Goal: Task Accomplishment & Management: Manage account settings

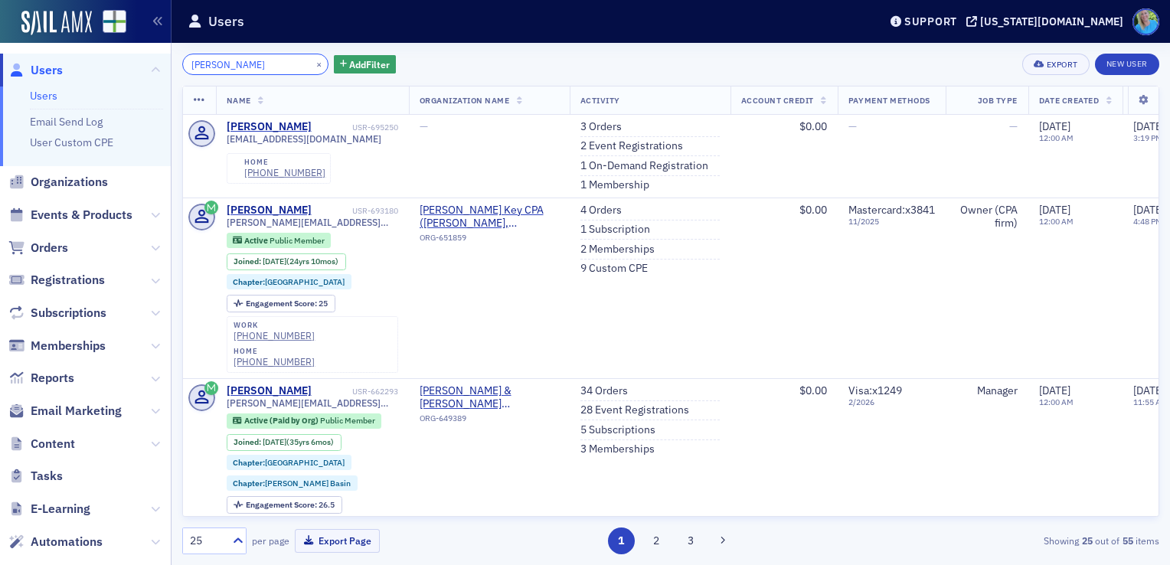
type input "denise lowery"
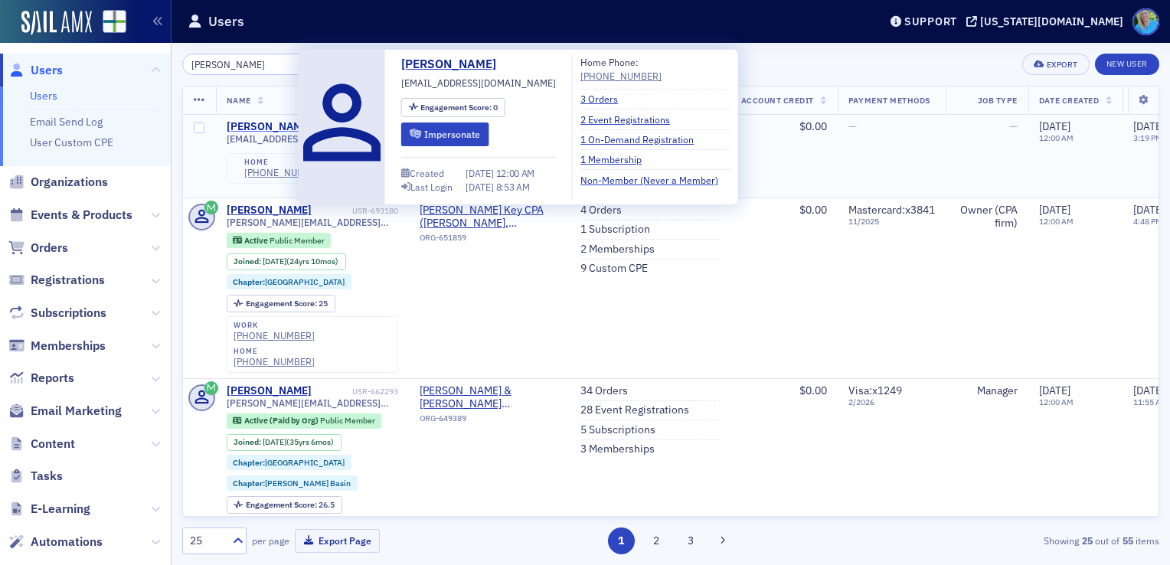
click at [282, 124] on div "Denise Lowery" at bounding box center [269, 127] width 85 height 14
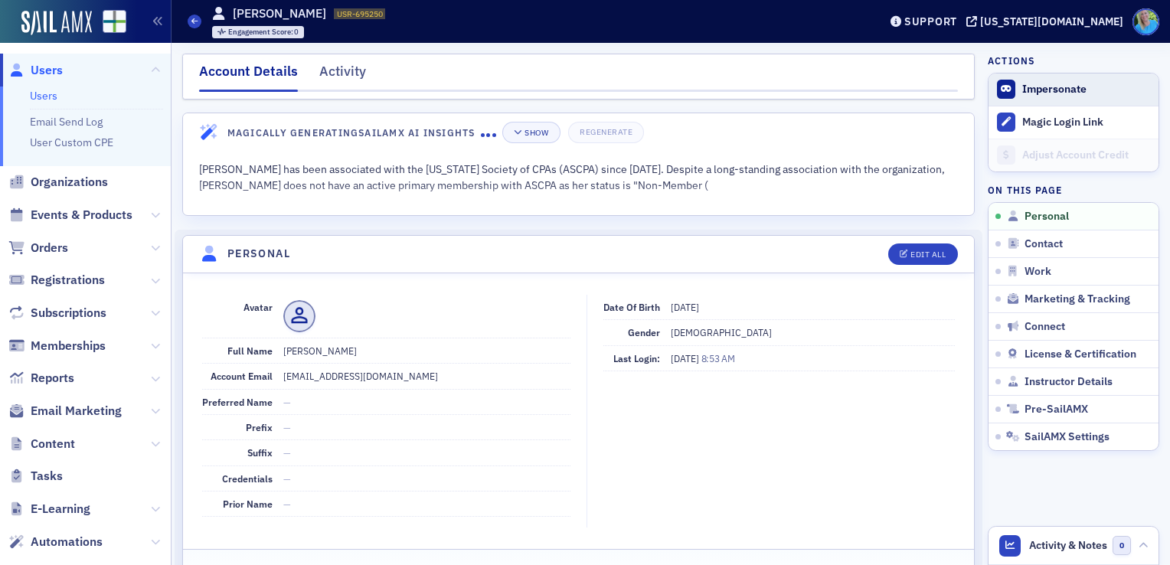
click at [1059, 93] on button "Impersonate" at bounding box center [1054, 90] width 64 height 14
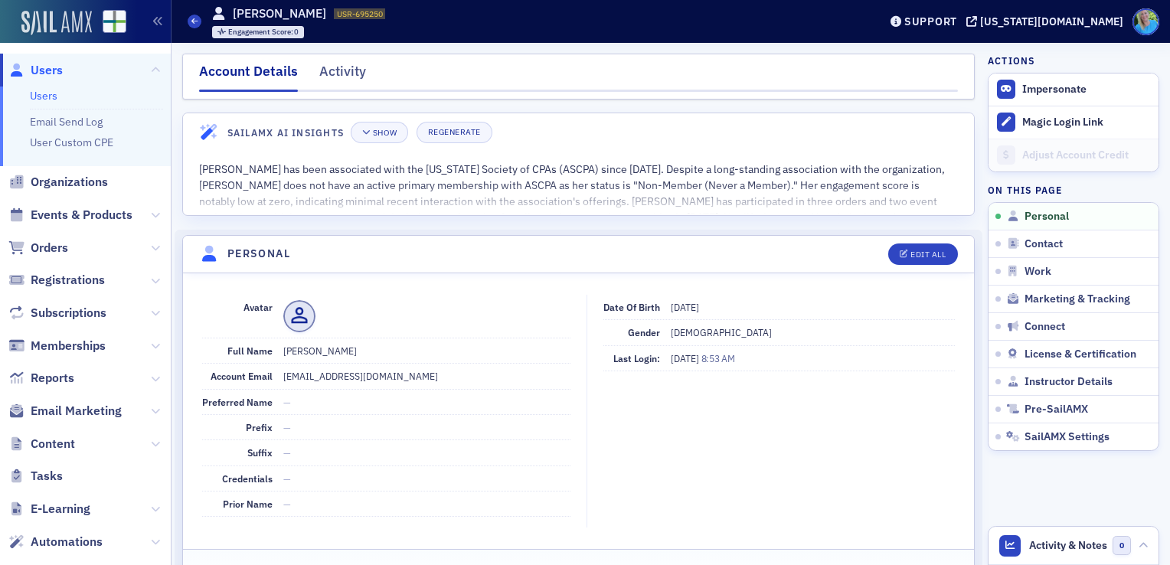
click at [63, 20] on img at bounding box center [56, 23] width 70 height 24
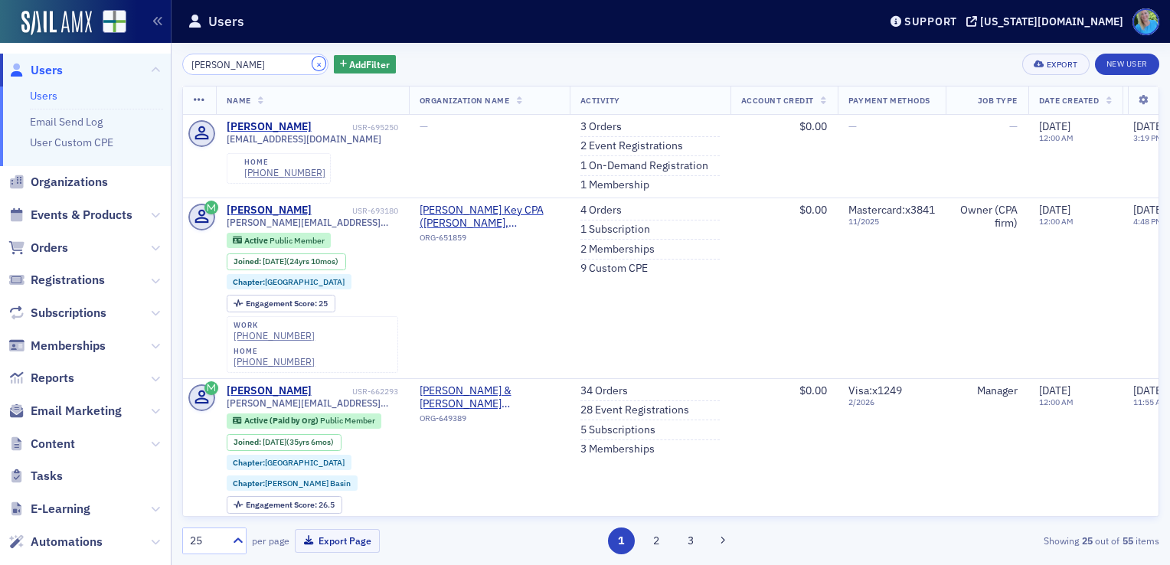
click at [312, 61] on button "×" at bounding box center [319, 64] width 14 height 14
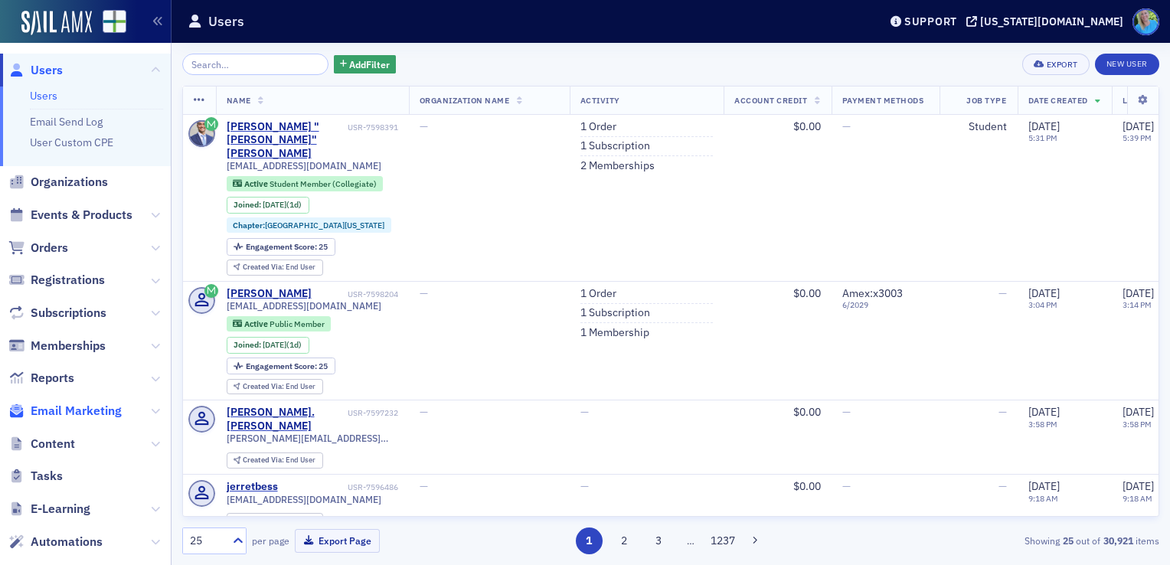
click at [98, 408] on span "Email Marketing" at bounding box center [76, 411] width 91 height 17
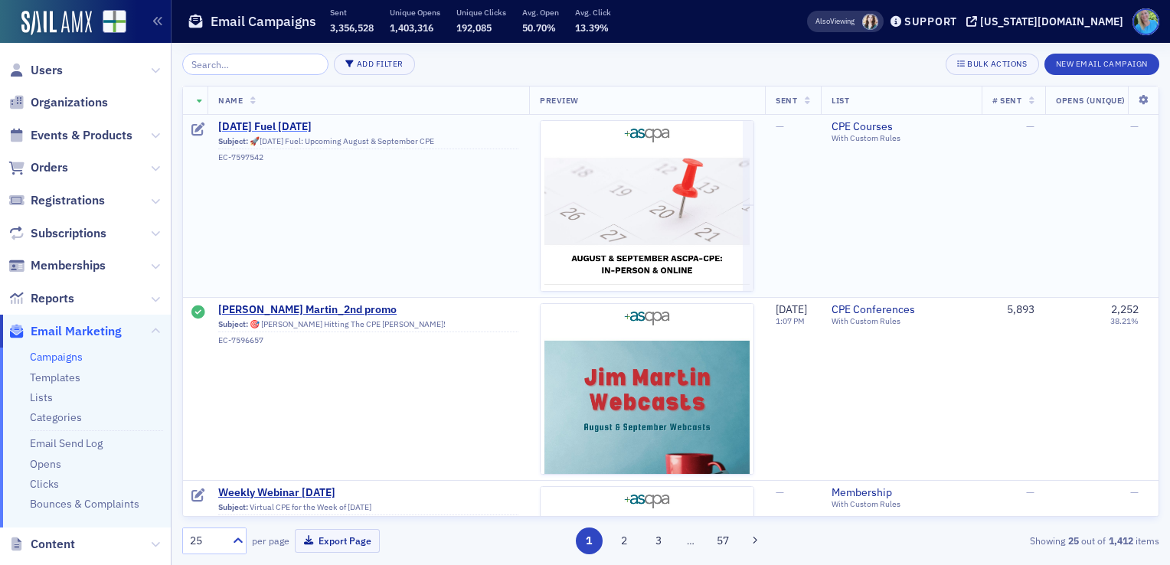
click at [254, 126] on span "[DATE] Fuel [DATE]" at bounding box center [368, 127] width 300 height 14
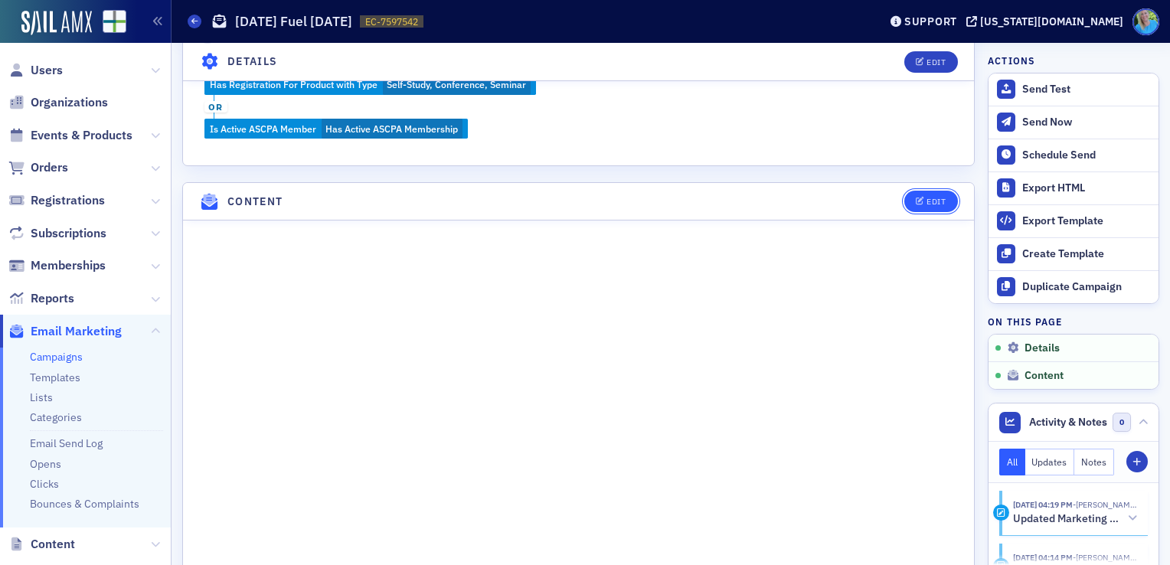
click at [923, 204] on button "Edit" at bounding box center [930, 201] width 53 height 21
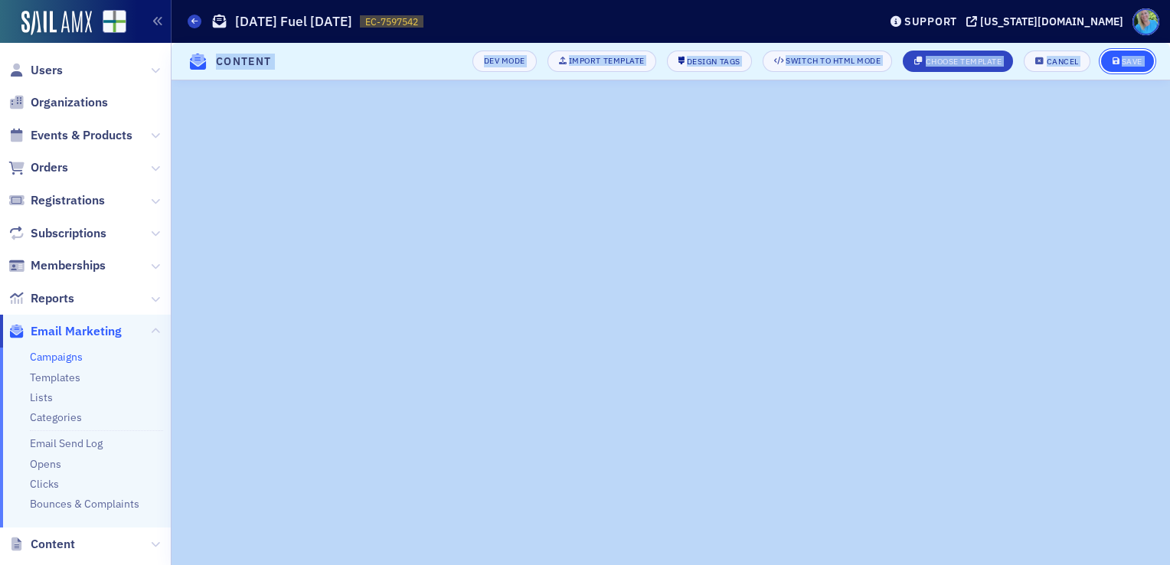
click at [1104, 66] on button "Save" at bounding box center [1127, 61] width 53 height 21
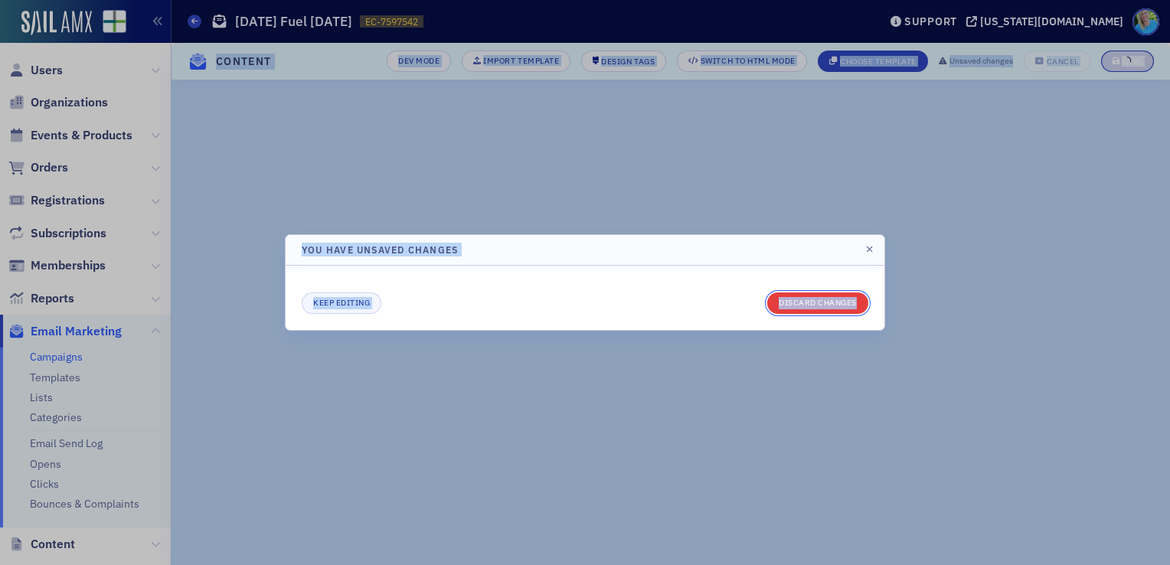
click at [850, 301] on button "Discard changes" at bounding box center [817, 302] width 101 height 21
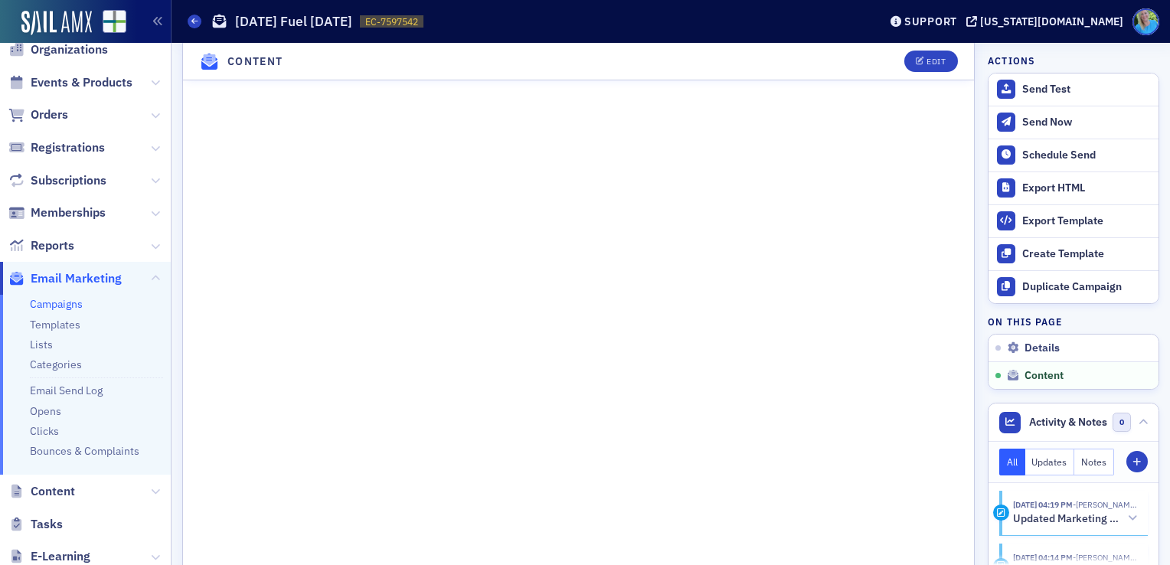
scroll to position [0, 0]
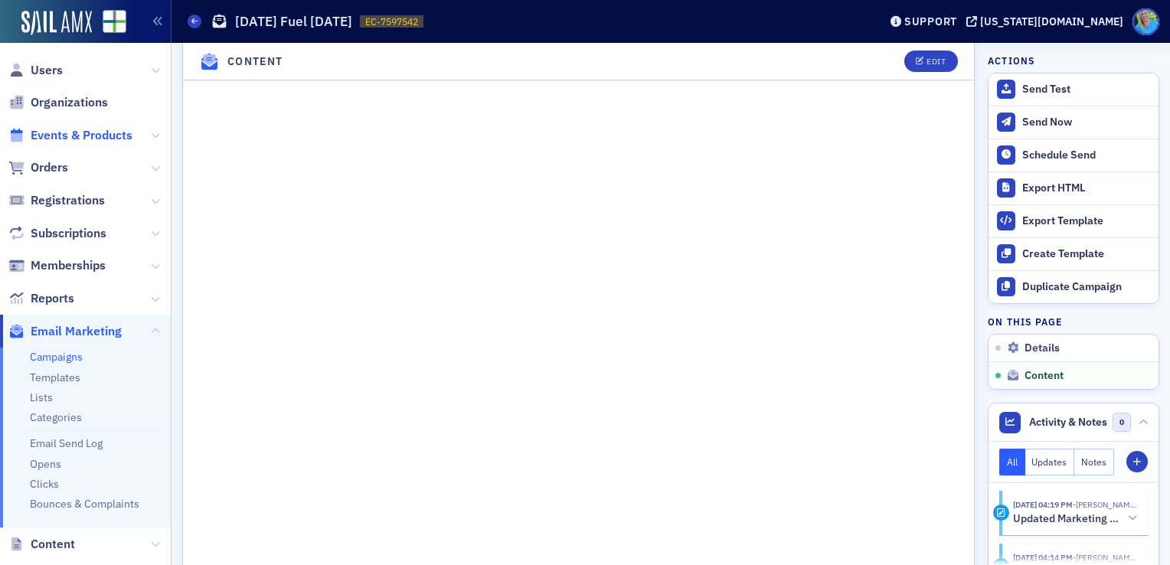
click at [38, 135] on span "Events & Products" at bounding box center [82, 135] width 102 height 17
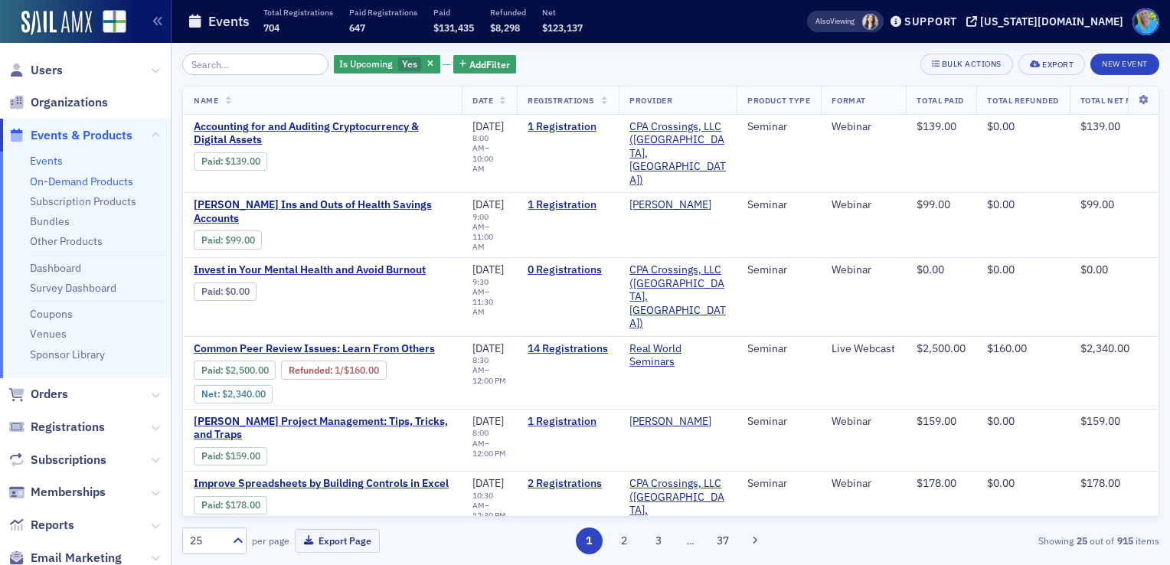
click at [98, 182] on link "On-Demand Products" at bounding box center [81, 182] width 103 height 14
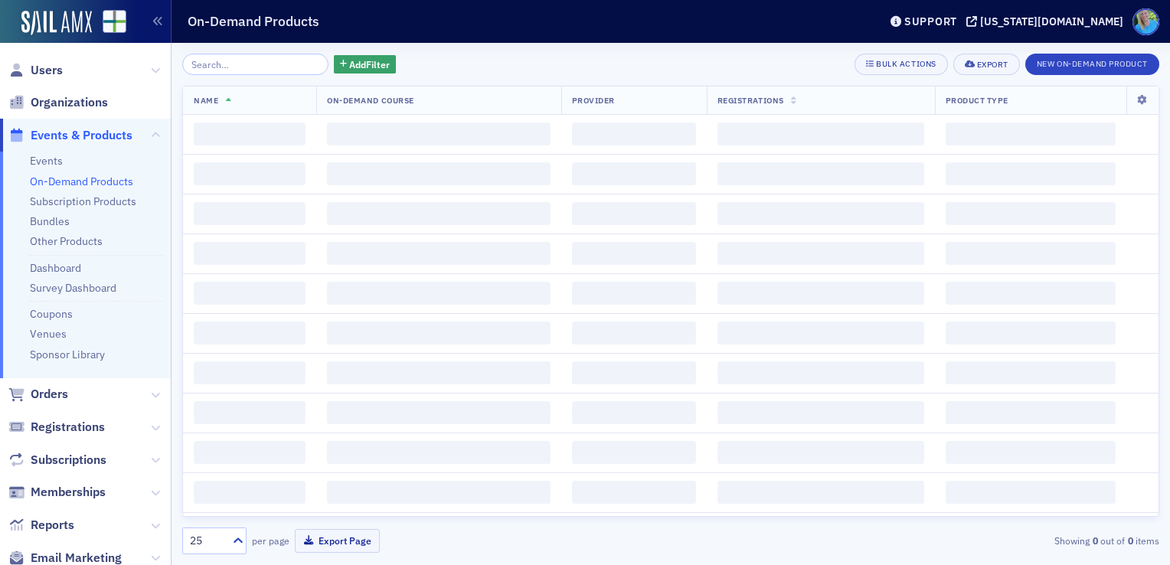
click at [223, 60] on input "search" at bounding box center [255, 64] width 146 height 21
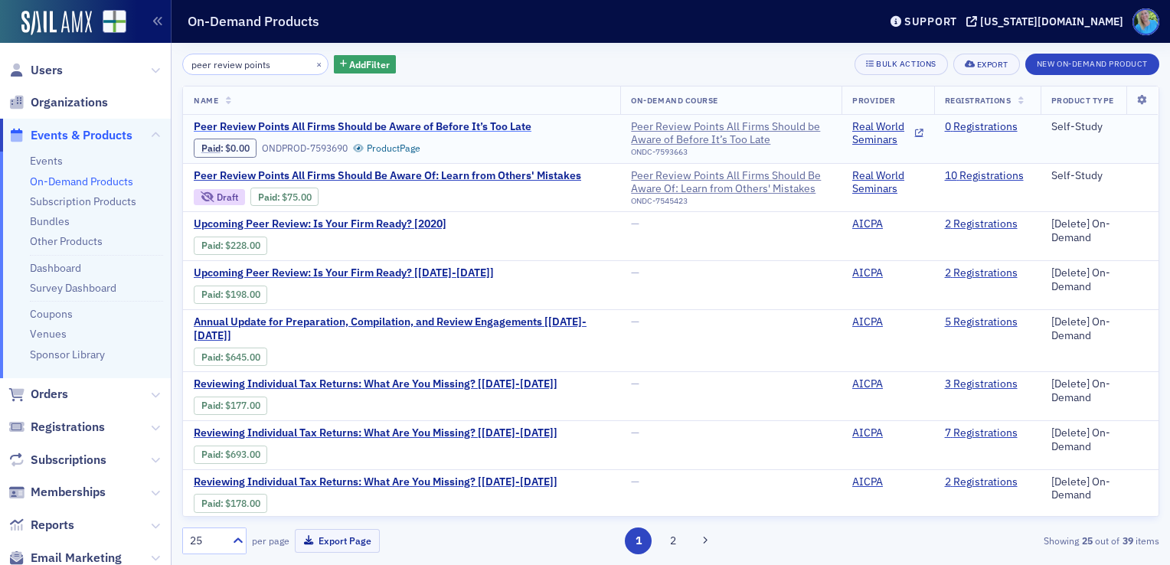
type input "peer review points"
click at [372, 128] on span "Peer Review Points All Firms Should be Aware of Before It’s Too Late" at bounding box center [363, 127] width 338 height 14
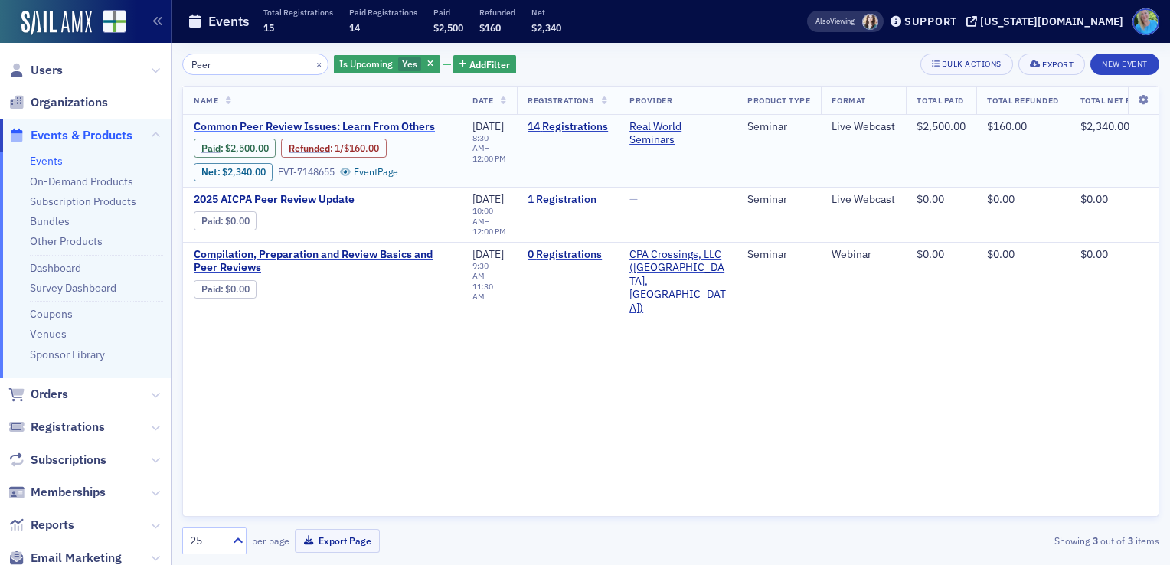
type input "Peer"
click at [359, 120] on span "Common Peer Review Issues: Learn From Others" at bounding box center [322, 127] width 257 height 14
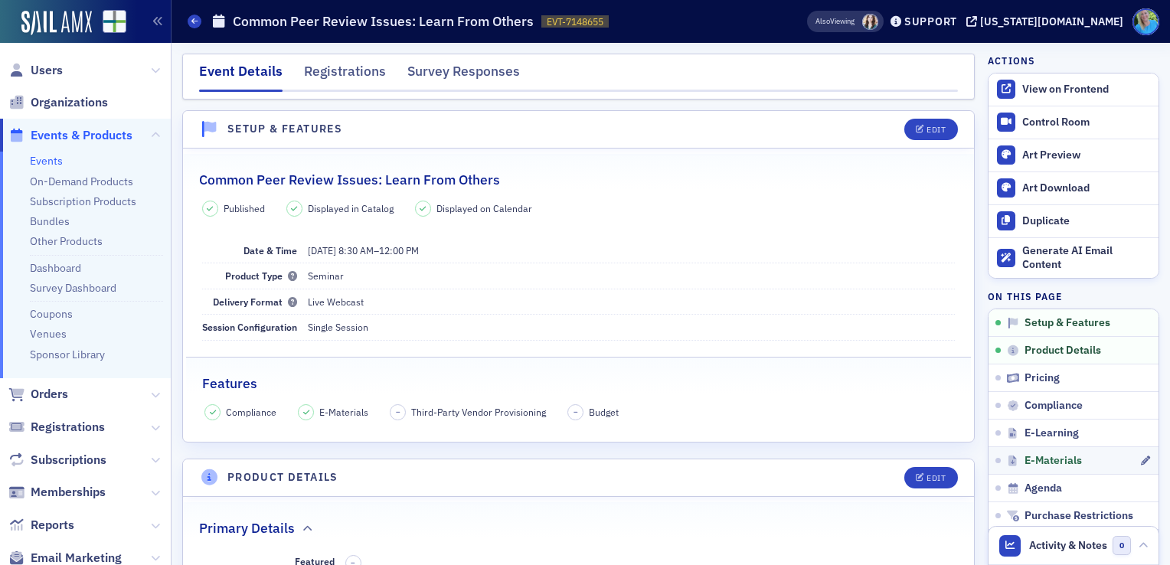
click at [1042, 446] on link "E-Materials" at bounding box center [1073, 460] width 170 height 28
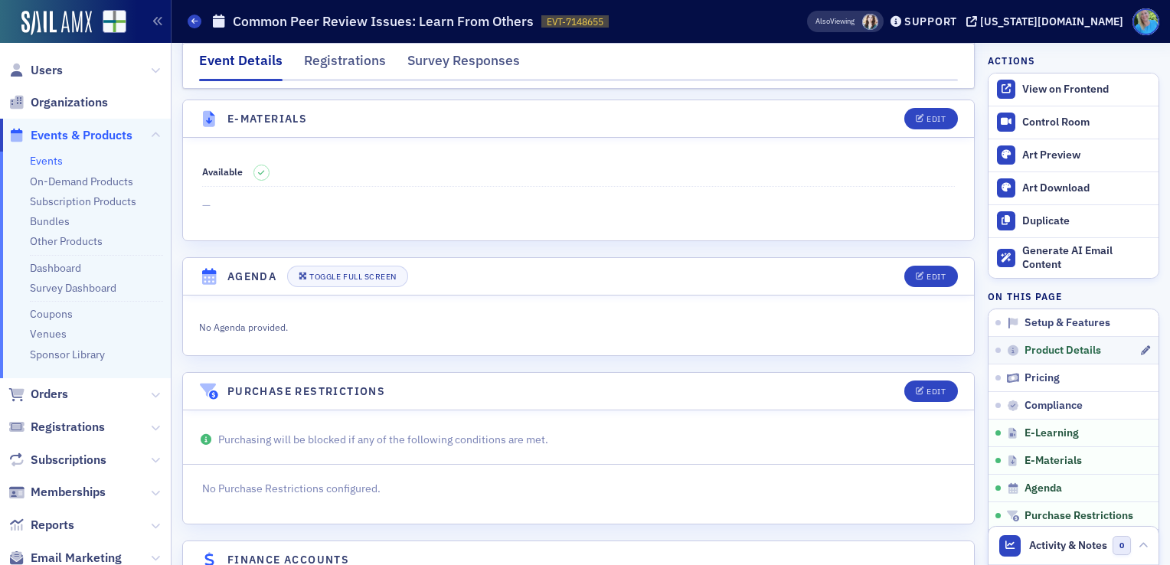
scroll to position [2143, 0]
click at [925, 115] on button "Edit" at bounding box center [930, 116] width 53 height 21
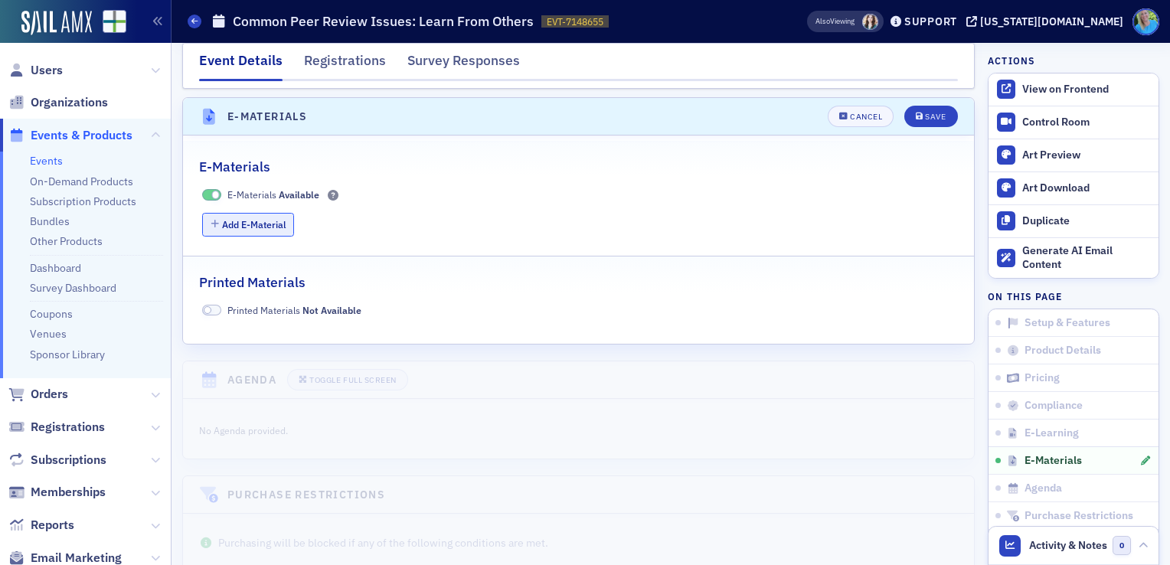
click at [279, 217] on button "Add E-Material" at bounding box center [248, 225] width 93 height 24
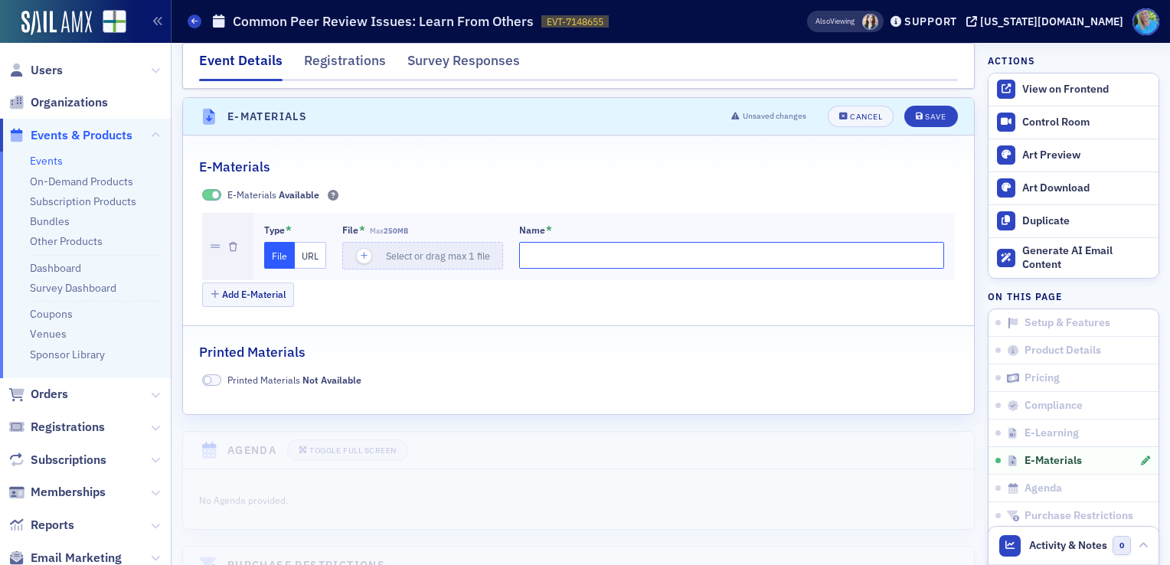
click at [563, 251] on input "Name *" at bounding box center [732, 255] width 426 height 27
paste input "[PERSON_NAME]’s sessions all day, invoice him and look at surveys, do people wa…"
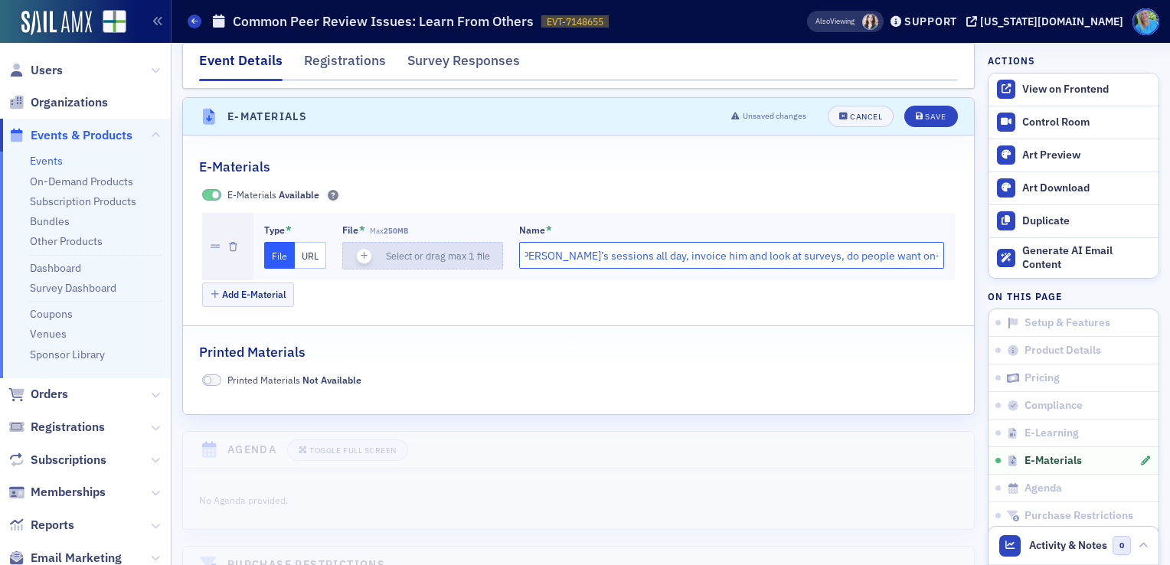
scroll to position [0, 0]
drag, startPoint x: 926, startPoint y: 246, endPoint x: 367, endPoint y: 256, distance: 559.6
click at [367, 256] on div "Type * File URL File * Max 250MB Select or drag max 1 file Name * [PERSON_NAME]…" at bounding box center [604, 246] width 680 height 46
type input "Materials"
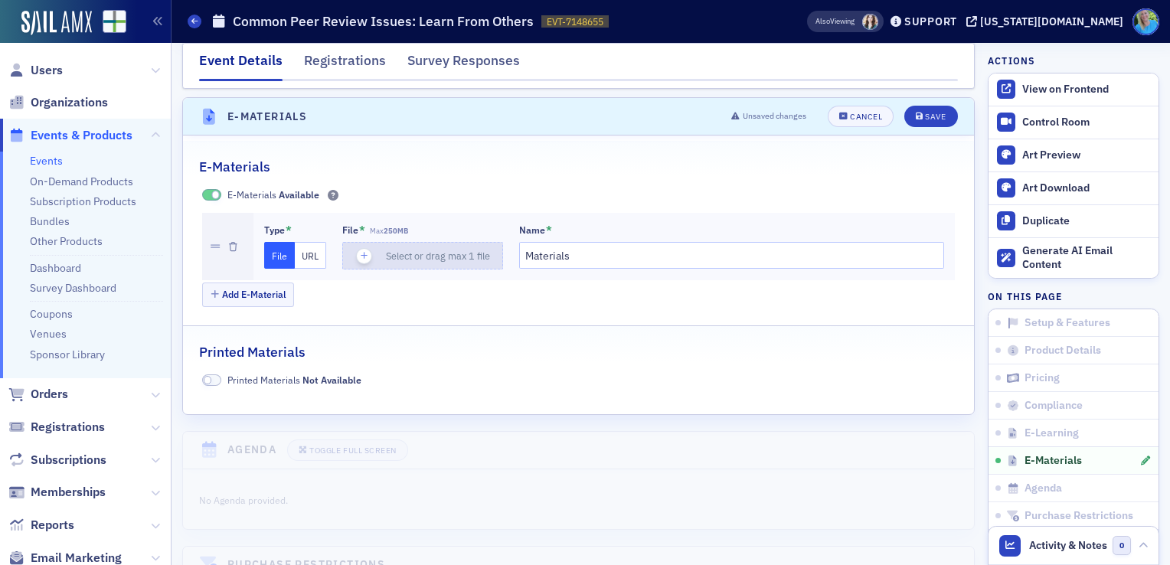
click at [361, 249] on icon "button" at bounding box center [364, 256] width 14 height 14
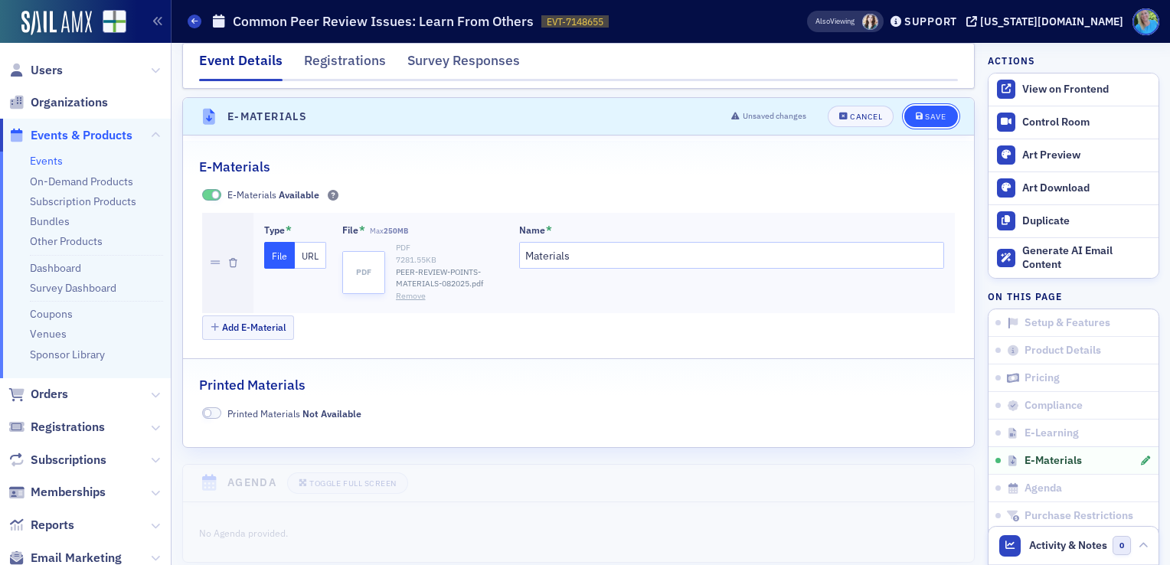
click at [925, 113] on div "Save" at bounding box center [935, 117] width 21 height 8
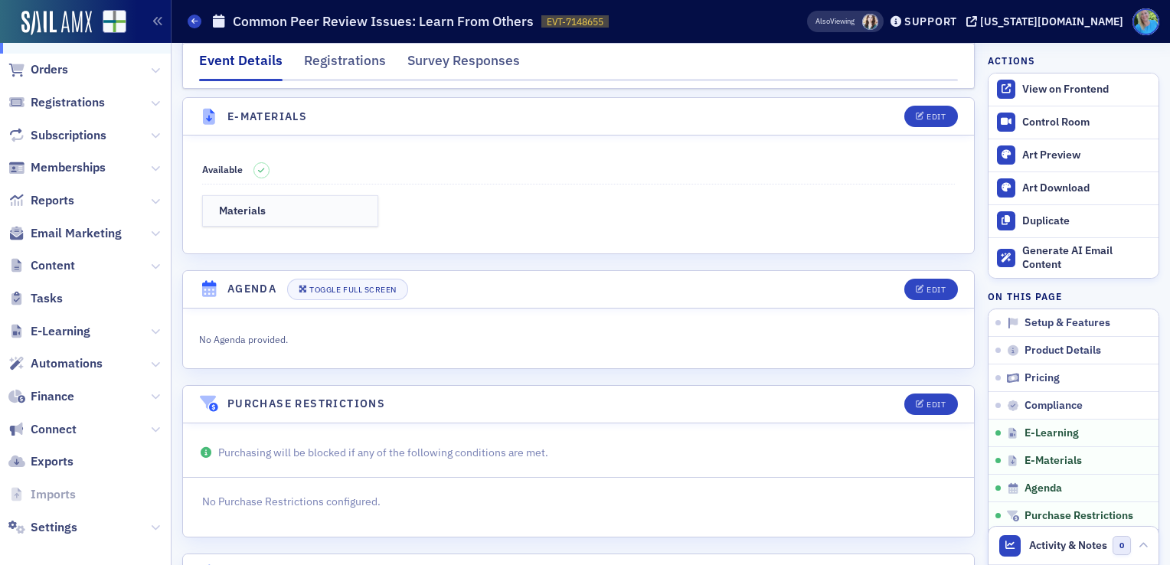
scroll to position [334, 0]
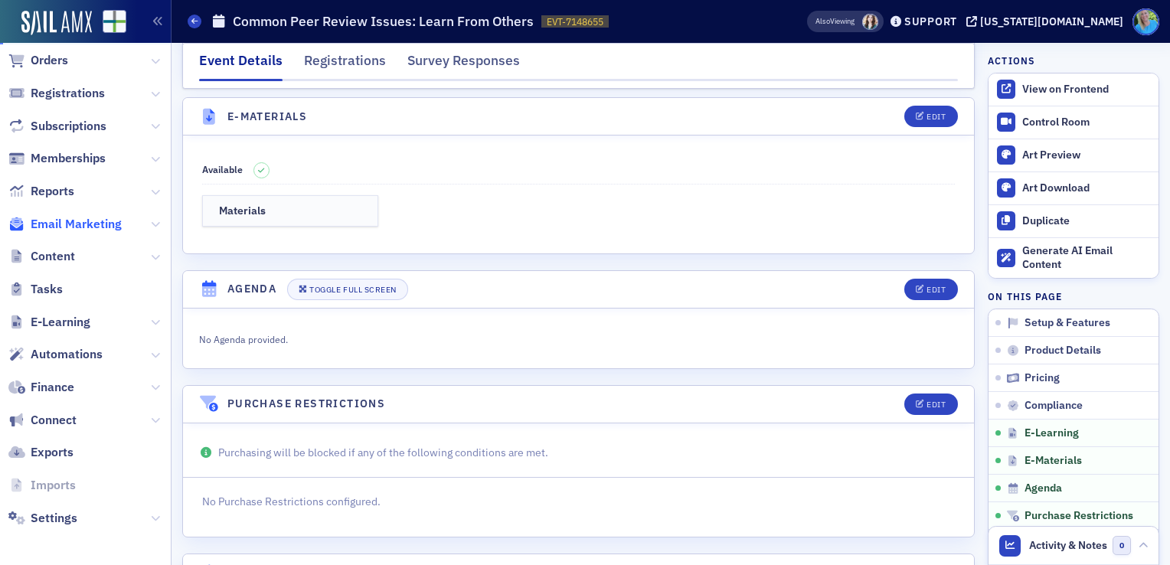
click at [83, 222] on span "Email Marketing" at bounding box center [76, 224] width 91 height 17
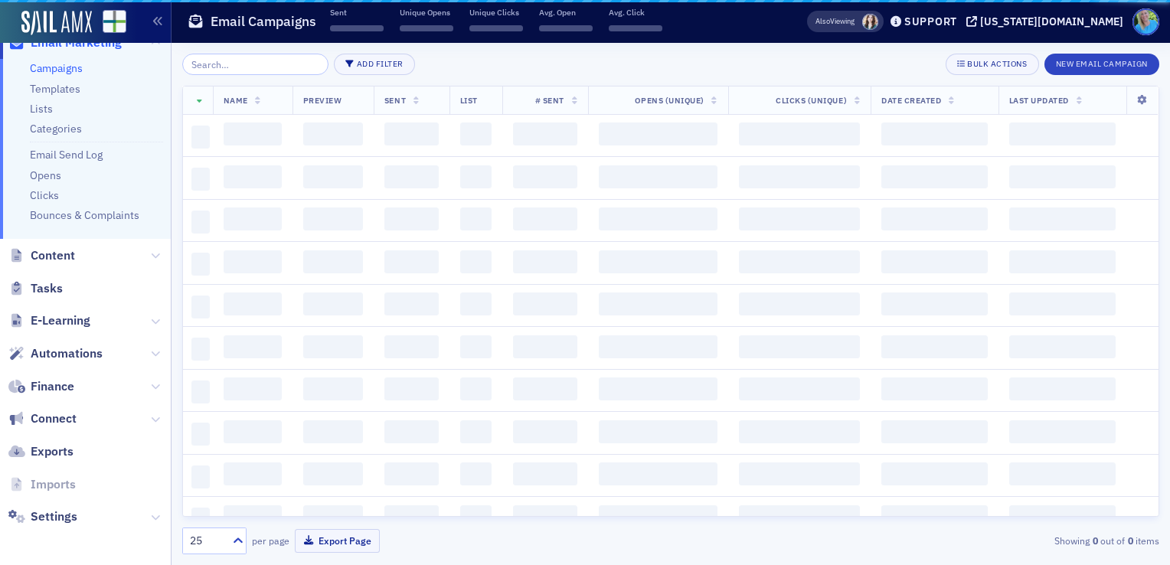
scroll to position [288, 0]
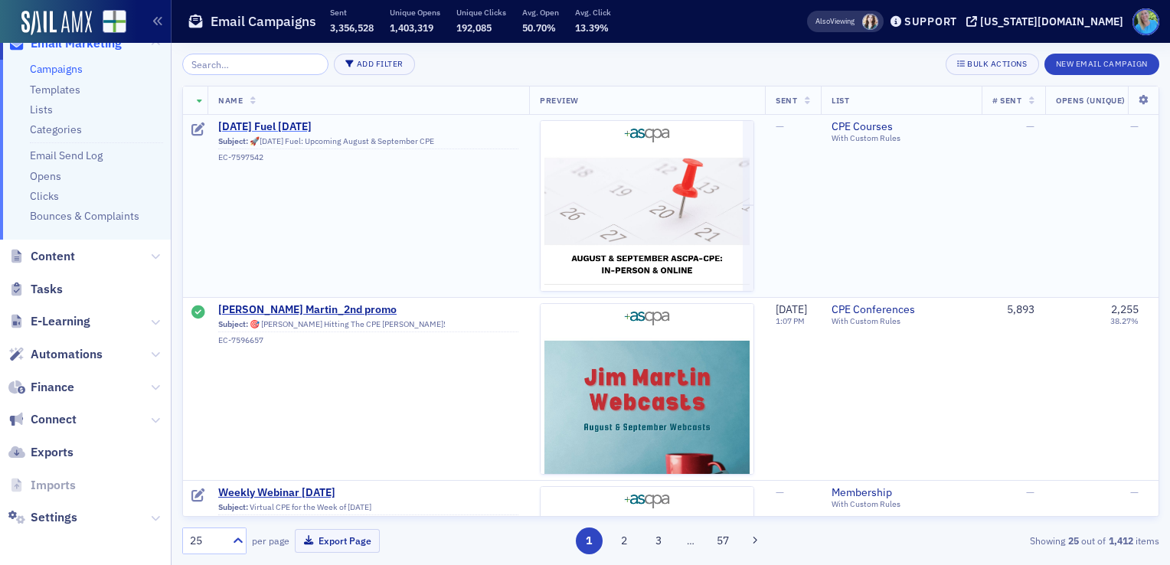
click at [291, 127] on span "[DATE] Fuel [DATE]" at bounding box center [368, 127] width 300 height 14
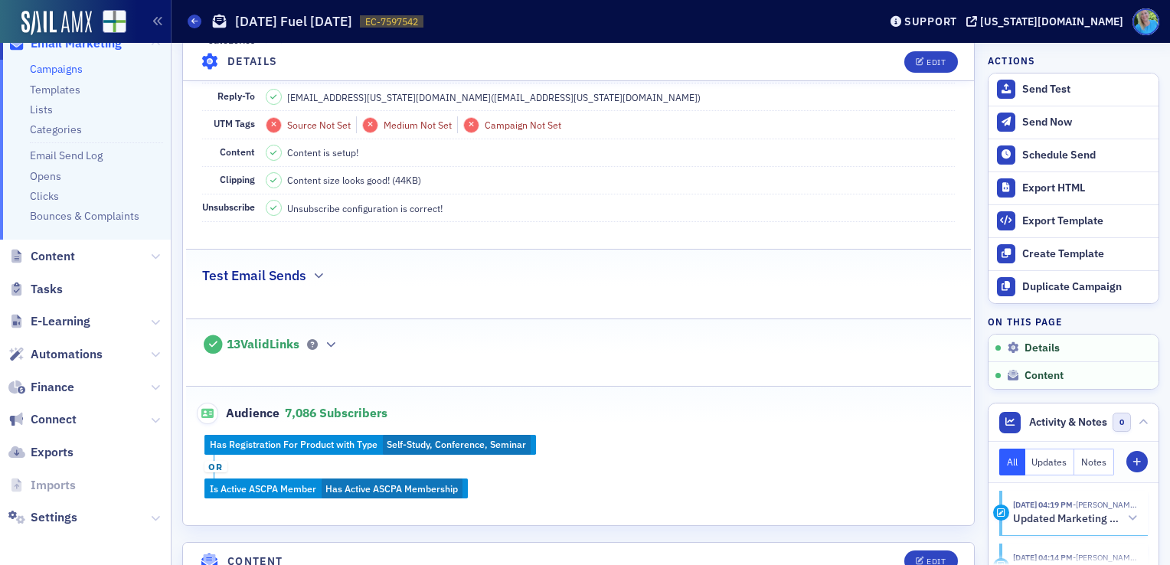
scroll to position [459, 0]
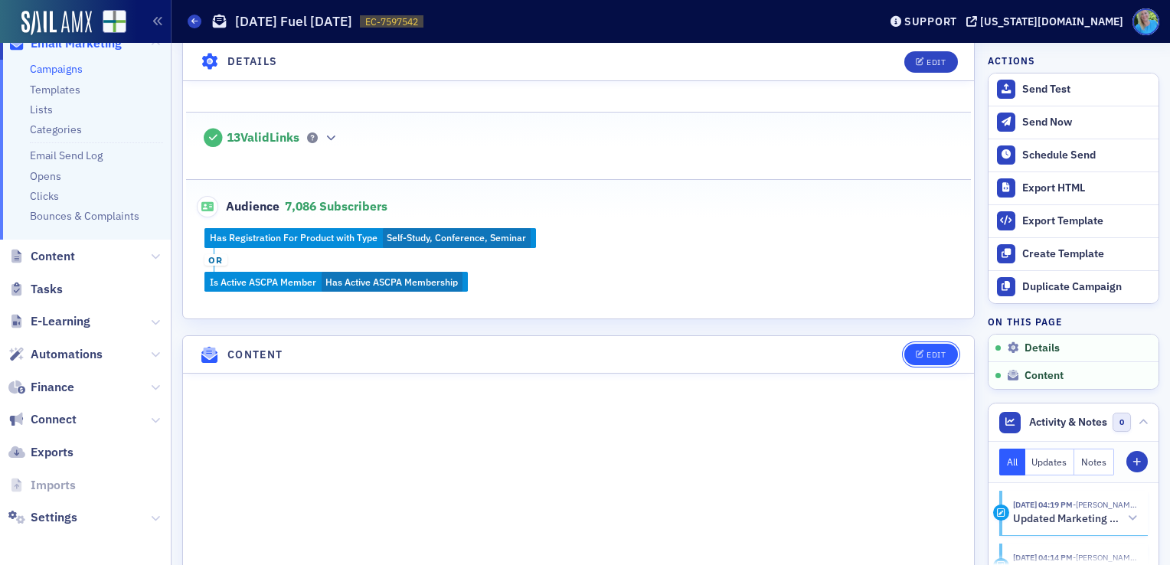
click at [915, 351] on icon "button" at bounding box center [919, 355] width 9 height 8
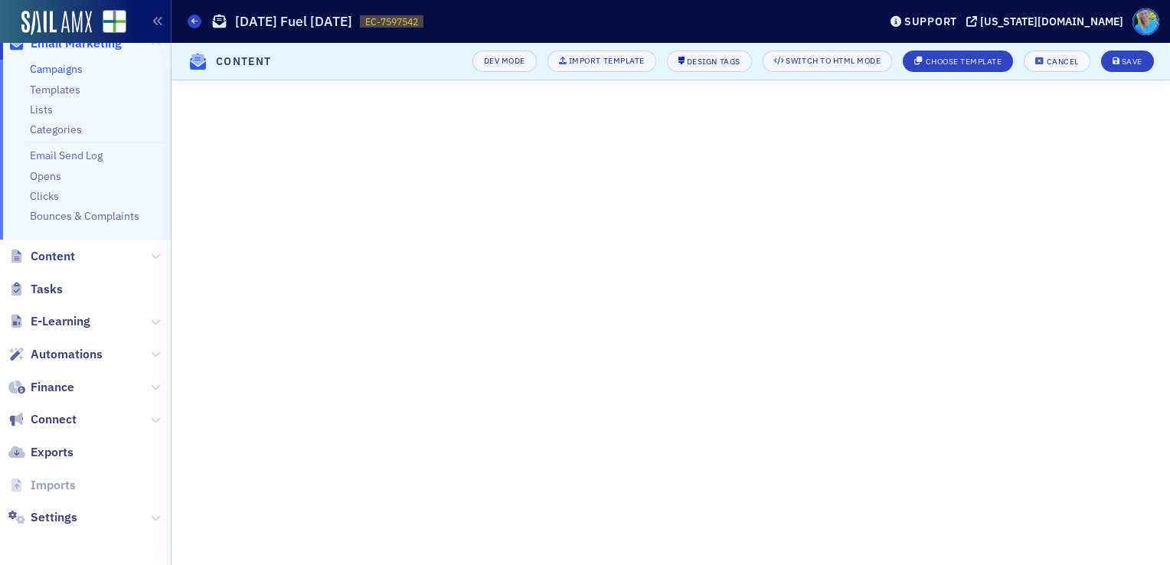
scroll to position [236, 0]
click at [1137, 63] on div "Save" at bounding box center [1131, 61] width 21 height 8
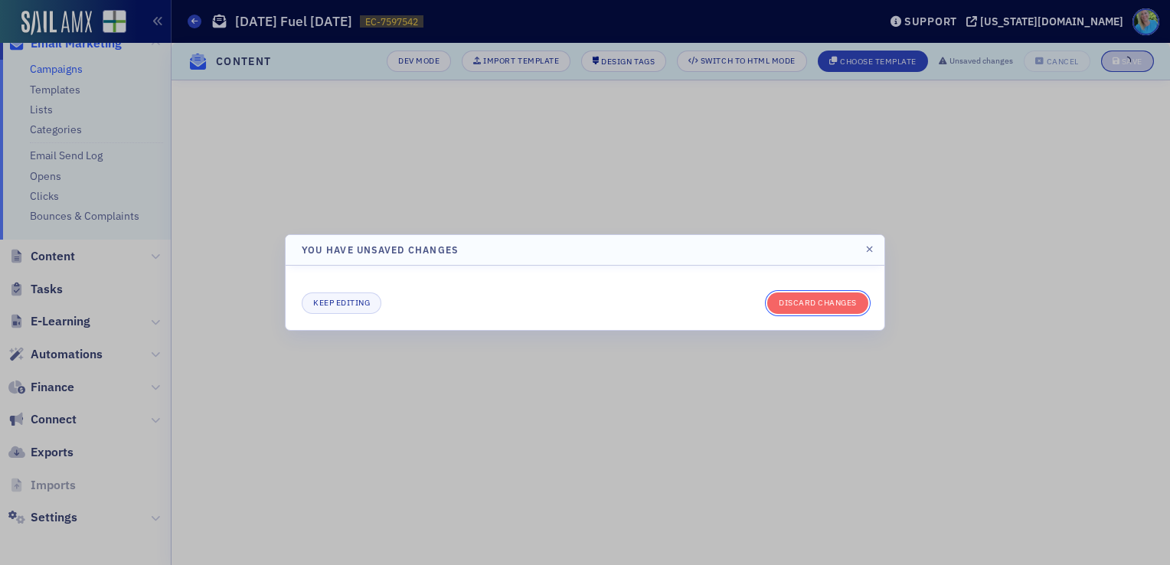
click at [797, 301] on button "Discard changes" at bounding box center [817, 302] width 101 height 21
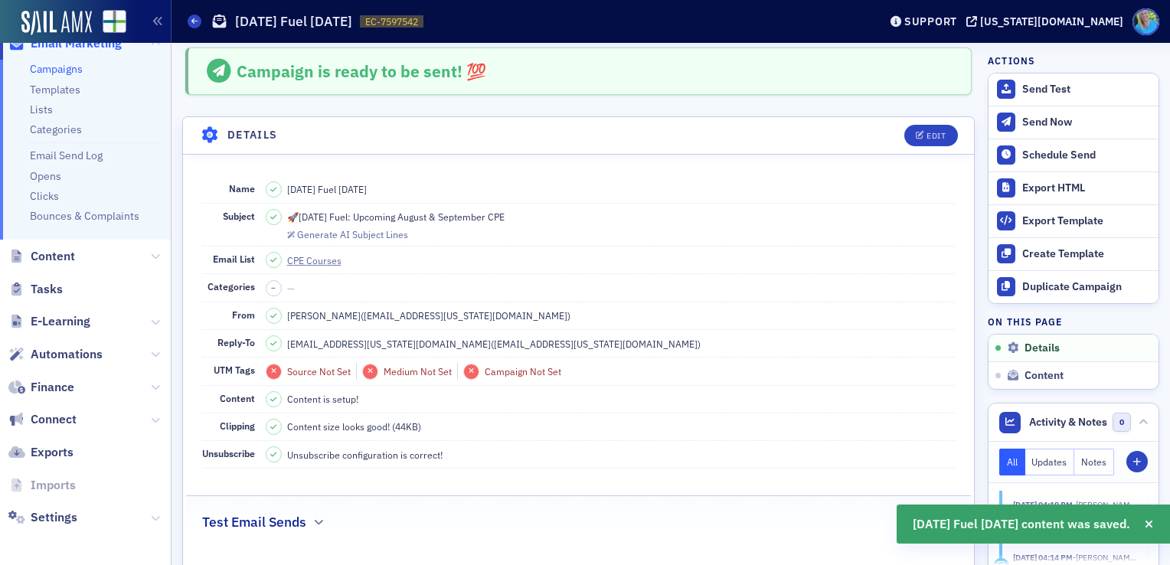
scroll to position [0, 0]
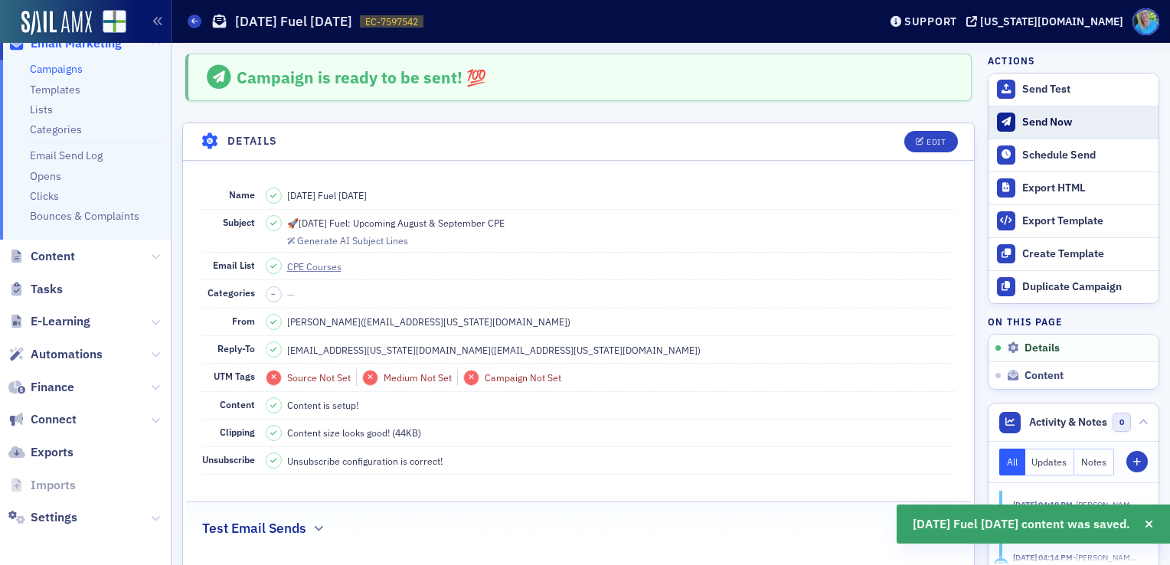
click at [1032, 126] on div "Send Now" at bounding box center [1086, 123] width 129 height 14
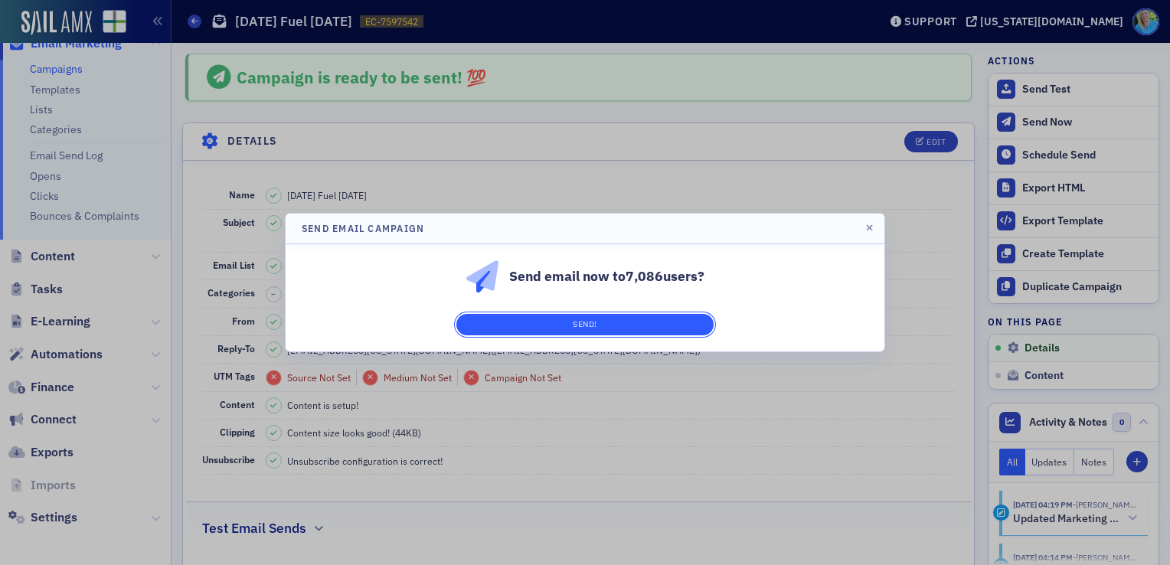
click at [661, 320] on button "Send!" at bounding box center [584, 324] width 257 height 21
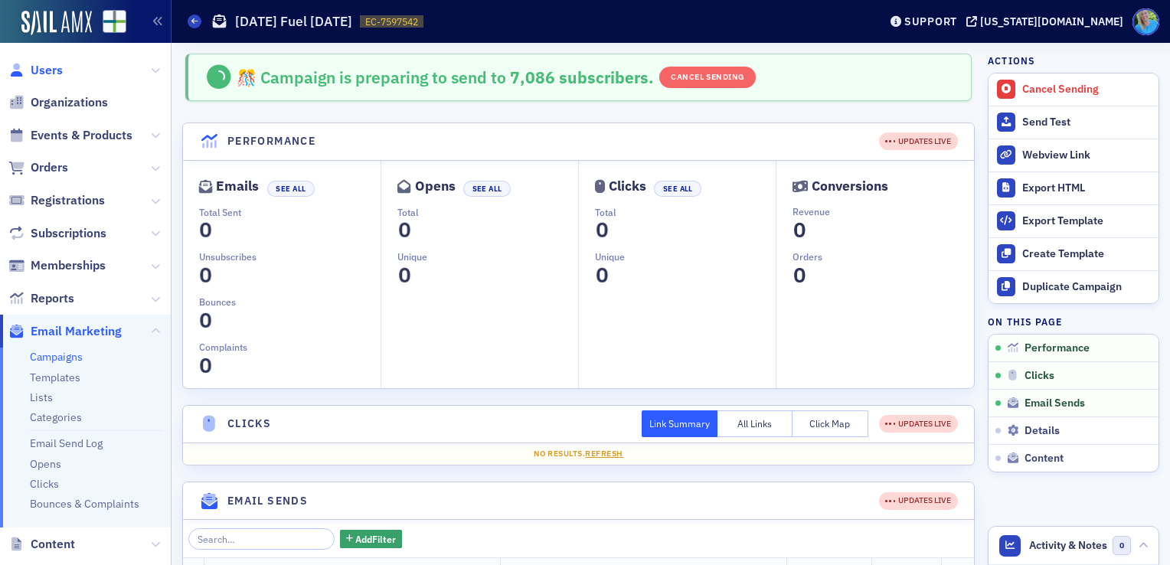
click at [43, 73] on span "Users" at bounding box center [47, 70] width 32 height 17
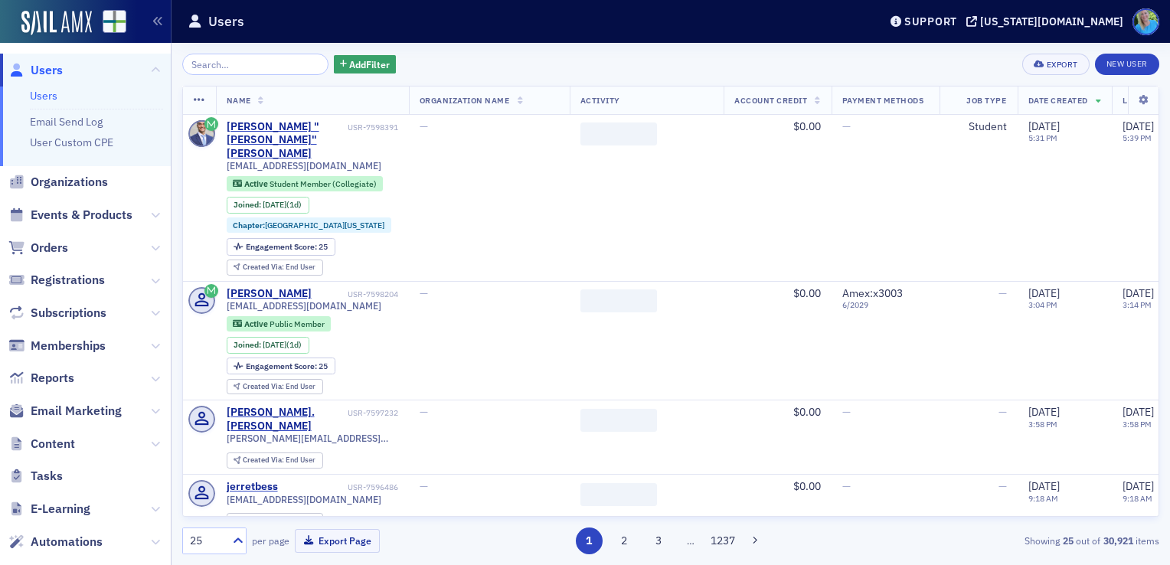
click at [247, 67] on input "search" at bounding box center [255, 64] width 146 height 21
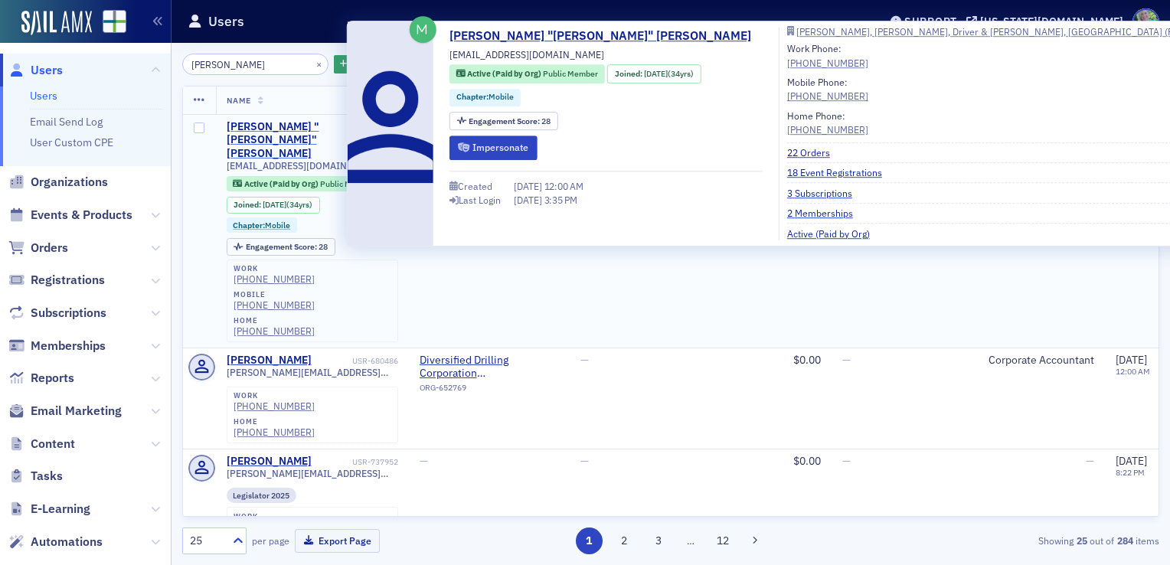
type input "[PERSON_NAME]"
click at [243, 130] on div "[PERSON_NAME] "[PERSON_NAME]" [PERSON_NAME]" at bounding box center [288, 140] width 122 height 41
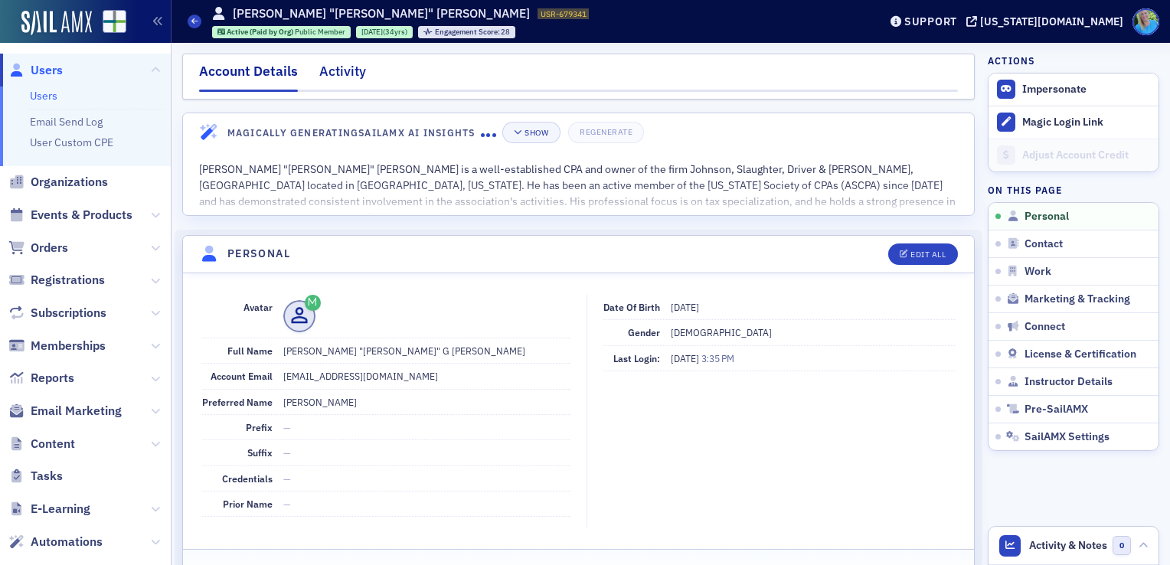
click at [340, 80] on div "Activity" at bounding box center [342, 75] width 47 height 28
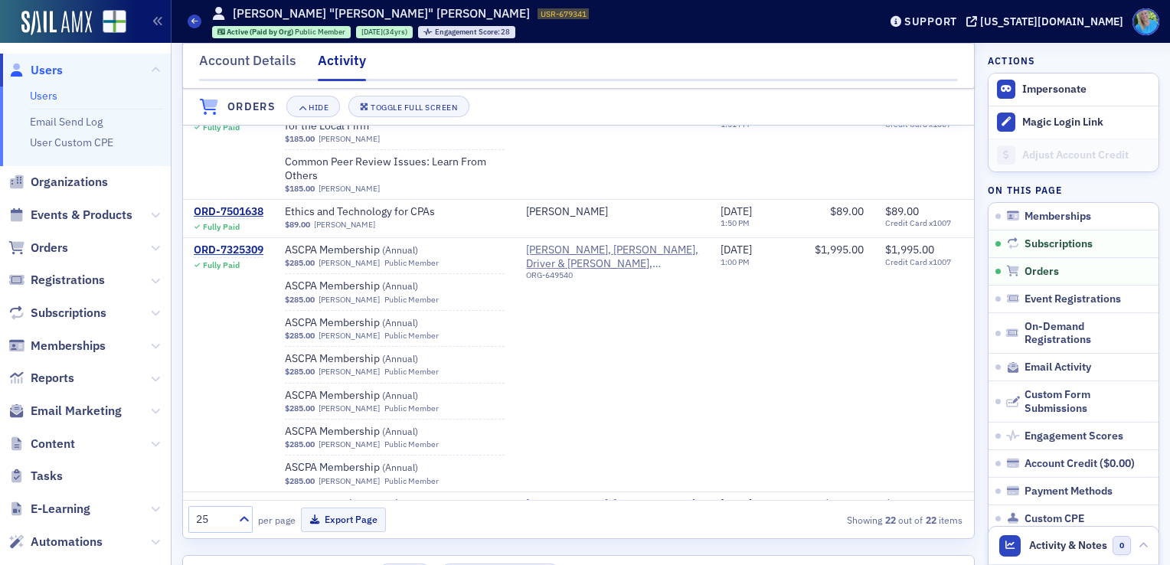
scroll to position [689, 0]
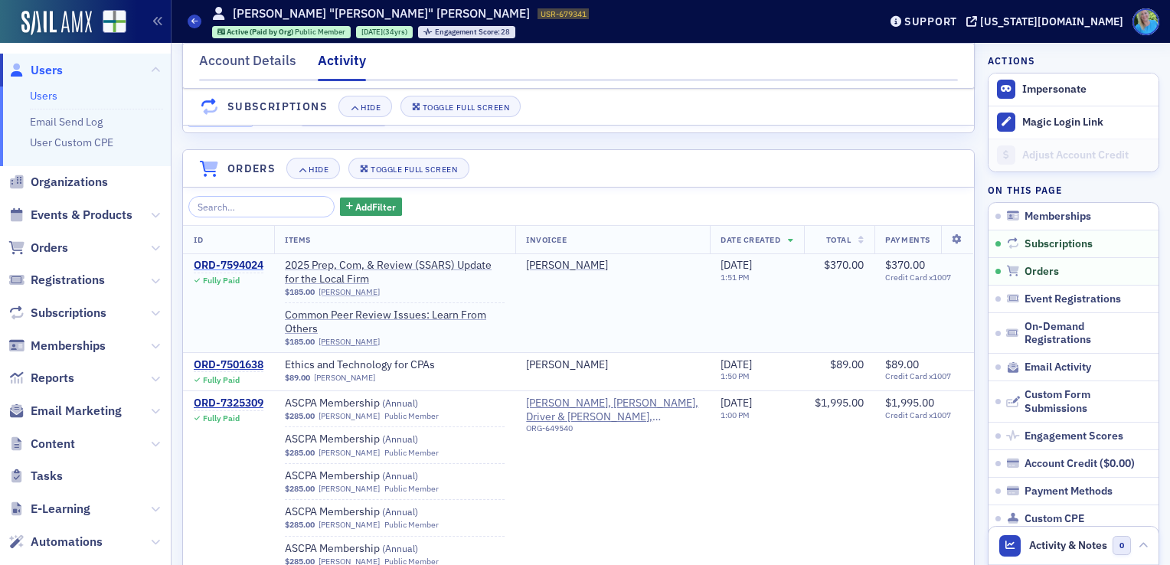
click at [220, 261] on div "ORD-7594024" at bounding box center [229, 266] width 70 height 14
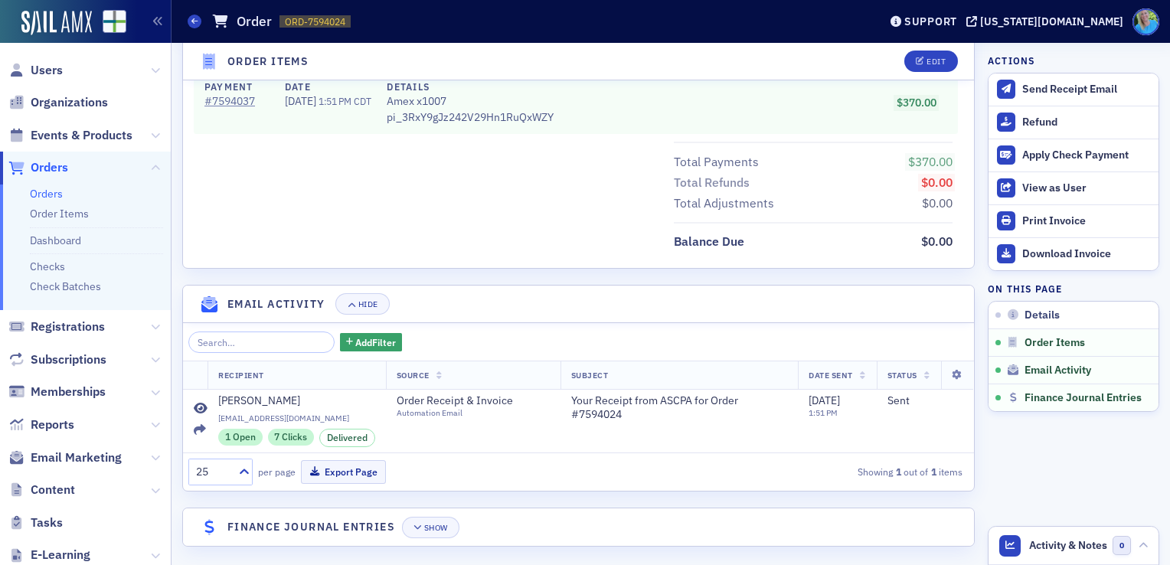
scroll to position [857, 0]
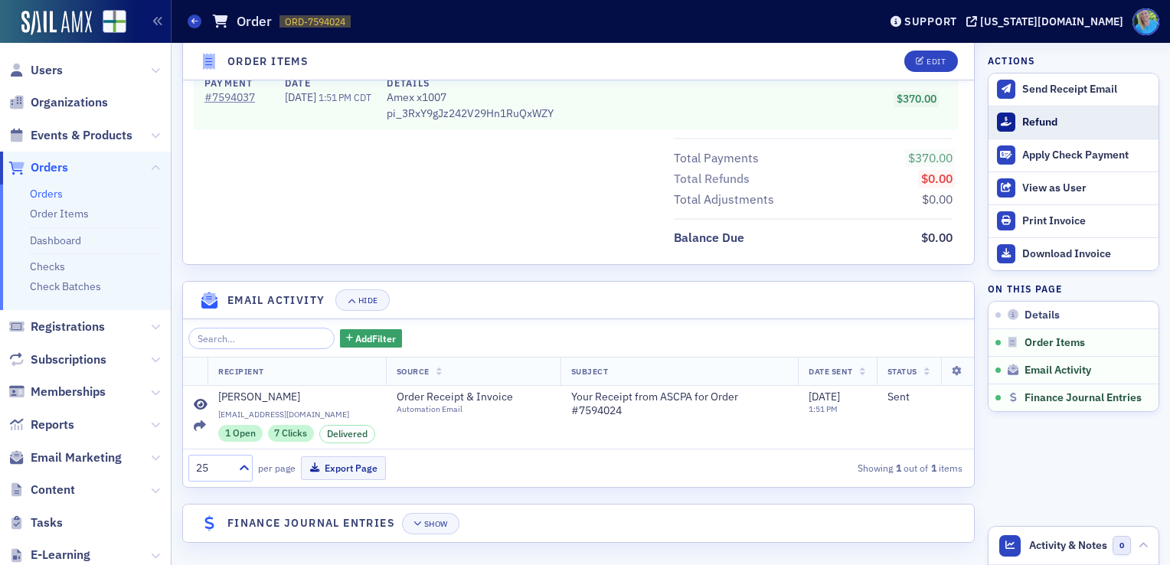
click at [1035, 109] on button "Refund" at bounding box center [1073, 122] width 170 height 33
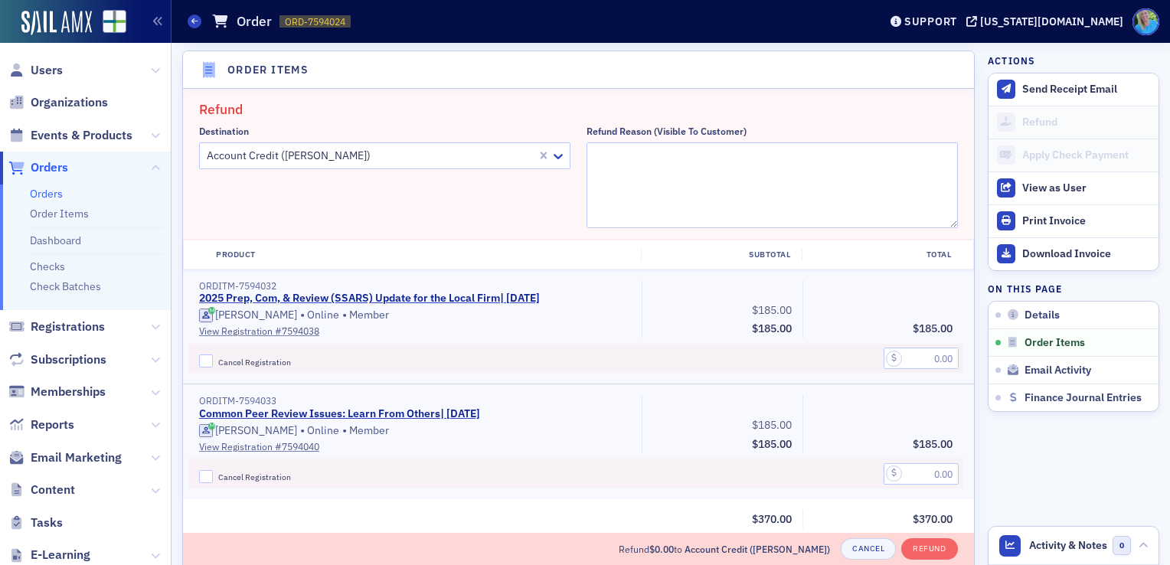
scroll to position [531, 0]
click at [203, 476] on input "Cancel Registration" at bounding box center [206, 478] width 14 height 14
click at [207, 479] on input "Cancel Registration" at bounding box center [206, 478] width 14 height 14
checkbox input "true"
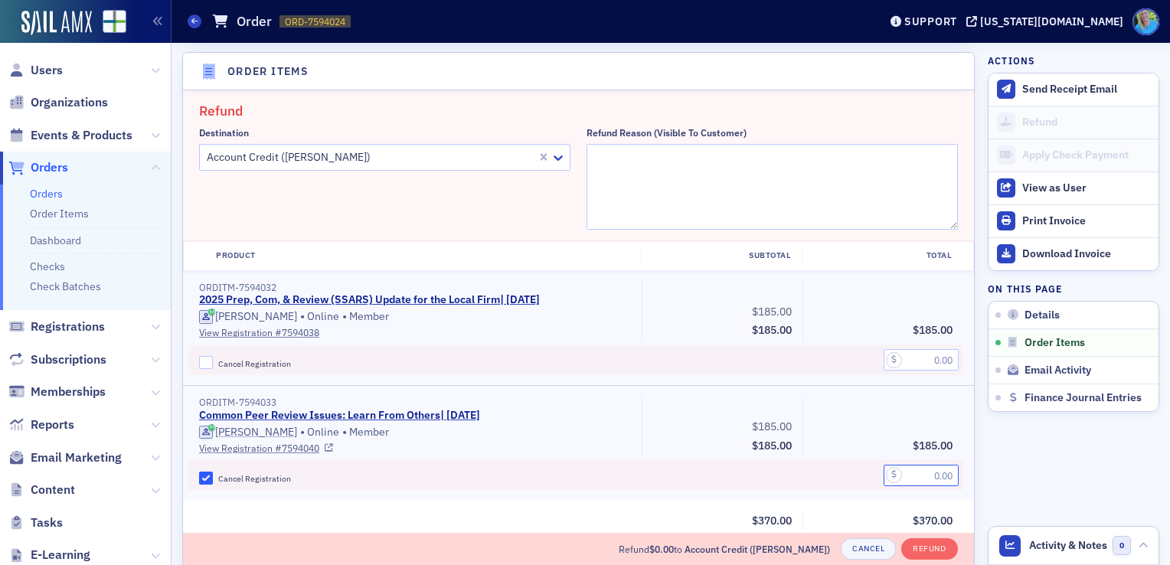
click at [918, 472] on input "text" at bounding box center [920, 475] width 75 height 21
type input "185.00"
click at [677, 161] on textarea "Refund Reason (Visible to Customer)" at bounding box center [771, 187] width 371 height 86
type textarea "Switching to another course"
click at [921, 543] on button "Refund" at bounding box center [929, 548] width 56 height 21
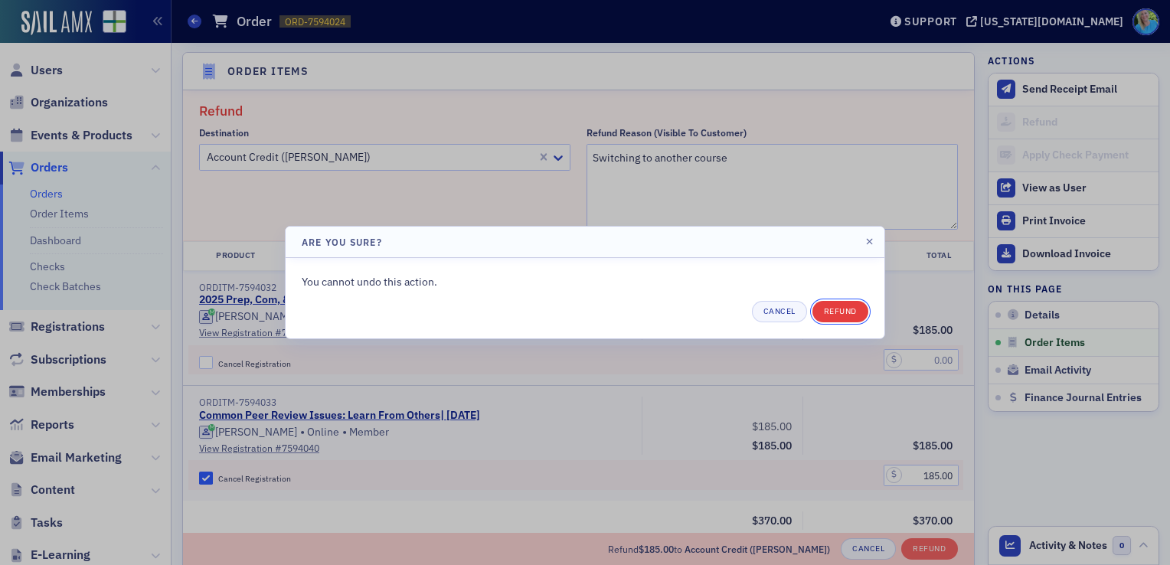
click at [834, 311] on button "Refund" at bounding box center [840, 311] width 56 height 21
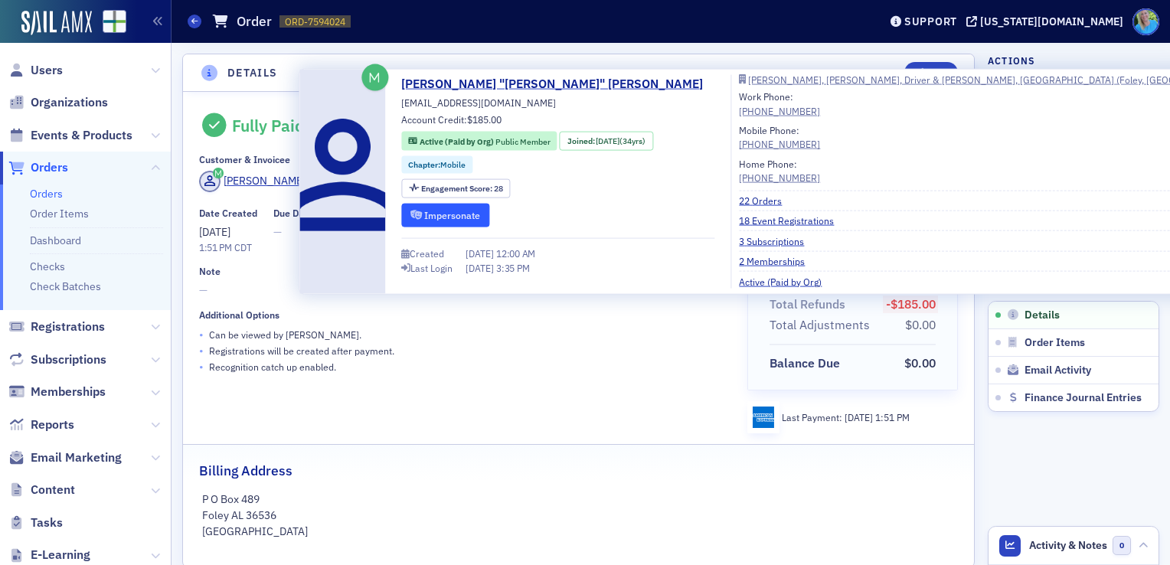
click at [442, 210] on button "Impersonate" at bounding box center [445, 215] width 88 height 24
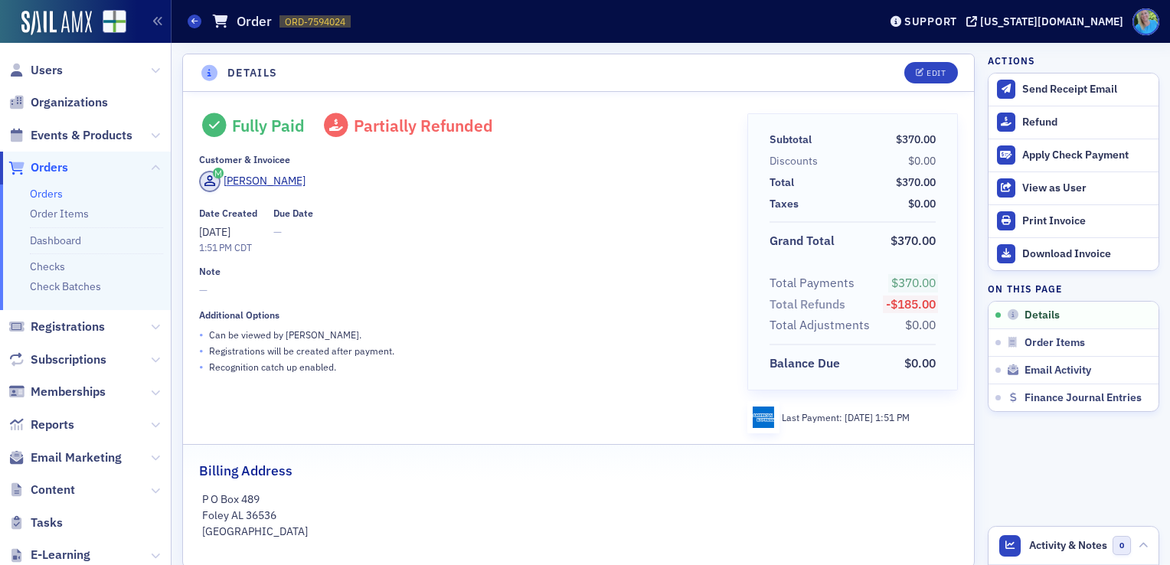
click at [39, 197] on link "Orders" at bounding box center [46, 194] width 33 height 14
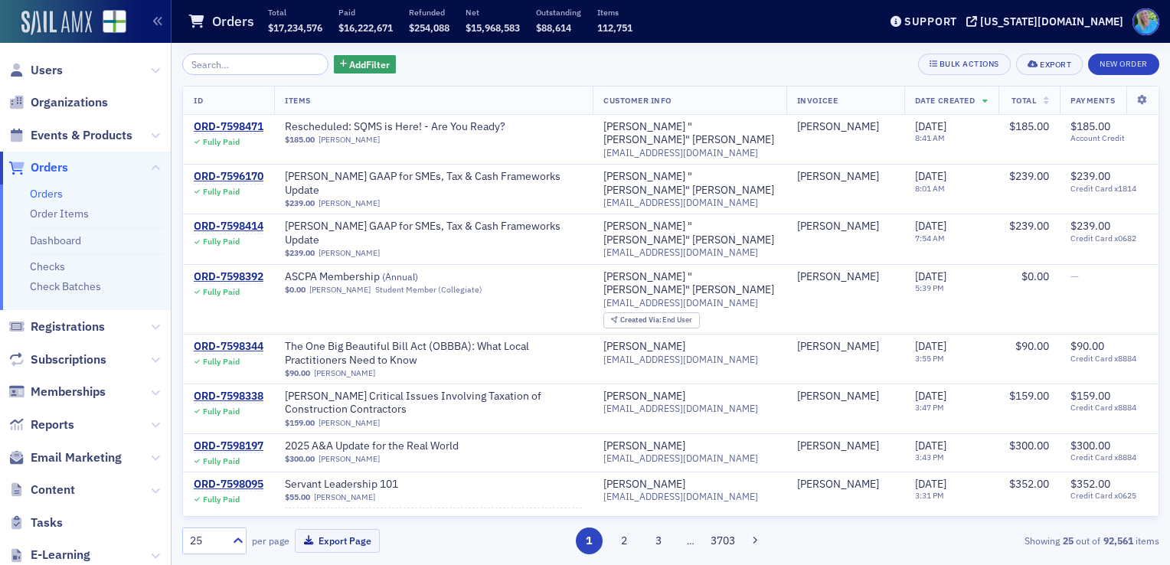
click at [70, 30] on img at bounding box center [56, 23] width 70 height 24
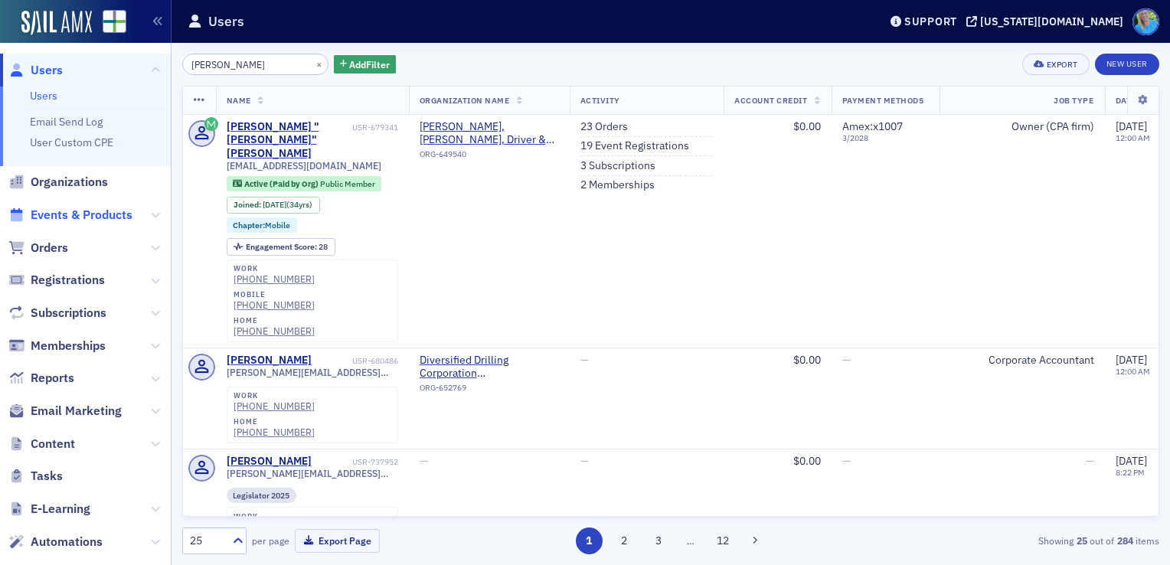
click at [59, 214] on span "Events & Products" at bounding box center [82, 215] width 102 height 17
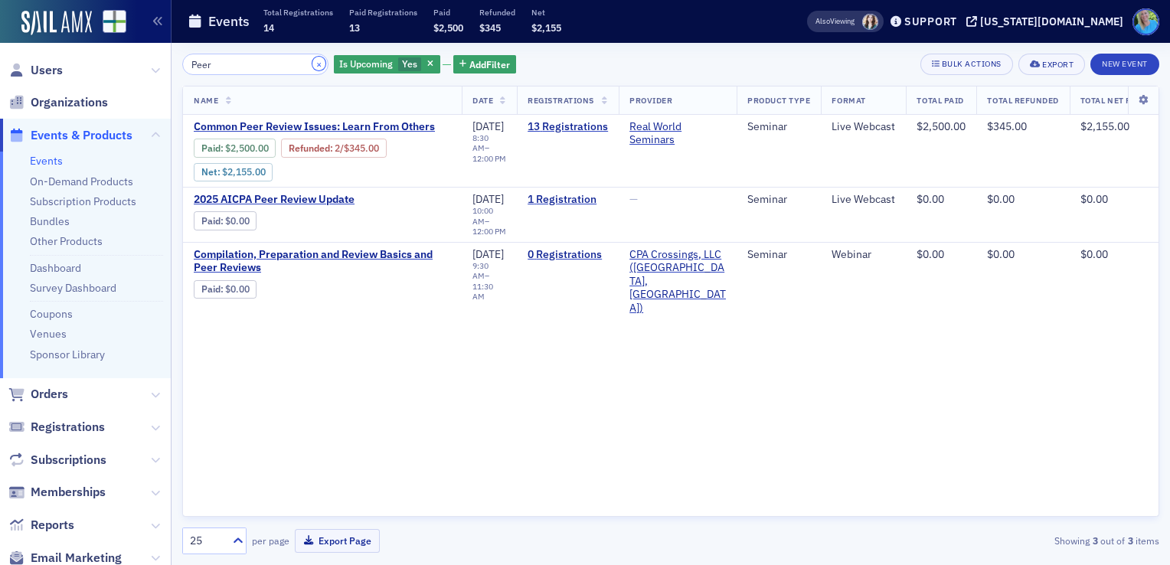
click at [312, 67] on button "×" at bounding box center [319, 64] width 14 height 14
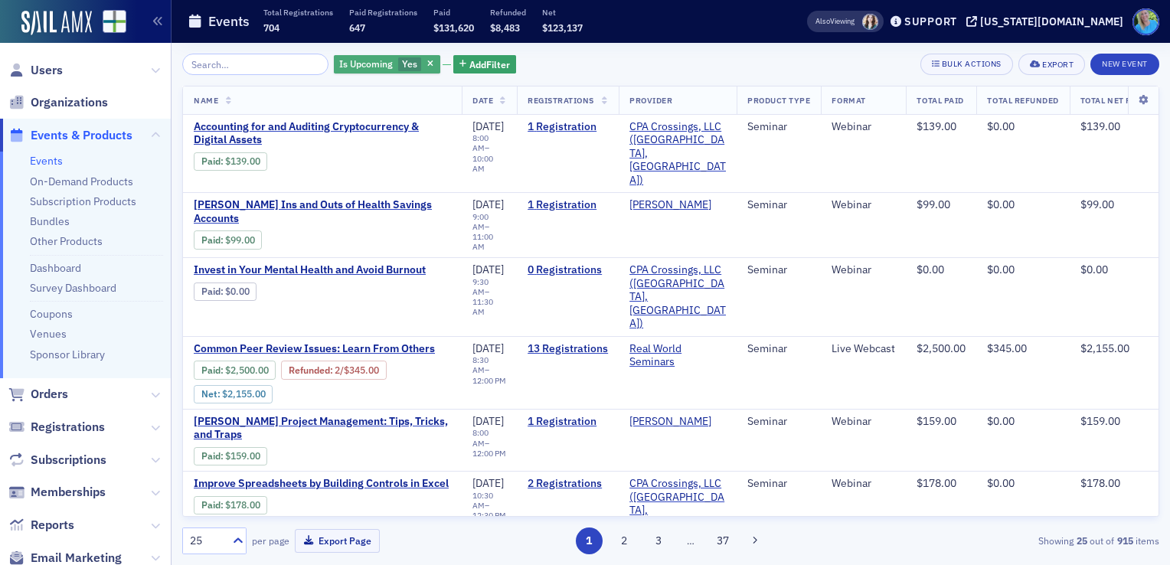
click at [413, 57] on div "Is Upcoming Yes" at bounding box center [387, 64] width 106 height 19
click at [471, 64] on div "Yes No" at bounding box center [489, 65] width 107 height 14
click at [477, 65] on input "No" at bounding box center [484, 65] width 14 height 14
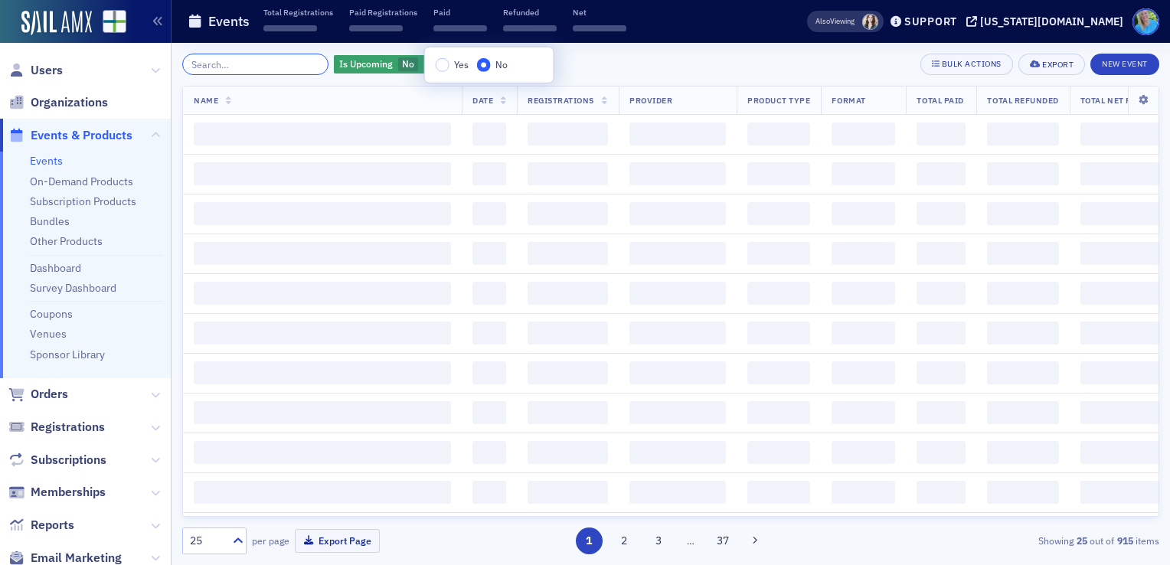
click at [273, 63] on input "search" at bounding box center [255, 64] width 146 height 21
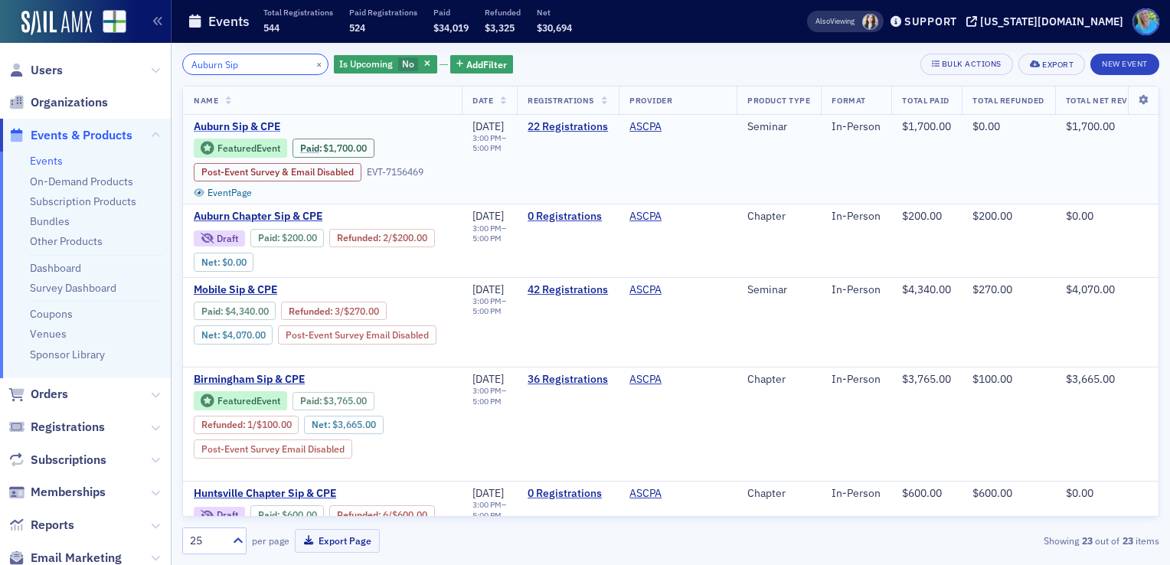
type input "Auburn Sip"
click at [263, 126] on span "Auburn Sip & CPE" at bounding box center [322, 127] width 257 height 14
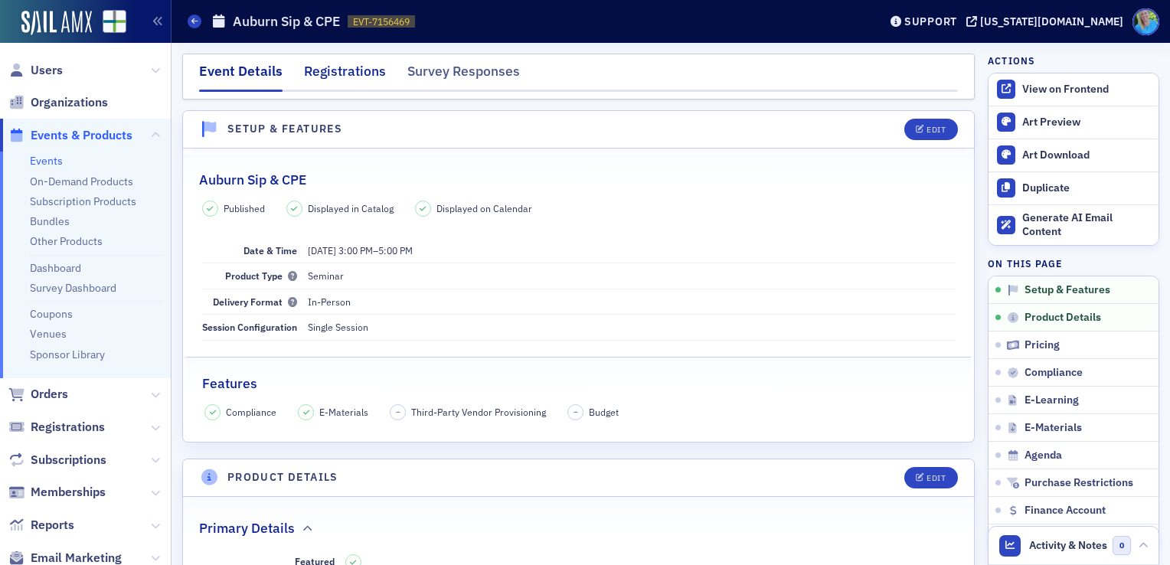
click at [354, 71] on div "Registrations" at bounding box center [345, 75] width 82 height 28
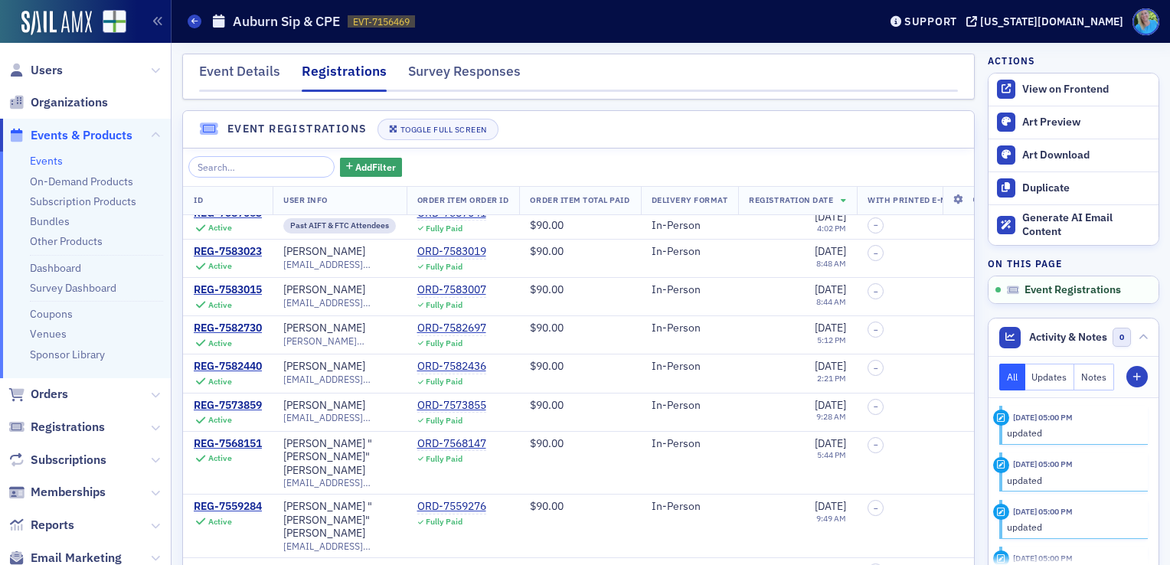
scroll to position [383, 0]
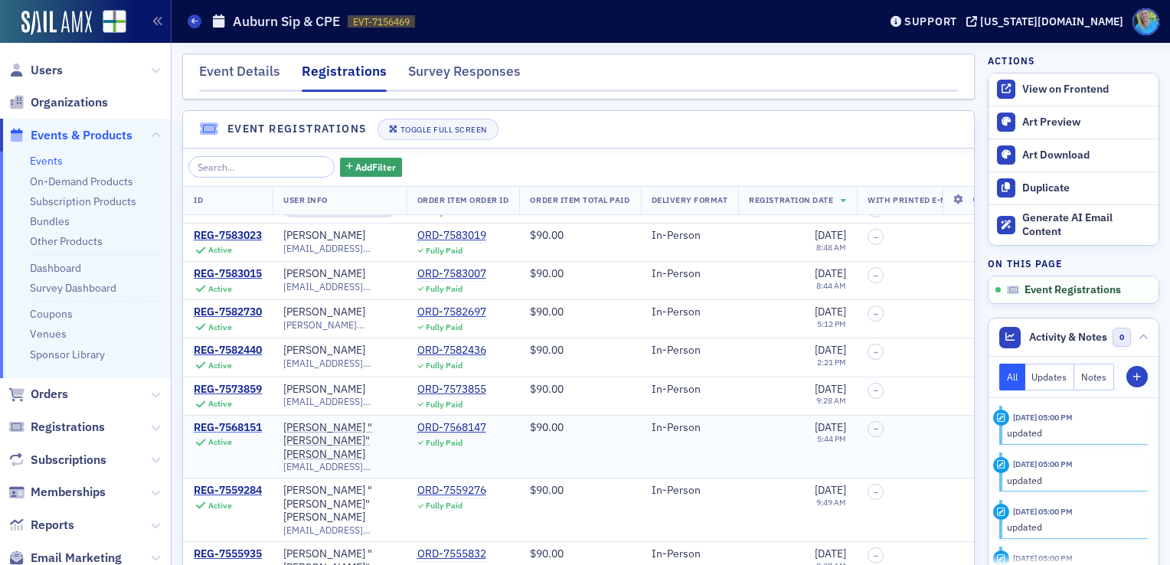
click at [237, 421] on div "REG-7568151" at bounding box center [228, 428] width 68 height 14
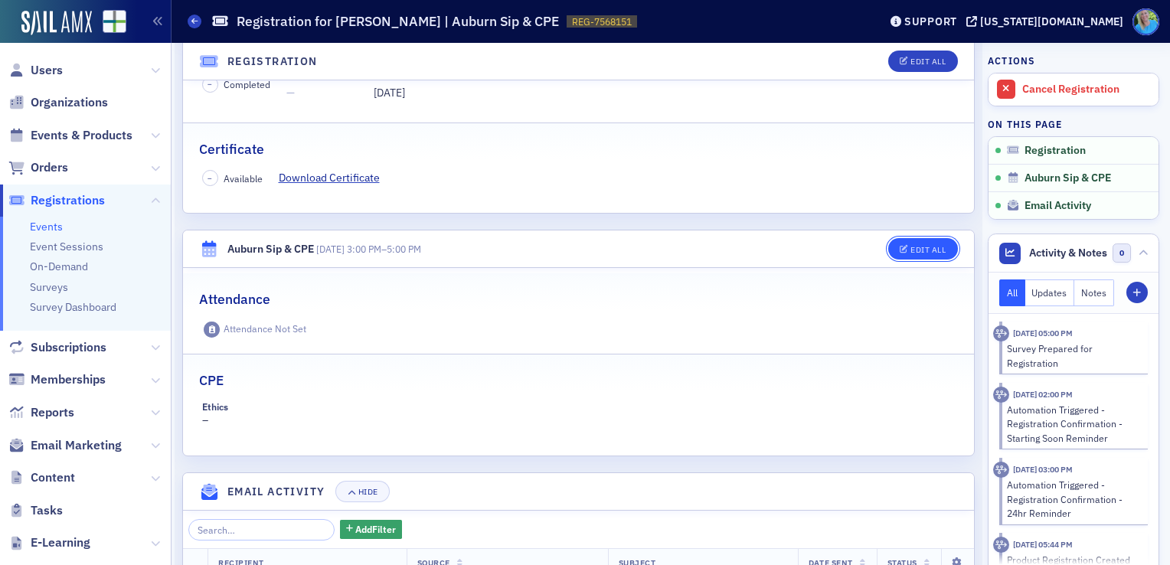
click at [912, 249] on div "Edit All" at bounding box center [927, 250] width 35 height 8
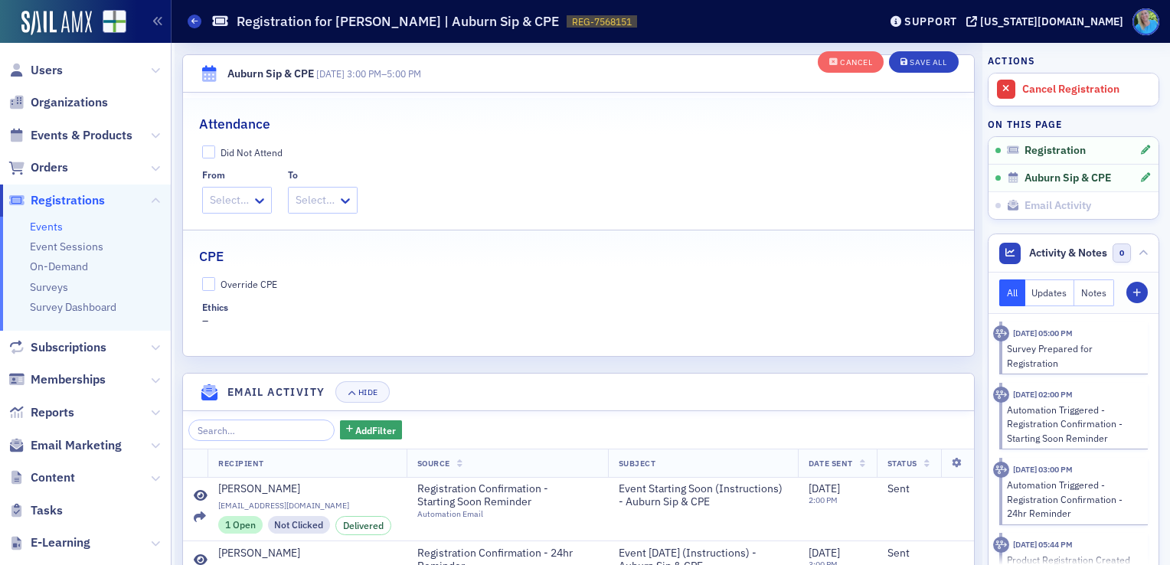
scroll to position [528, 0]
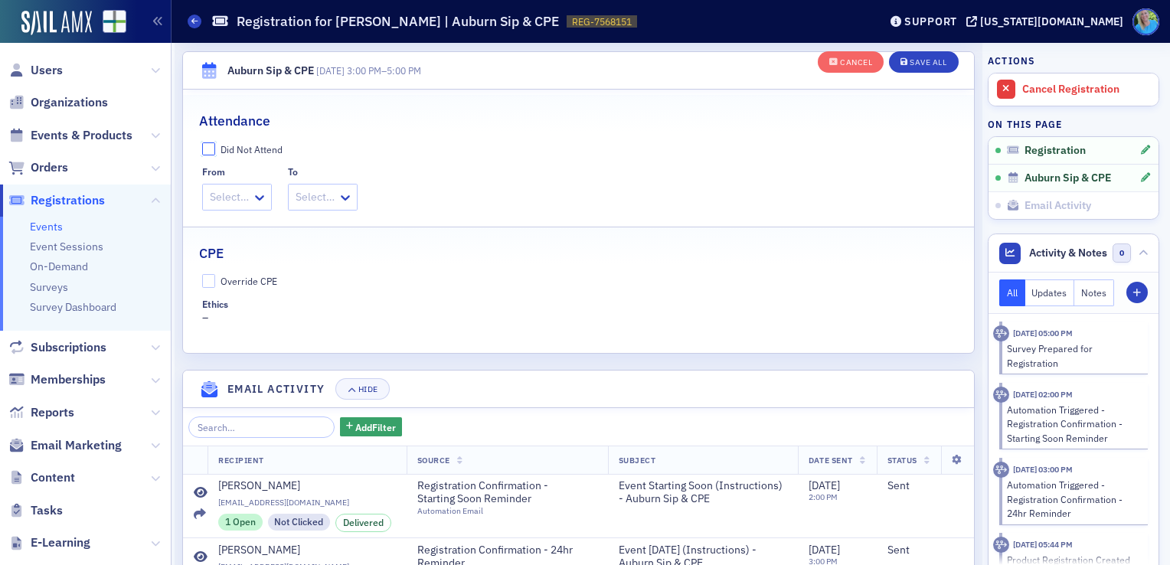
click at [209, 145] on input "Did Not Attend" at bounding box center [209, 149] width 14 height 14
checkbox input "true"
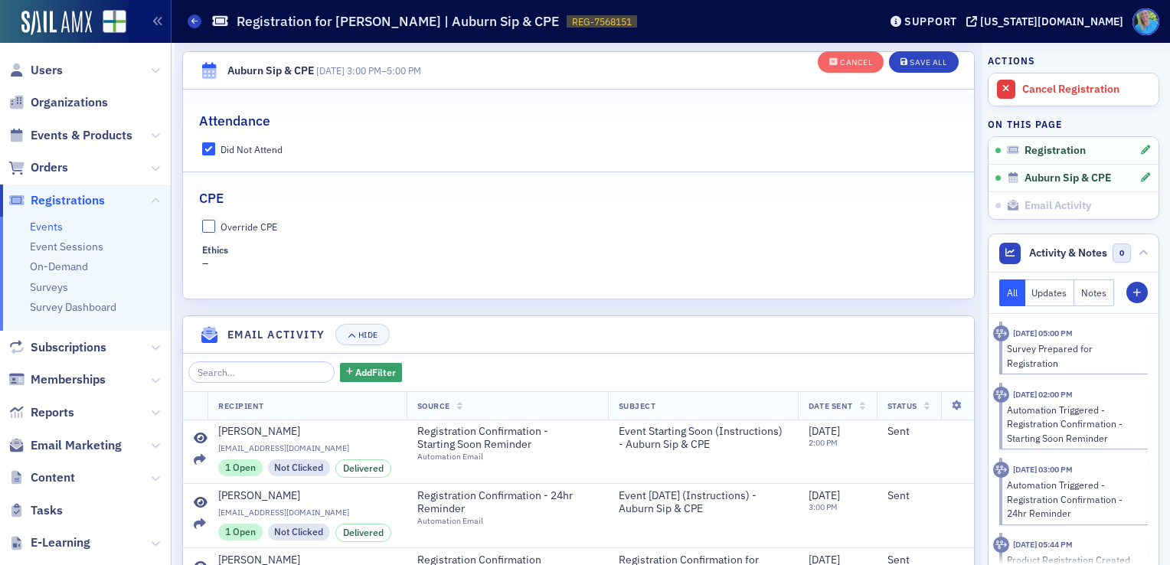
click at [208, 227] on input "Override CPE" at bounding box center [209, 227] width 14 height 14
checkbox input "true"
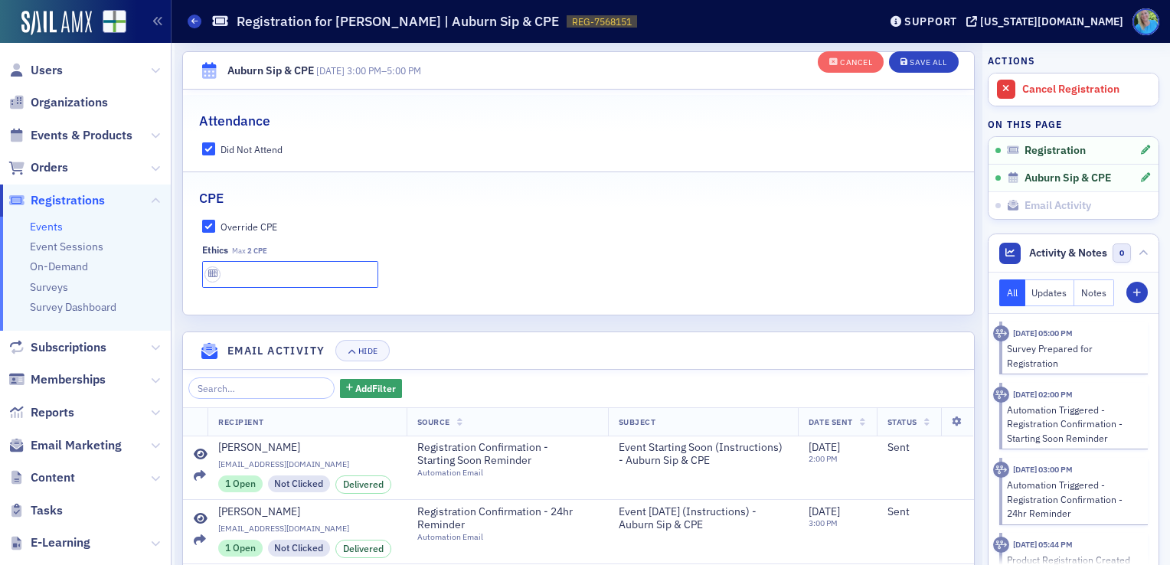
click at [233, 276] on input "text" at bounding box center [290, 274] width 176 height 27
type input "0 CPE"
click at [945, 52] on div "Cancel Save All" at bounding box center [887, 62] width 141 height 32
click at [943, 53] on div "Cancel Save All" at bounding box center [887, 62] width 141 height 32
click at [938, 57] on button "Save All" at bounding box center [923, 61] width 69 height 21
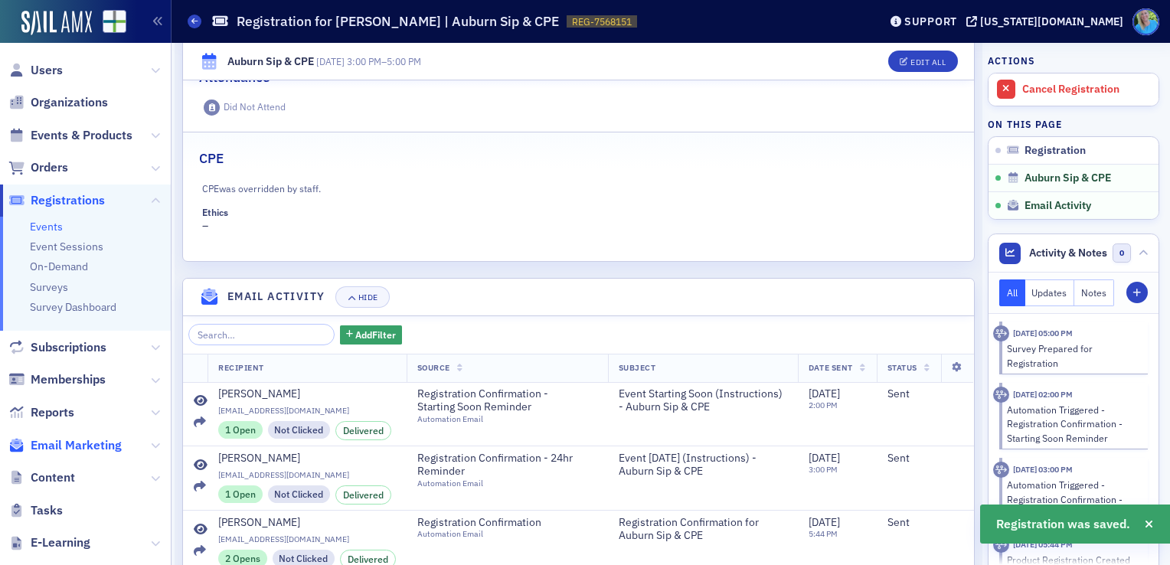
click at [73, 439] on span "Email Marketing" at bounding box center [76, 445] width 91 height 17
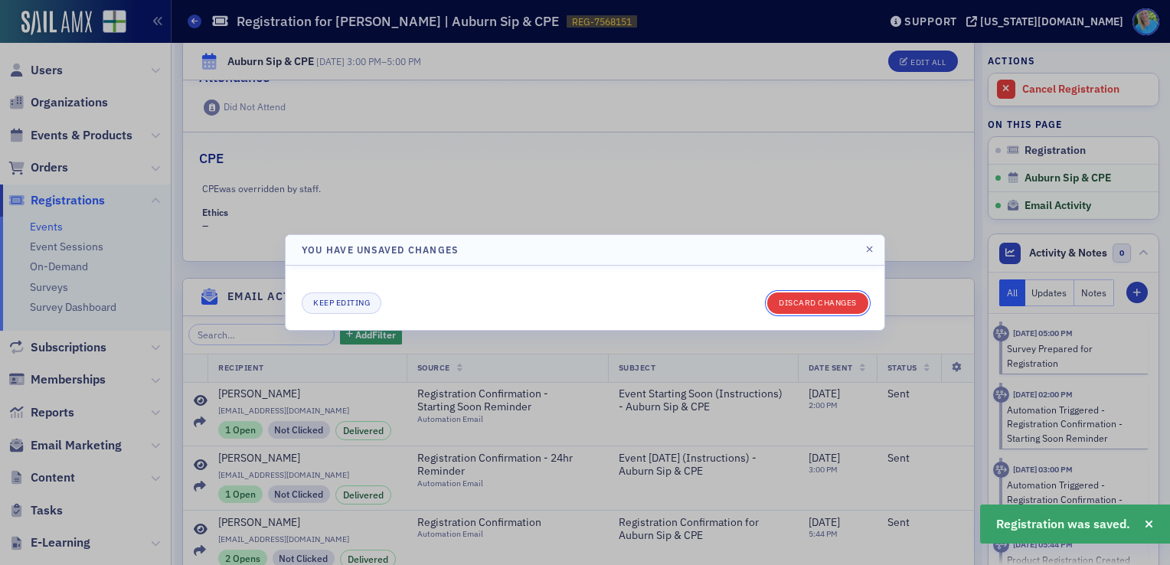
click at [847, 300] on button "Discard changes" at bounding box center [817, 302] width 101 height 21
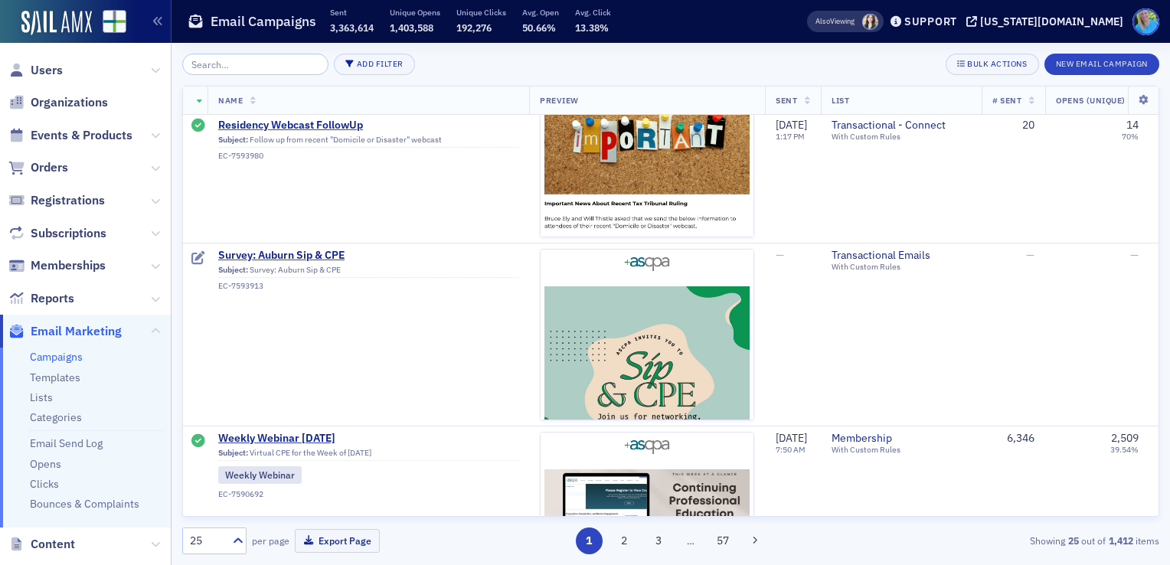
scroll to position [2143, 0]
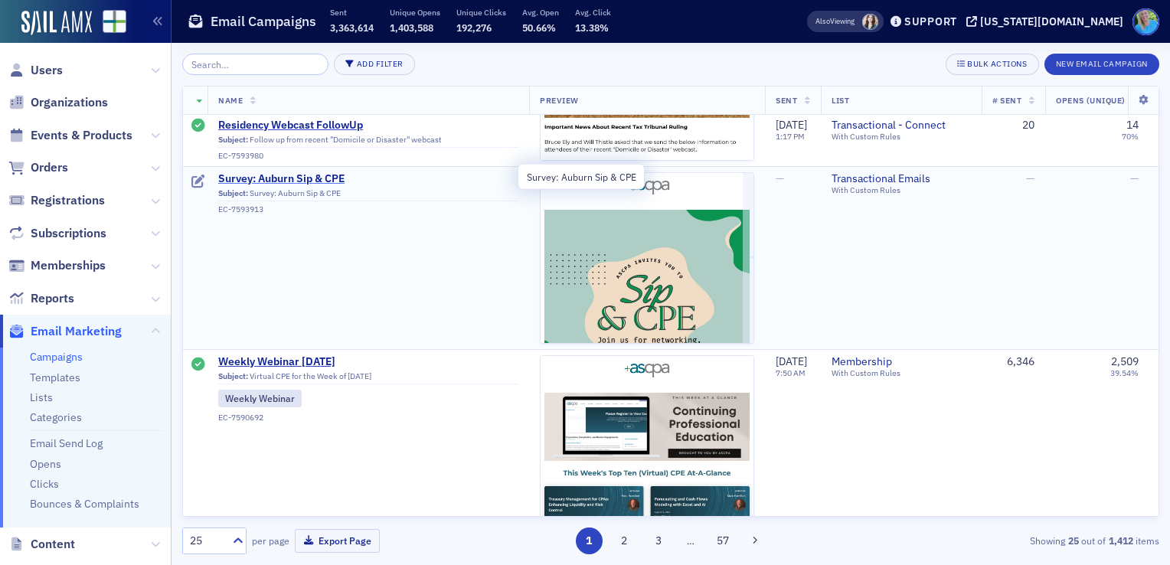
click at [312, 176] on span "Survey: Auburn Sip & CPE" at bounding box center [368, 179] width 300 height 14
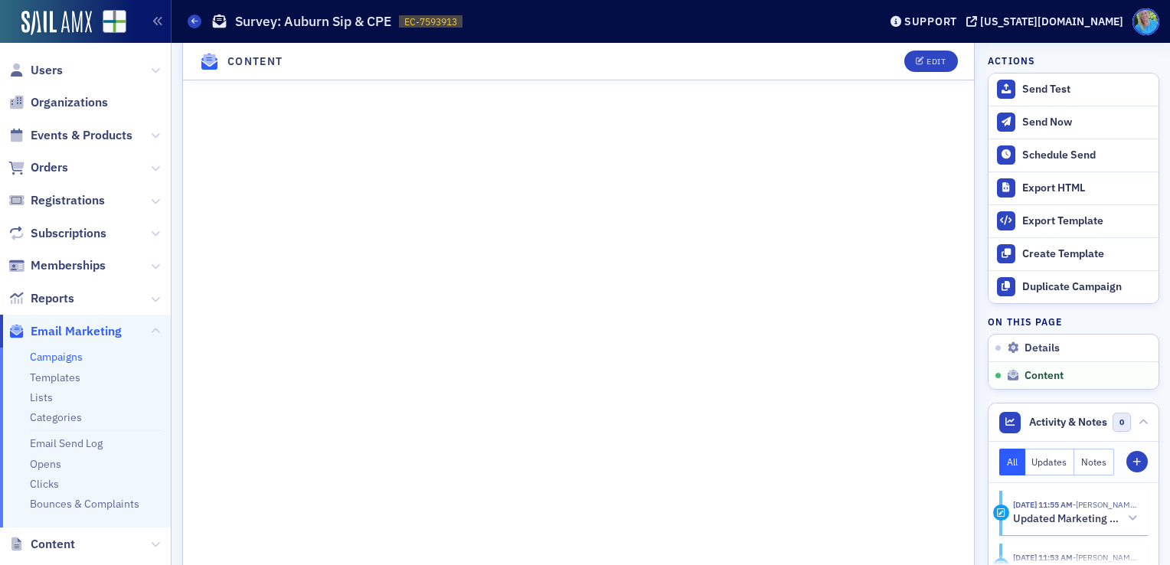
scroll to position [1225, 0]
click at [1039, 88] on div "Send Test" at bounding box center [1086, 90] width 129 height 14
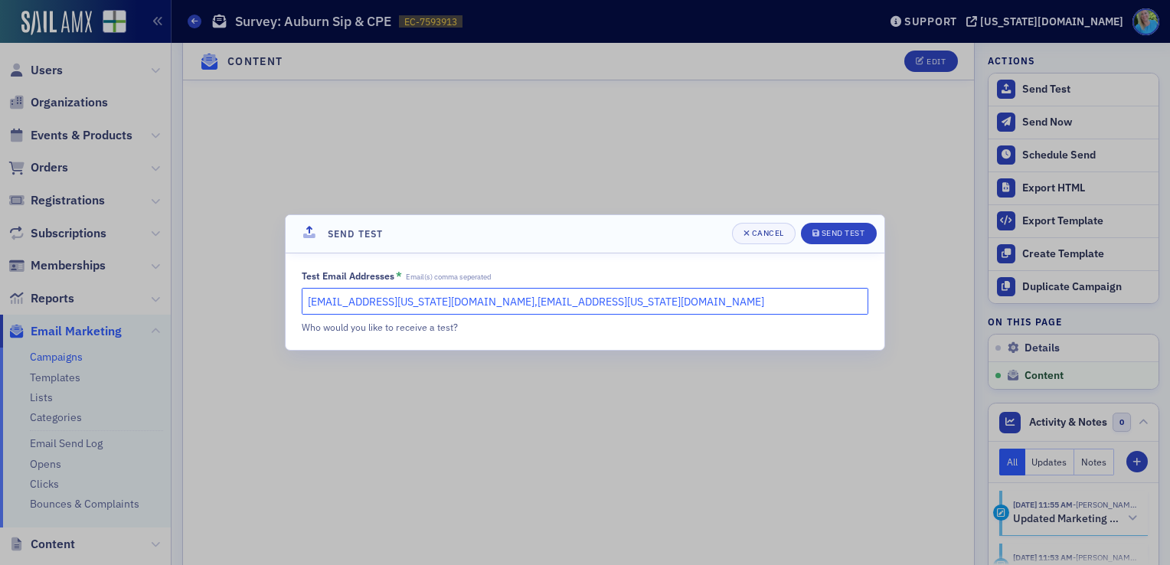
drag, startPoint x: 537, startPoint y: 305, endPoint x: 411, endPoint y: 301, distance: 125.6
click at [411, 301] on input "kgates@alabama.cpa,slowery@alabama.cpa" at bounding box center [585, 301] width 566 height 27
type input "[EMAIL_ADDRESS][US_STATE][DOMAIN_NAME]"
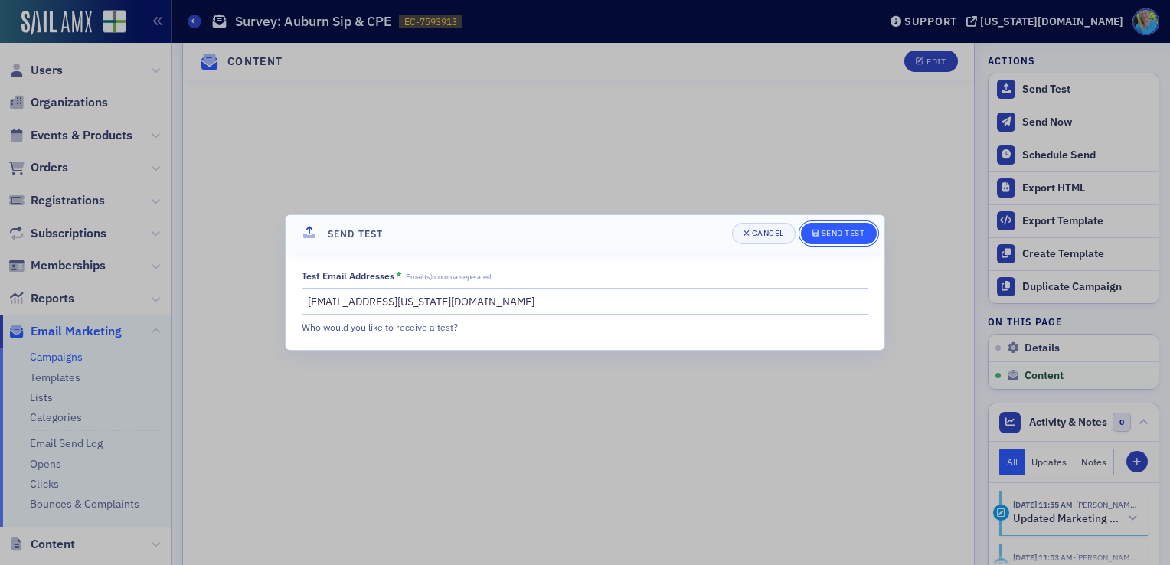
click at [846, 224] on button "Send Test" at bounding box center [839, 233] width 76 height 21
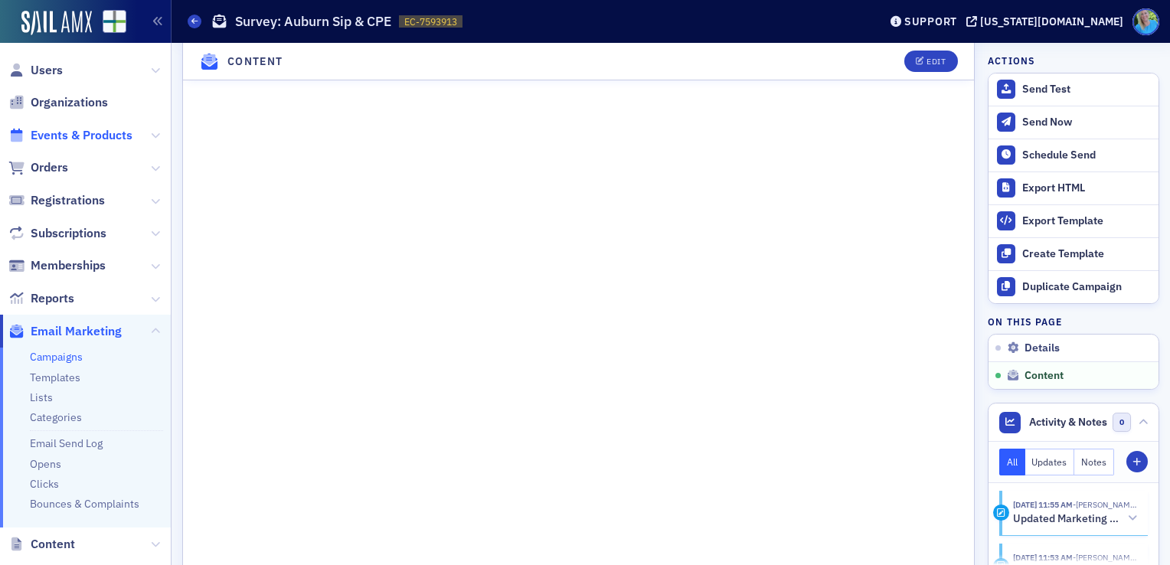
click at [98, 133] on span "Events & Products" at bounding box center [82, 135] width 102 height 17
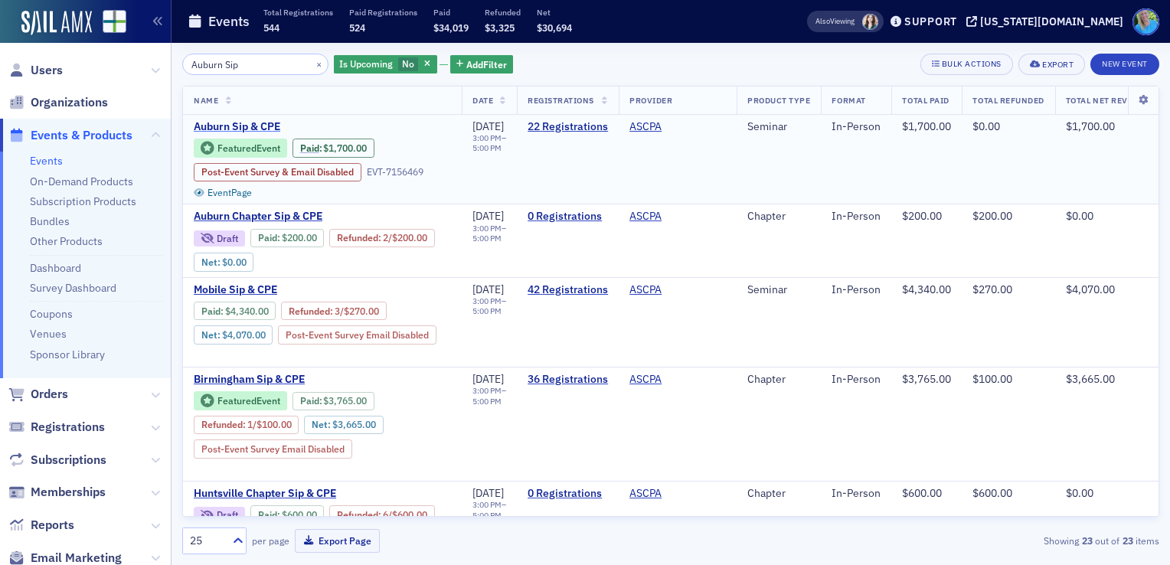
click at [244, 122] on span "Auburn Sip & CPE" at bounding box center [322, 127] width 257 height 14
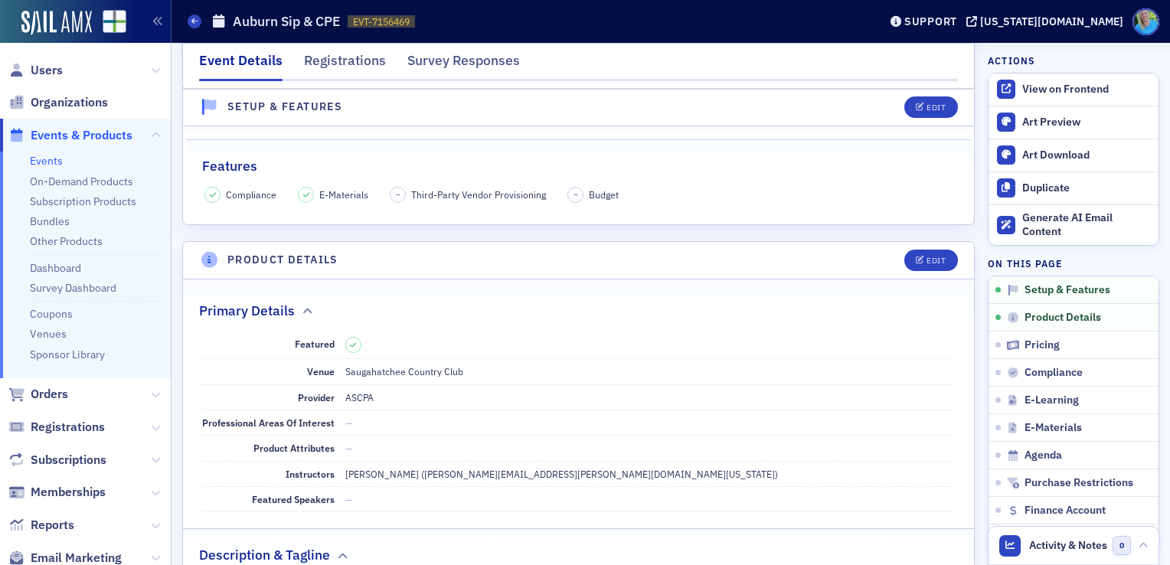
scroll to position [230, 0]
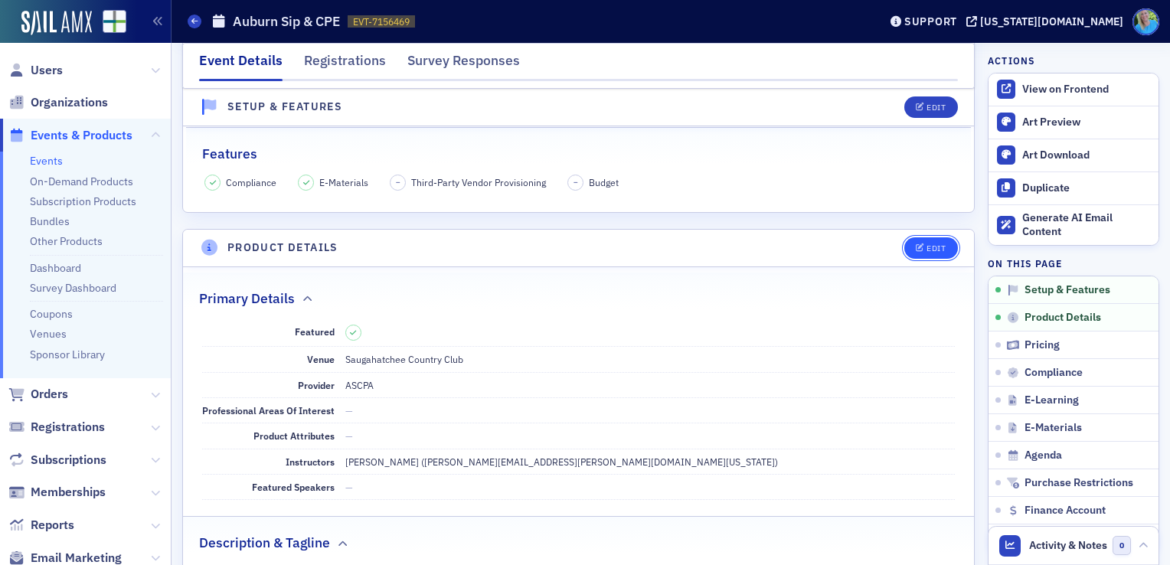
click at [926, 246] on div "Edit" at bounding box center [935, 248] width 19 height 8
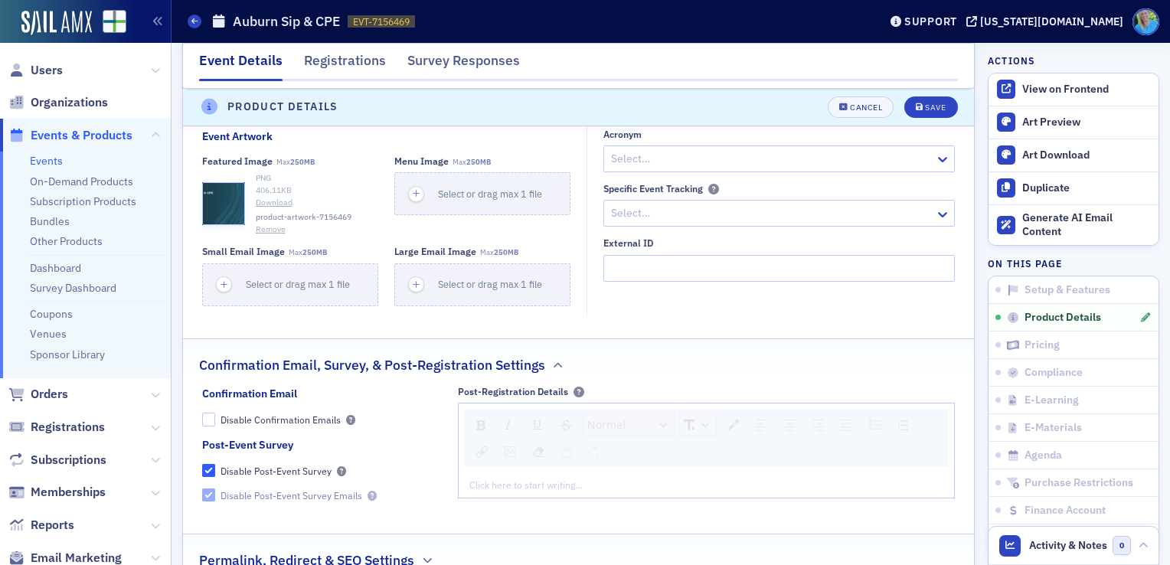
scroll to position [1209, 0]
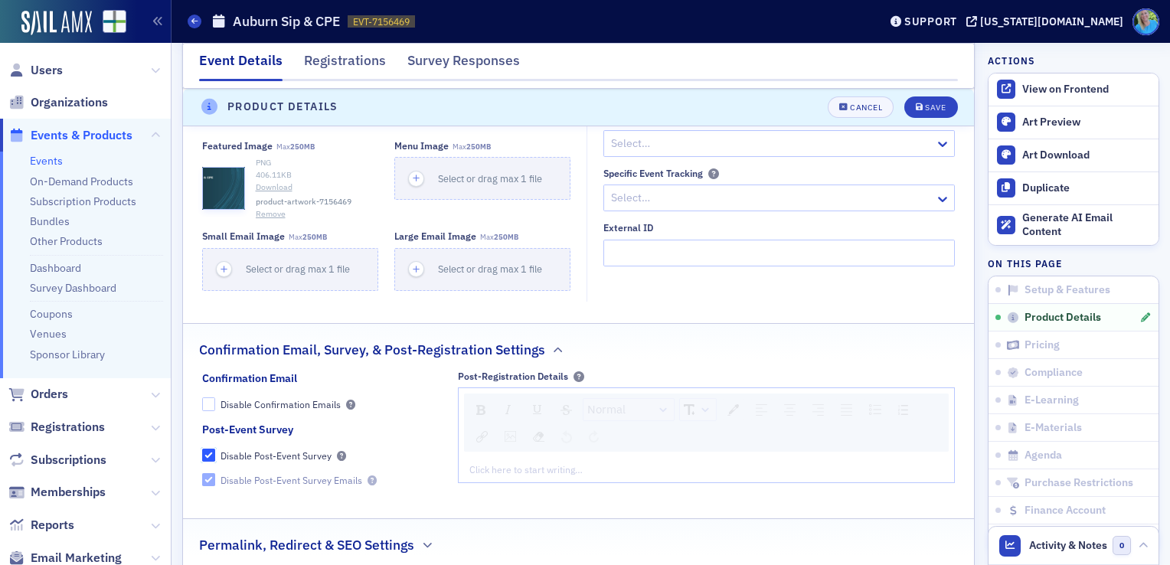
click at [205, 452] on input "Disable Post-Event Survey" at bounding box center [209, 456] width 14 height 14
checkbox input "false"
click at [207, 475] on input "Disable Post-Event Survey Emails" at bounding box center [209, 480] width 14 height 14
checkbox input "true"
click at [904, 111] on button "Save" at bounding box center [930, 106] width 53 height 21
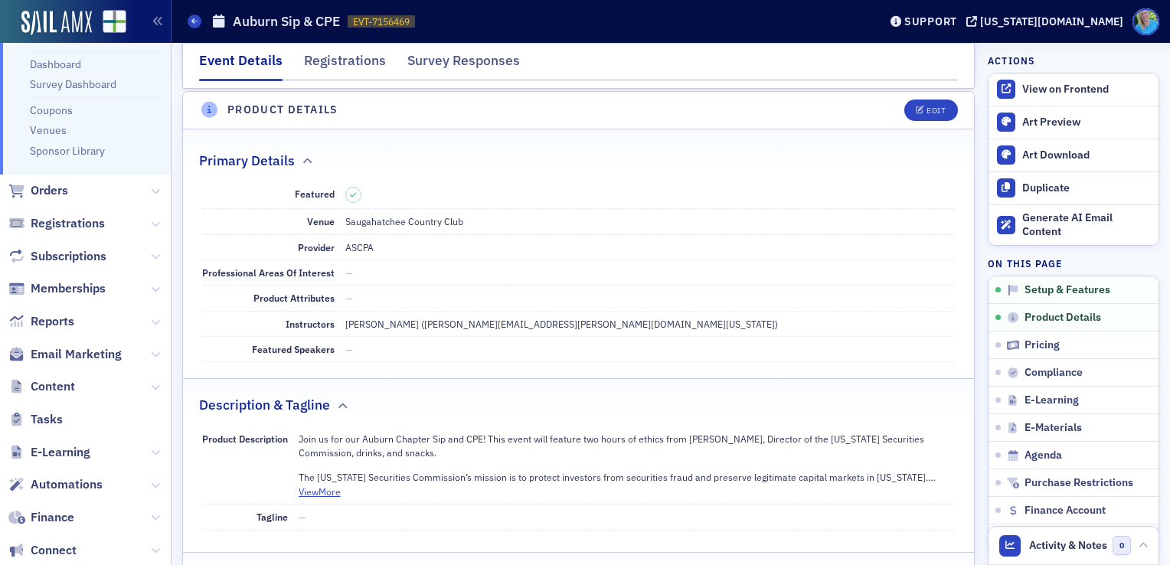
scroll to position [230, 0]
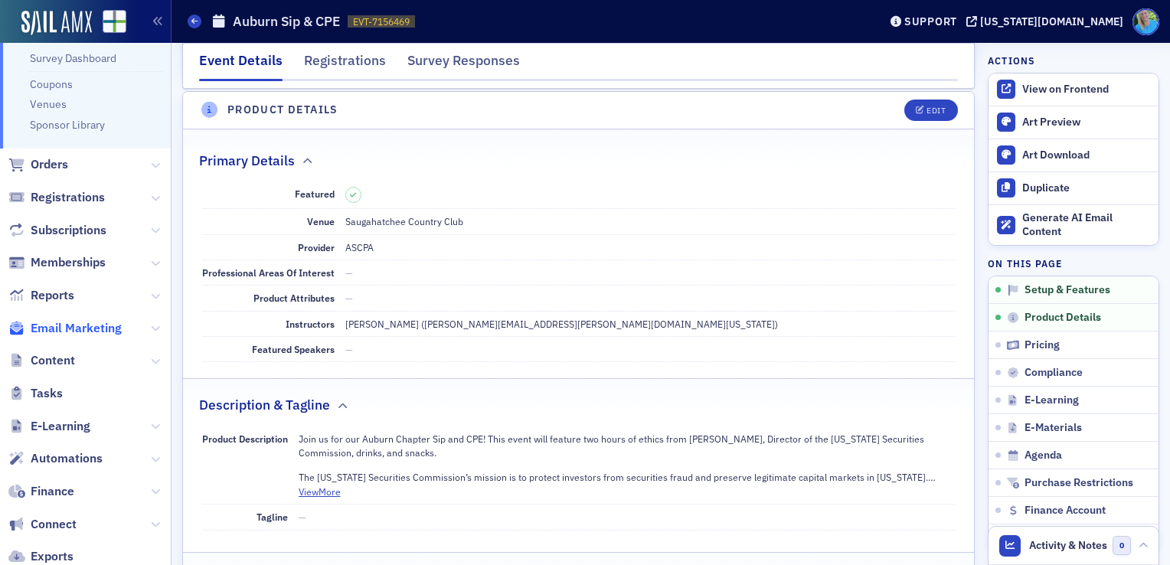
click at [83, 326] on span "Email Marketing" at bounding box center [76, 328] width 91 height 17
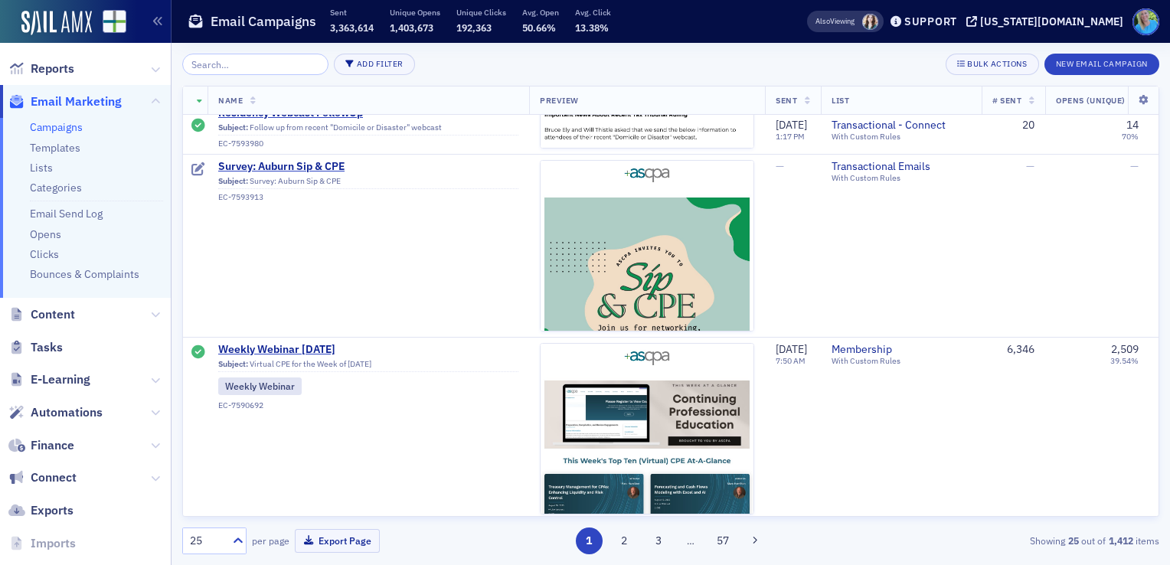
scroll to position [2067, 0]
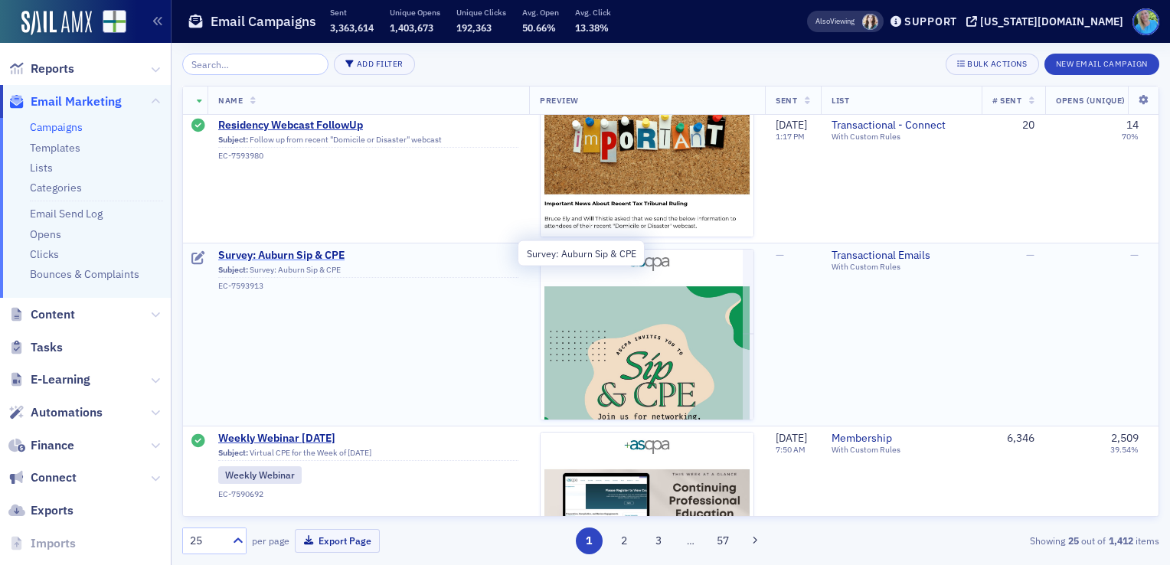
click at [321, 253] on span "Survey: Auburn Sip & CPE" at bounding box center [368, 256] width 300 height 14
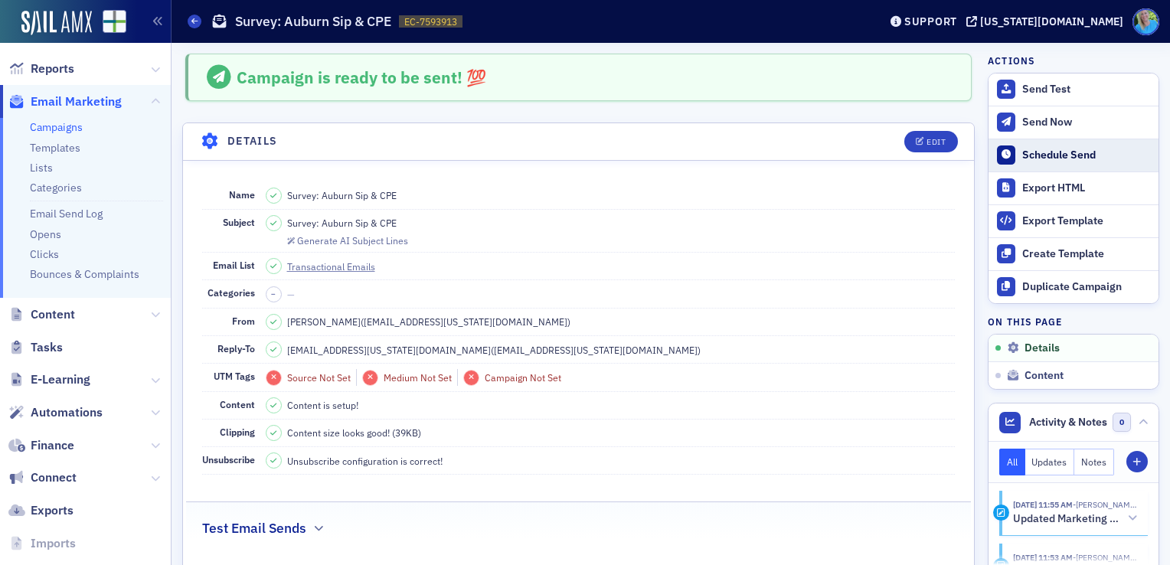
click at [1032, 160] on div "Schedule Send" at bounding box center [1086, 155] width 129 height 14
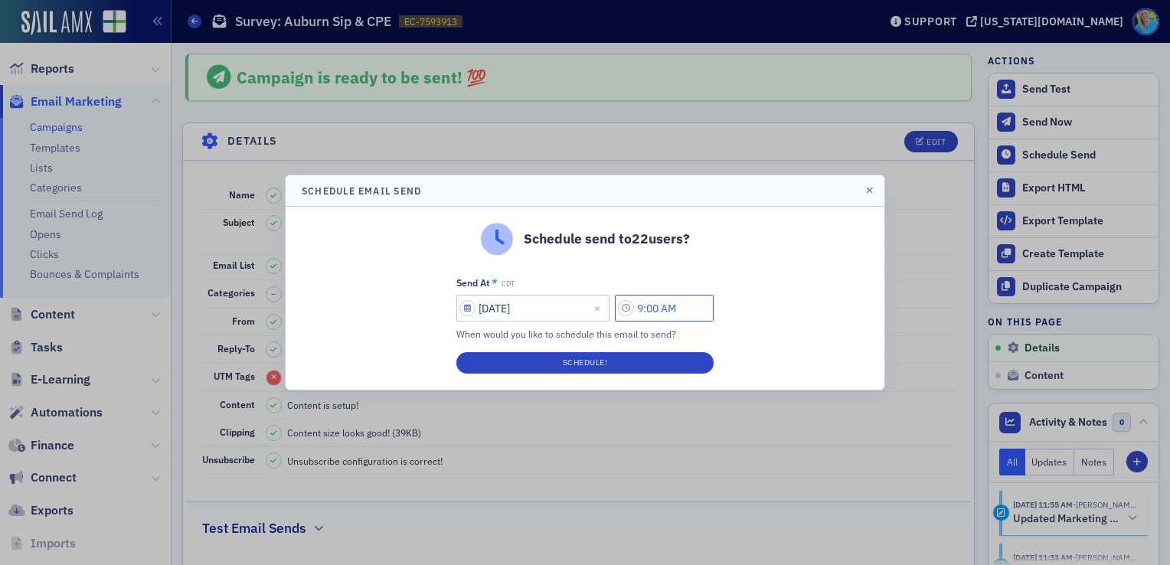
click at [657, 305] on input "9:00 AM" at bounding box center [664, 308] width 99 height 27
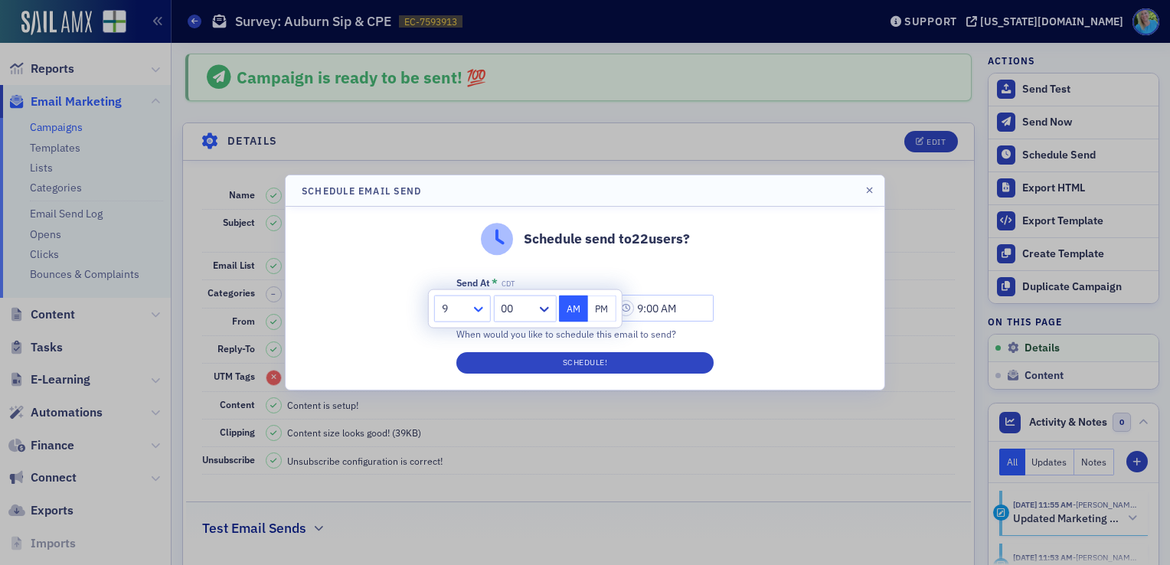
click at [481, 313] on icon at bounding box center [478, 309] width 15 height 15
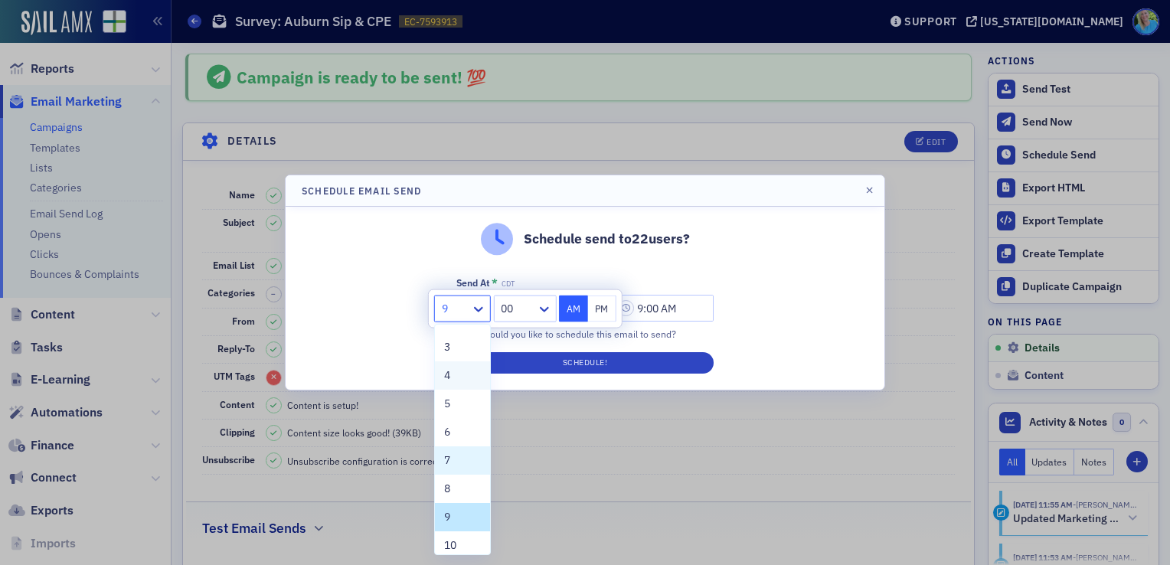
scroll to position [116, 0]
click at [451, 477] on span "10" at bounding box center [450, 480] width 12 height 16
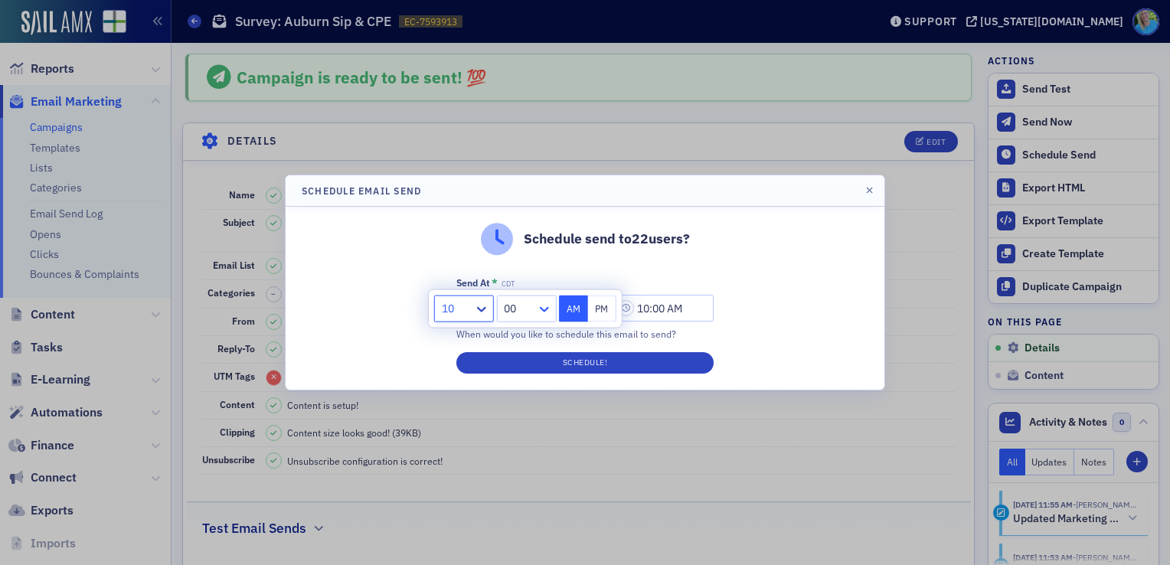
click at [540, 313] on icon at bounding box center [543, 309] width 15 height 15
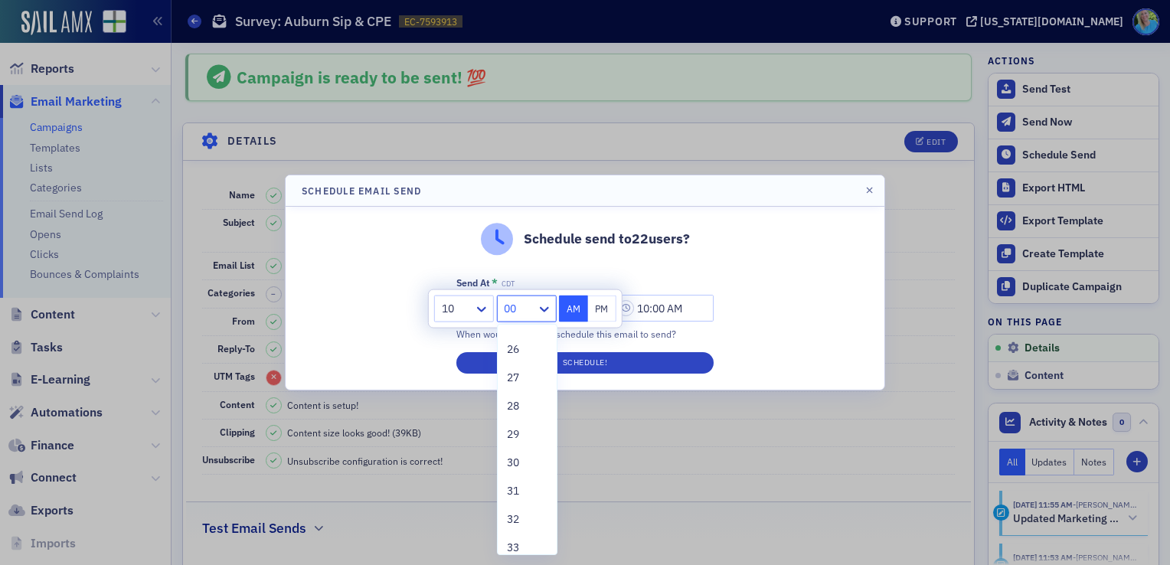
scroll to position [765, 0]
click at [523, 419] on div "30" at bounding box center [527, 426] width 41 height 16
type input "10:30 AM"
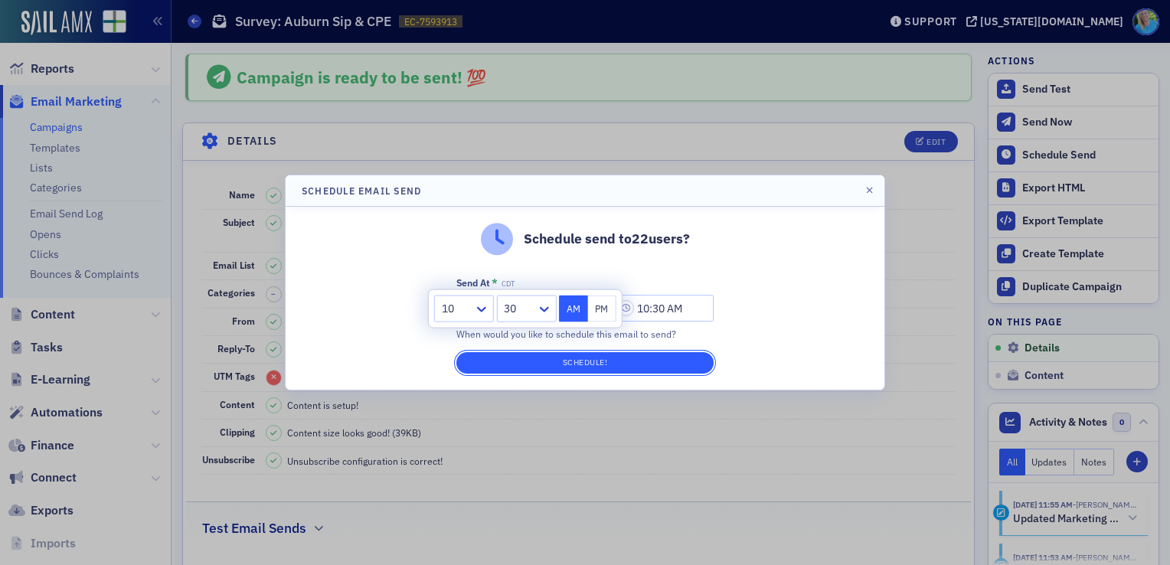
click at [546, 369] on button "Schedule!" at bounding box center [584, 362] width 257 height 21
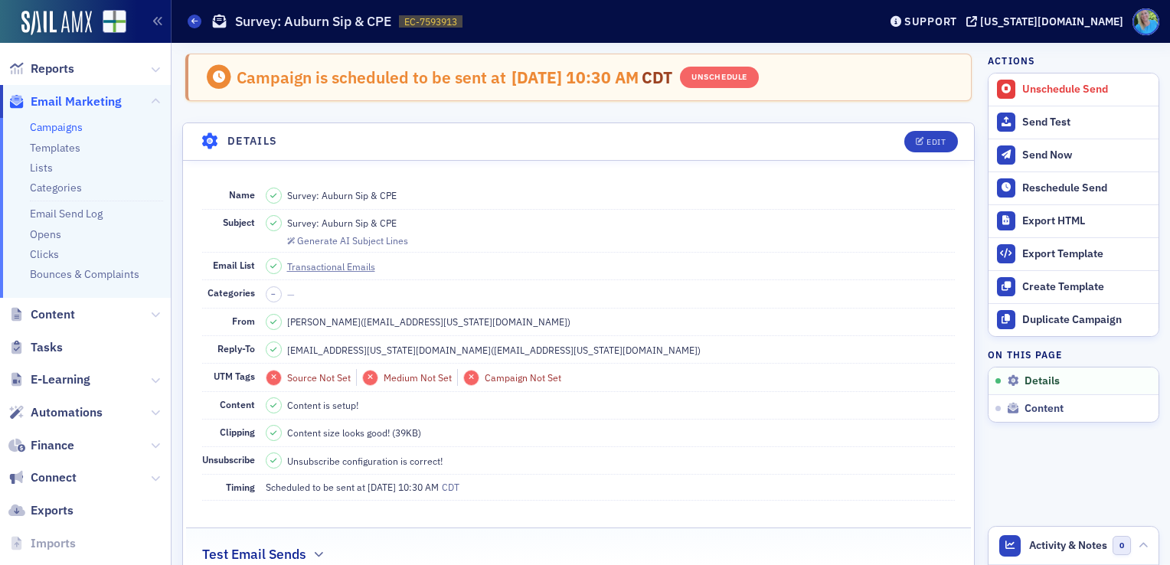
click at [73, 131] on link "Campaigns" at bounding box center [56, 127] width 53 height 14
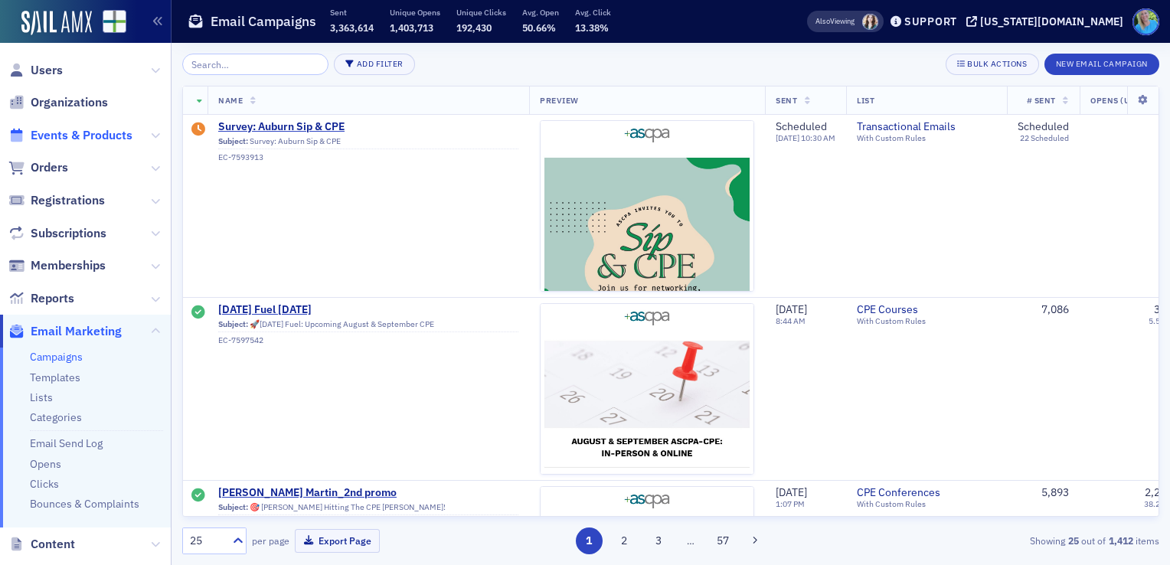
click at [86, 136] on span "Events & Products" at bounding box center [82, 135] width 102 height 17
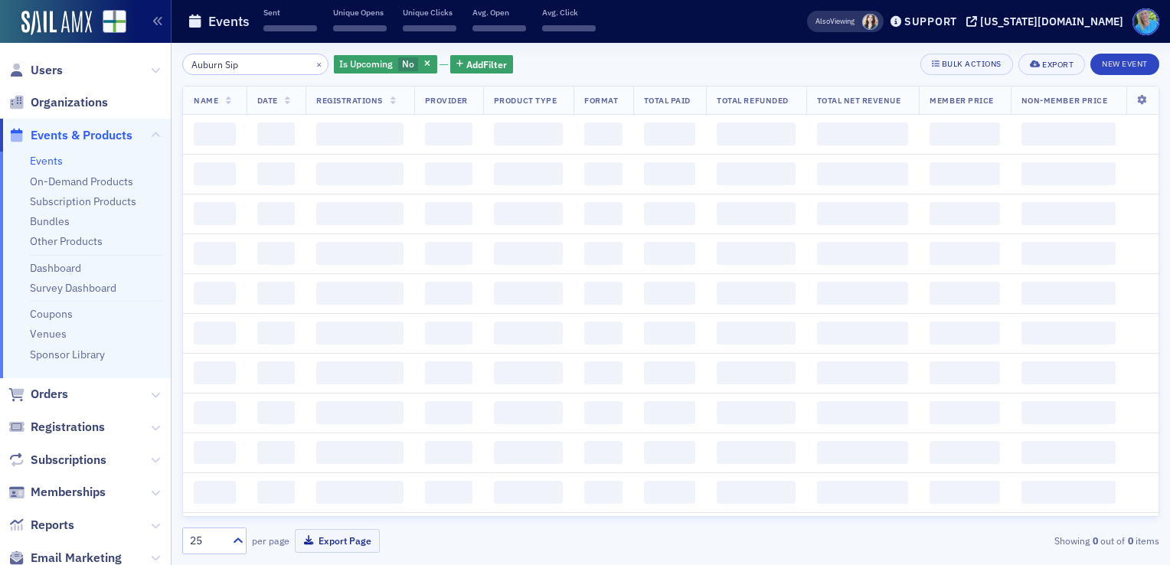
click at [285, 70] on input "Auburn Sip" at bounding box center [255, 64] width 146 height 21
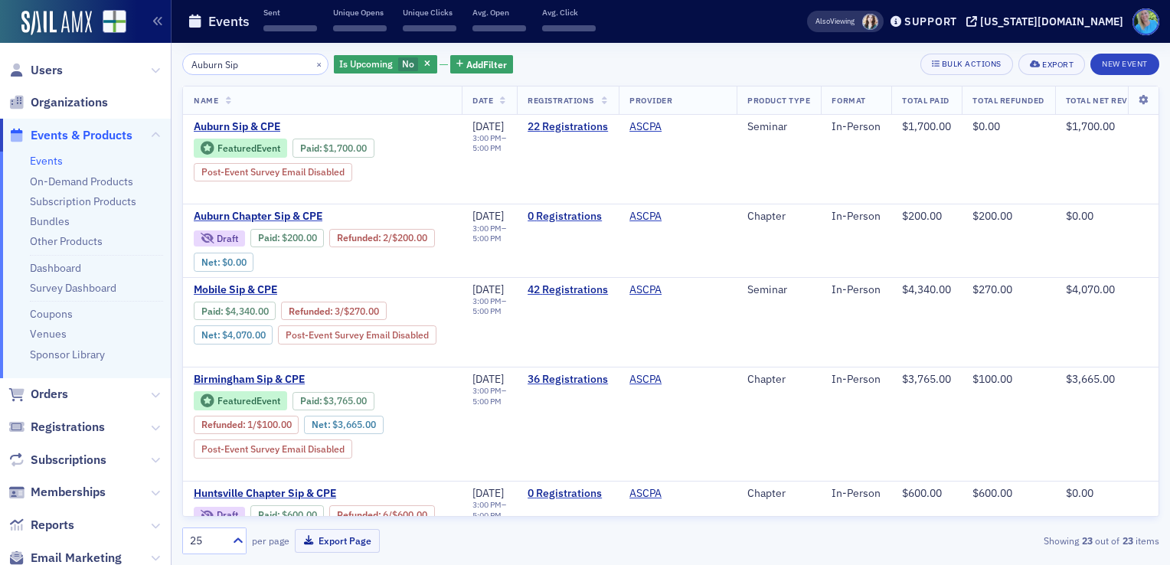
click at [312, 57] on div "×" at bounding box center [320, 63] width 16 height 19
click at [312, 61] on button "×" at bounding box center [319, 64] width 14 height 14
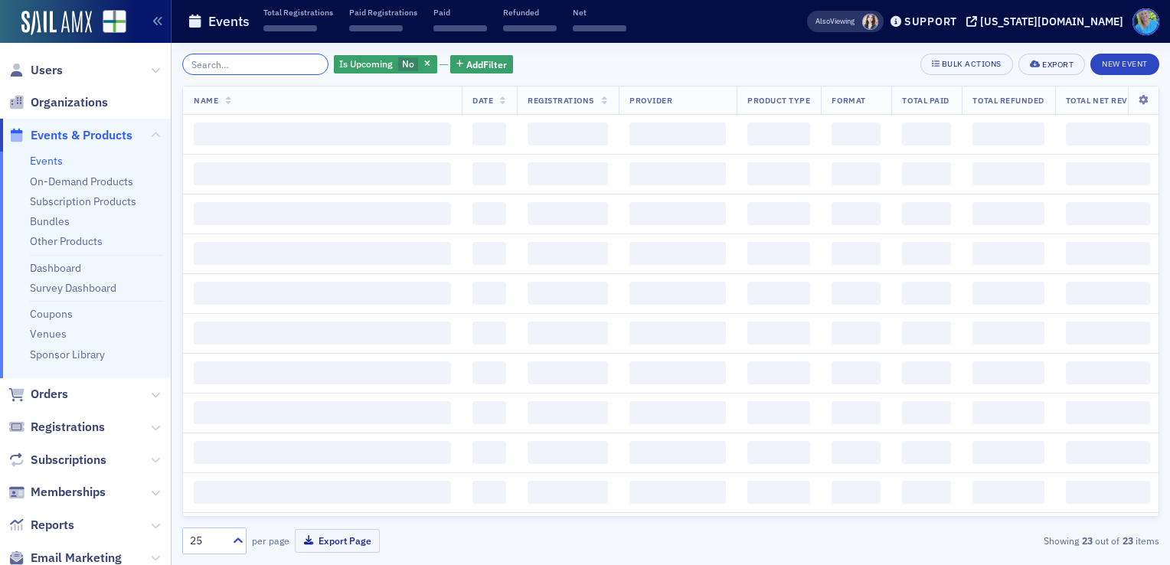
click at [301, 63] on input "search" at bounding box center [255, 64] width 146 height 21
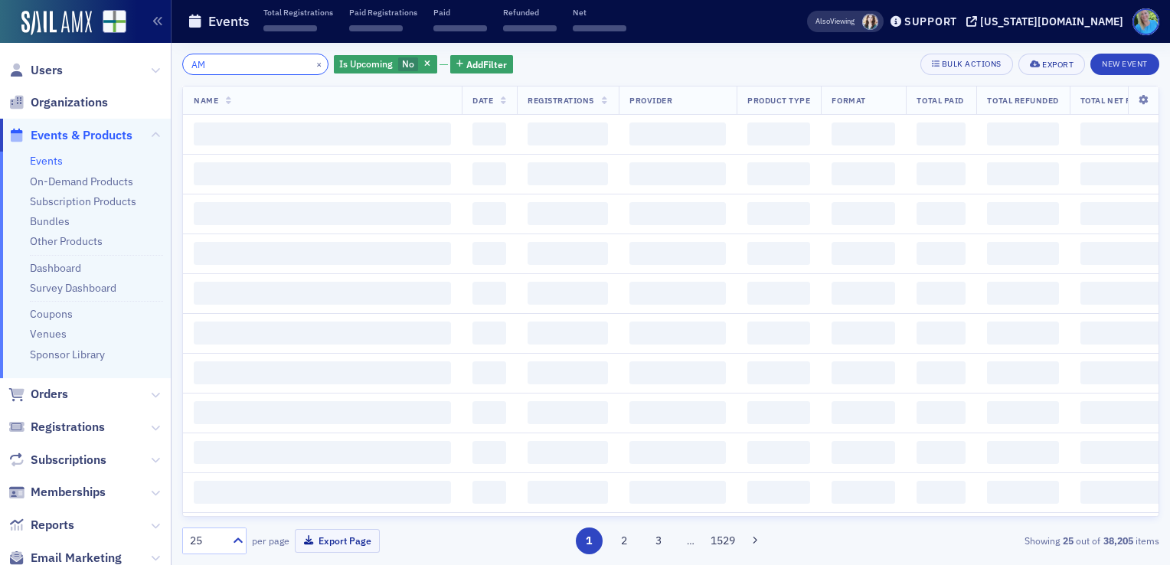
type input "A"
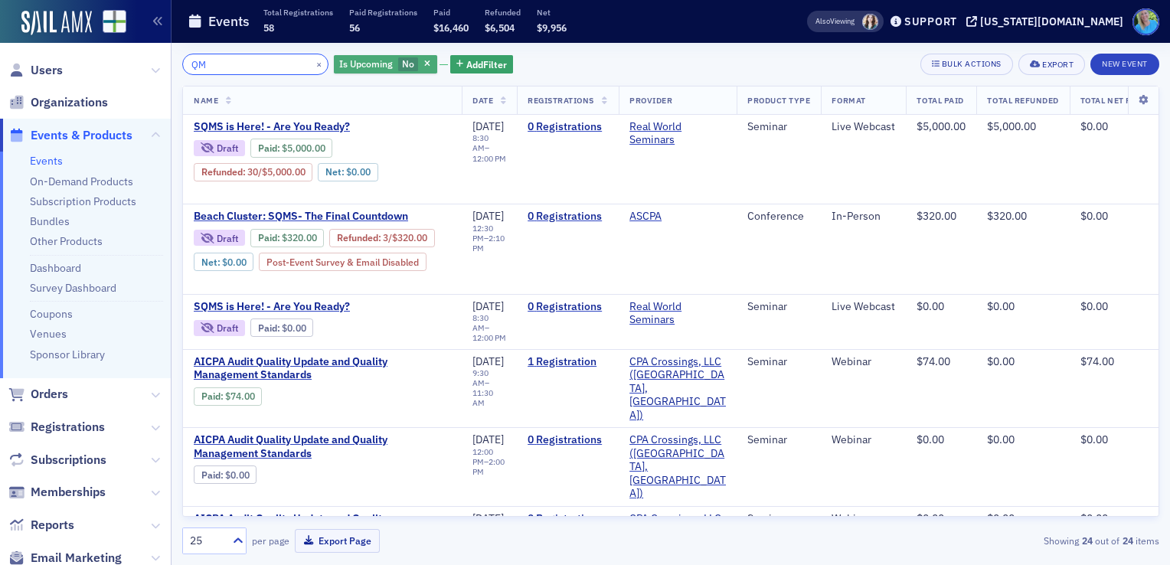
type input "QM"
click at [368, 65] on span "Is Upcoming" at bounding box center [366, 63] width 54 height 12
click at [432, 66] on input "Yes" at bounding box center [439, 65] width 14 height 14
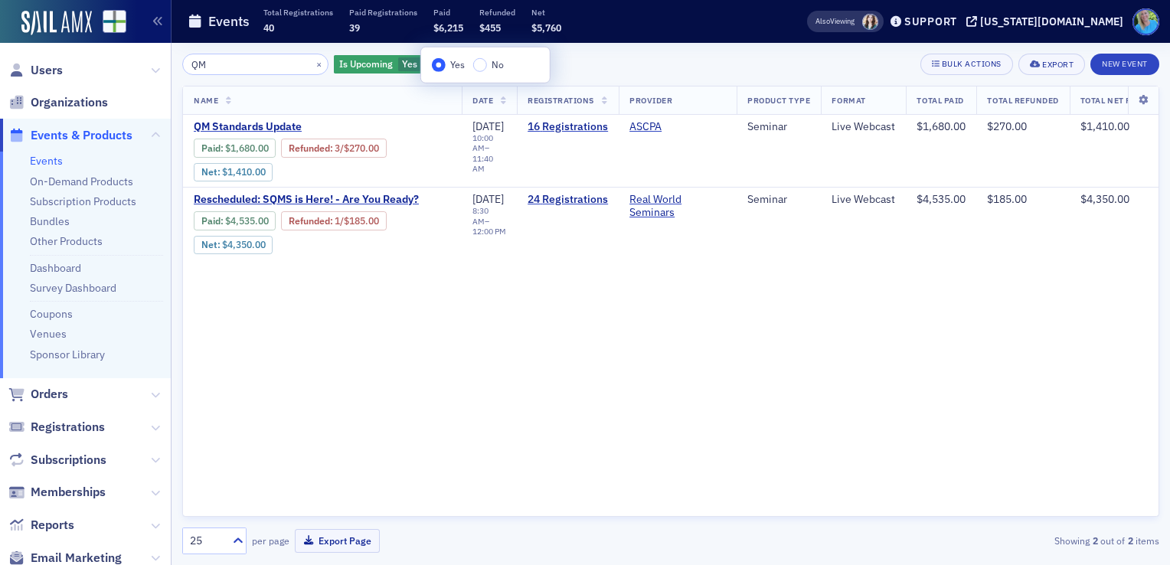
click at [638, 56] on div "QM × Is Upcoming Yes Add Filter Bulk Actions Export New Event" at bounding box center [670, 64] width 977 height 21
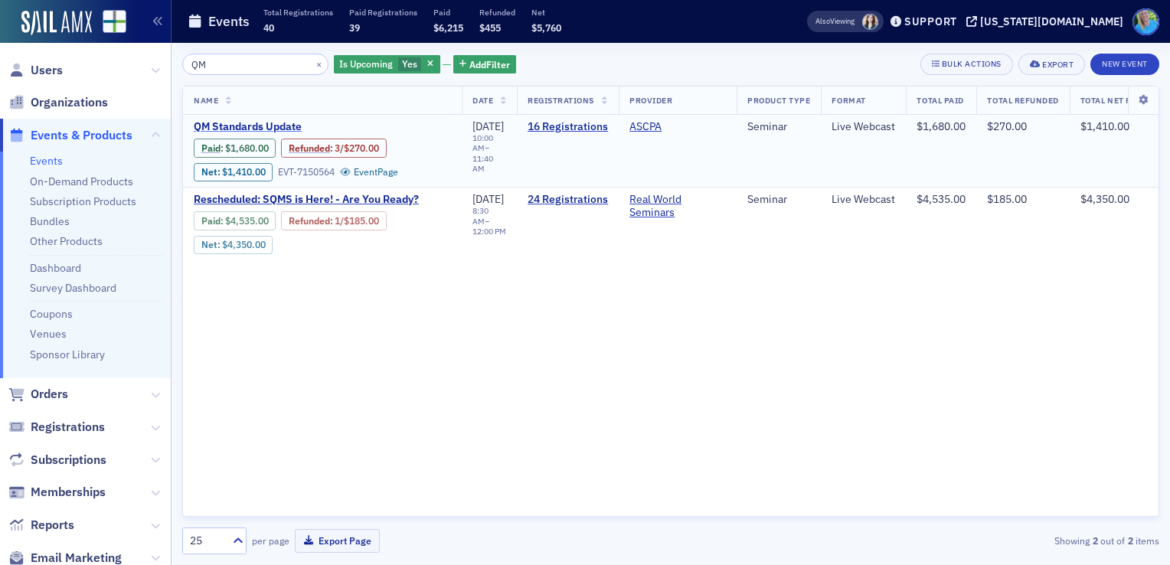
click at [283, 124] on span "QM Standards Update" at bounding box center [322, 127] width 257 height 14
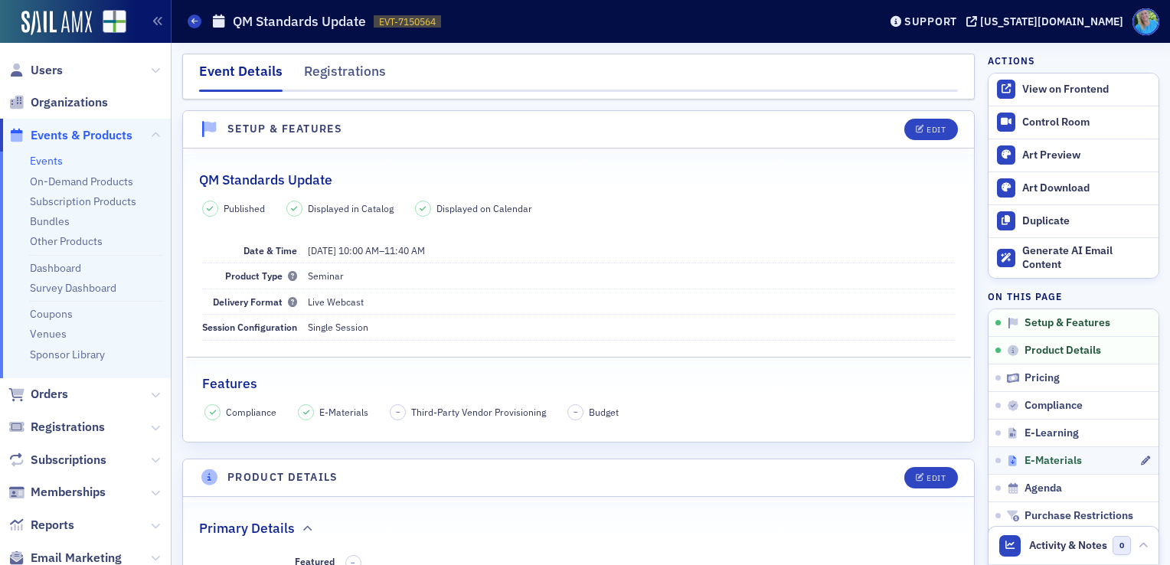
click at [1033, 455] on span "E-Materials" at bounding box center [1052, 461] width 57 height 14
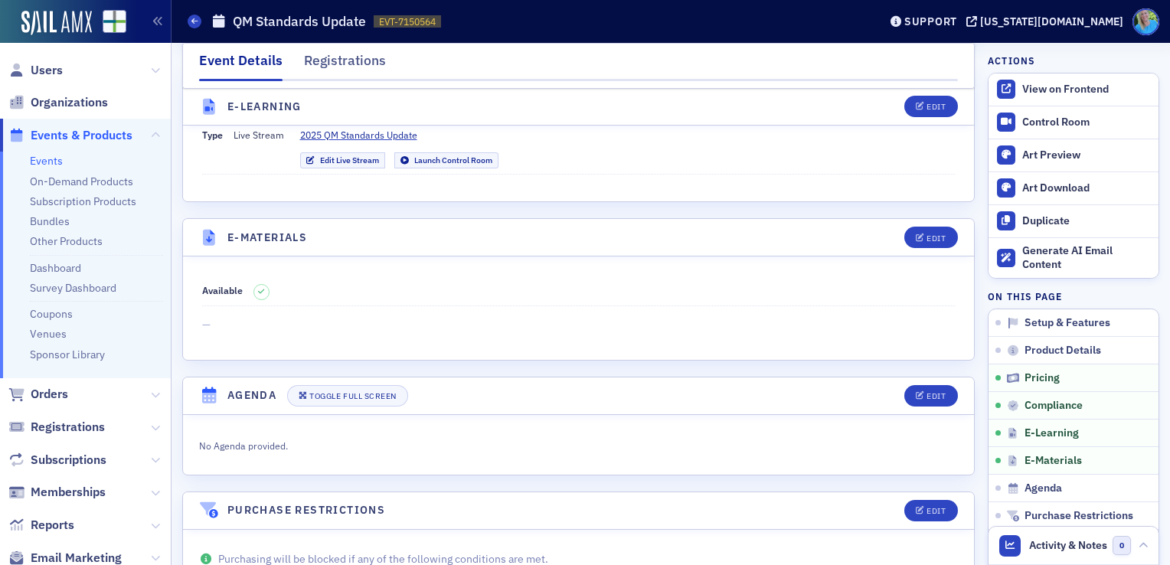
scroll to position [2173, 0]
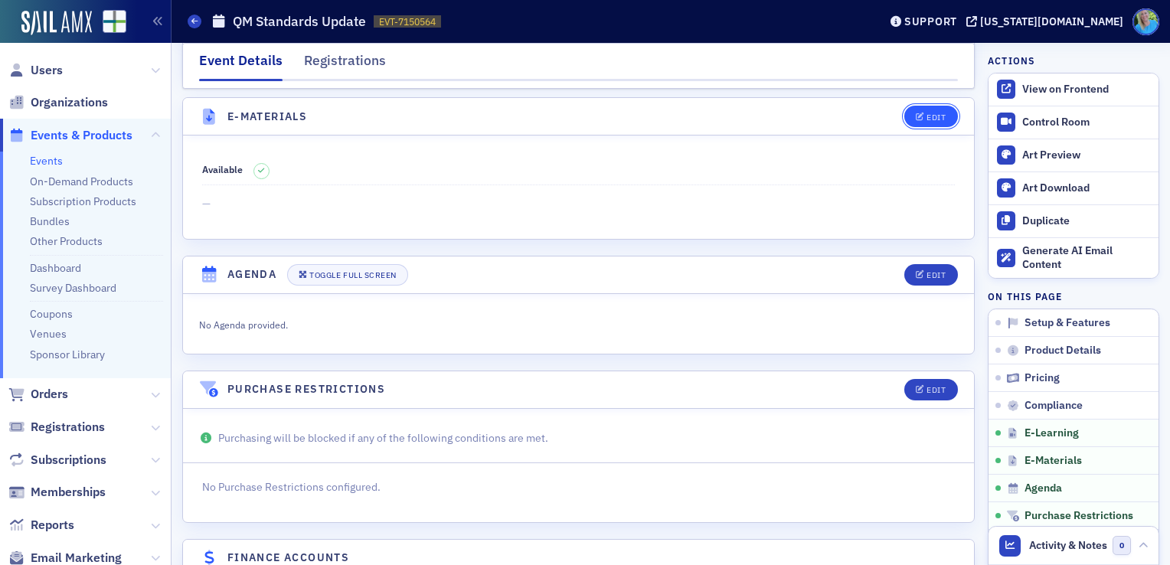
click at [926, 113] on div "Edit" at bounding box center [935, 117] width 19 height 8
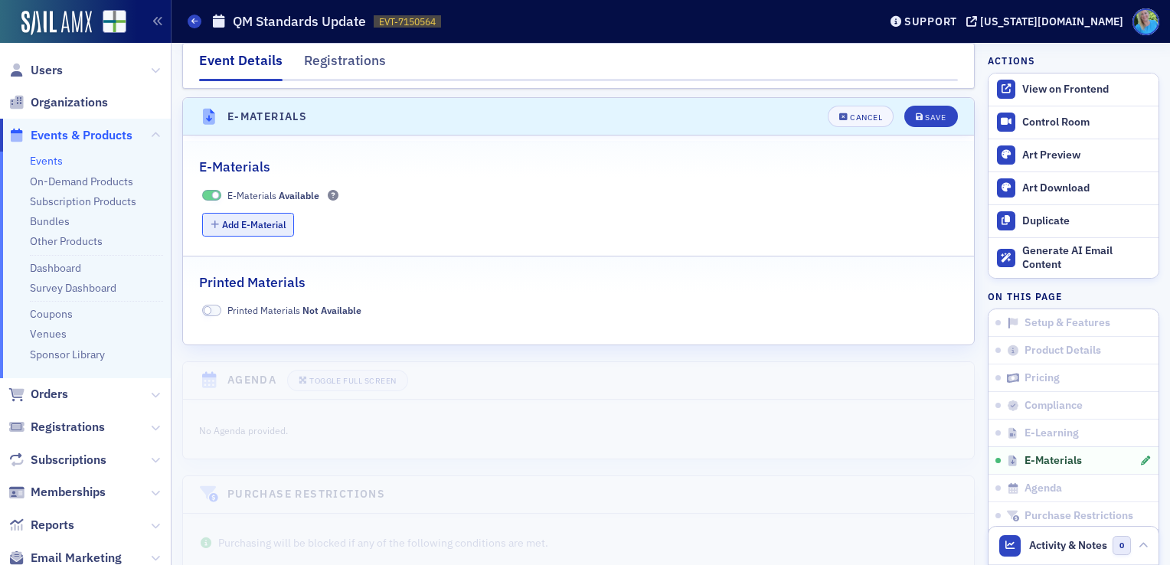
click at [276, 216] on button "Add E-Material" at bounding box center [248, 225] width 93 height 24
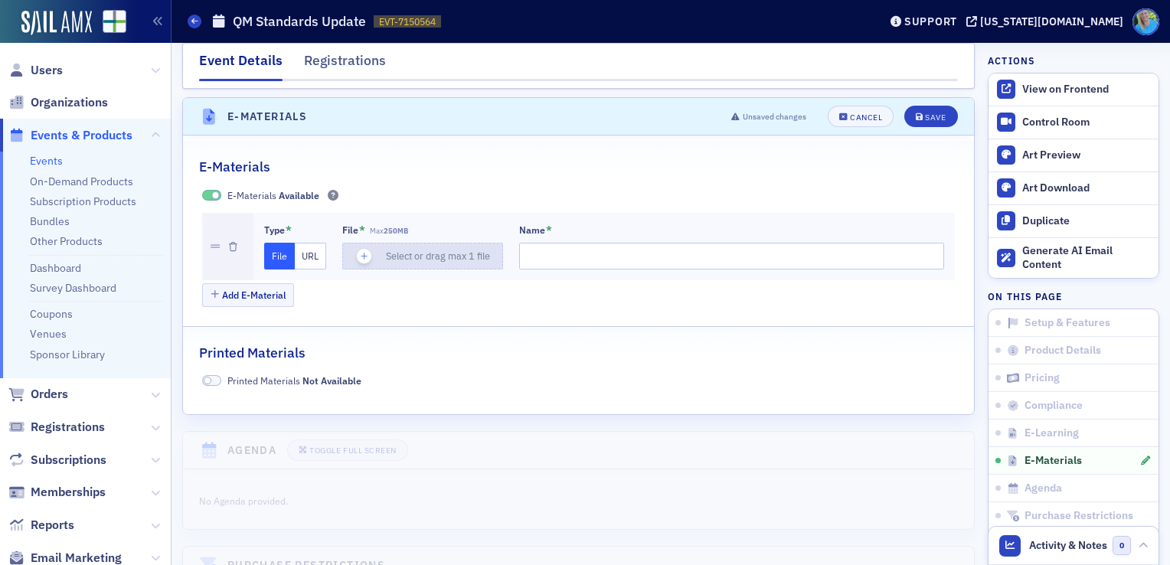
click at [367, 250] on icon "button" at bounding box center [364, 257] width 14 height 14
type input "QMS and Peer Review"
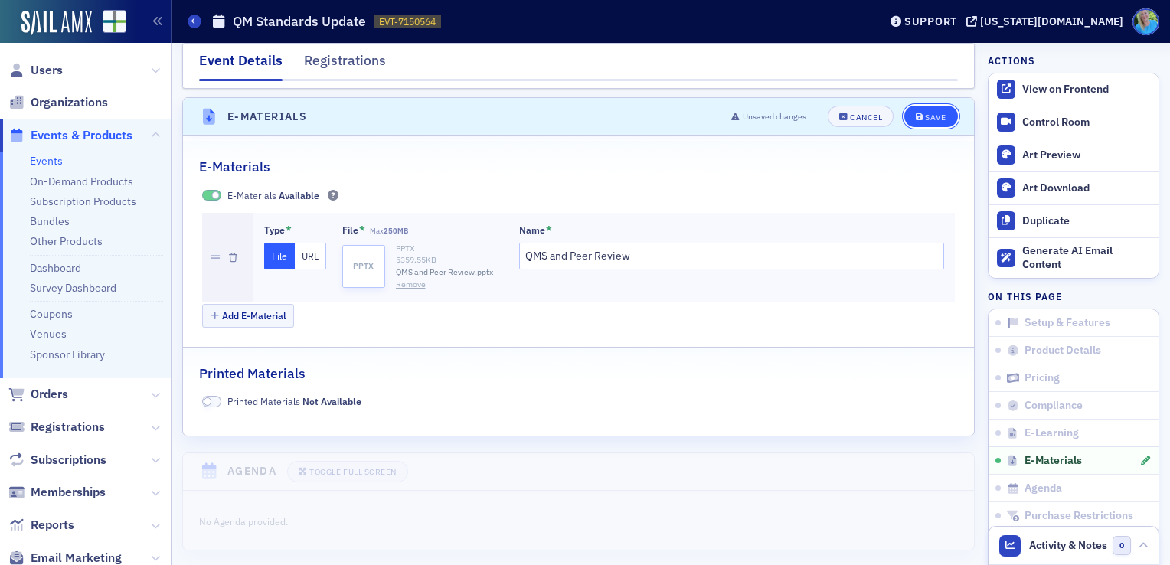
click at [911, 114] on button "Save" at bounding box center [930, 116] width 53 height 21
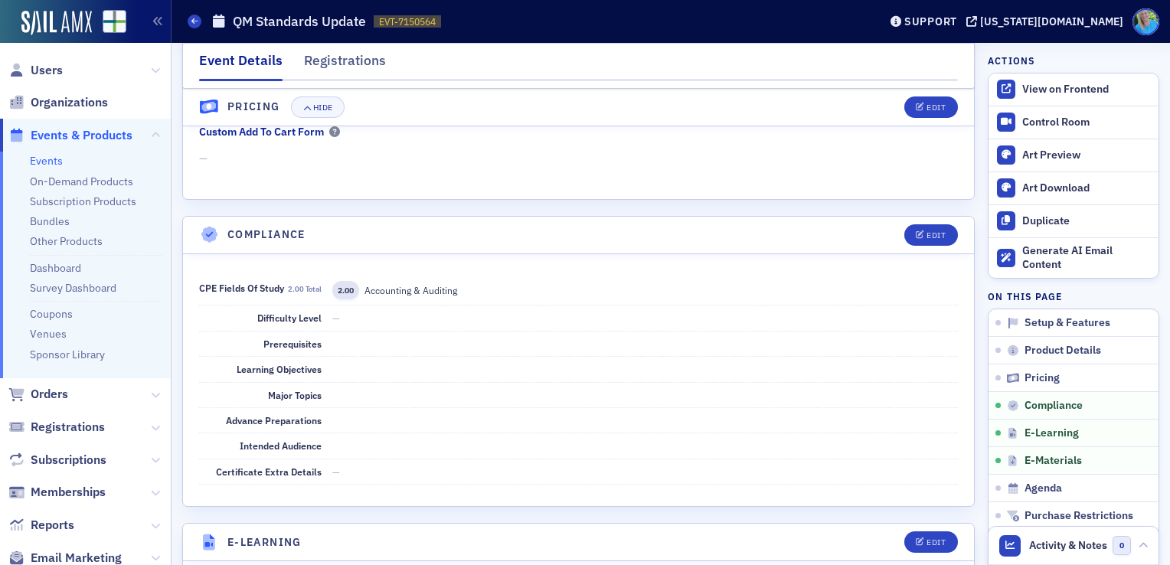
scroll to position [1561, 0]
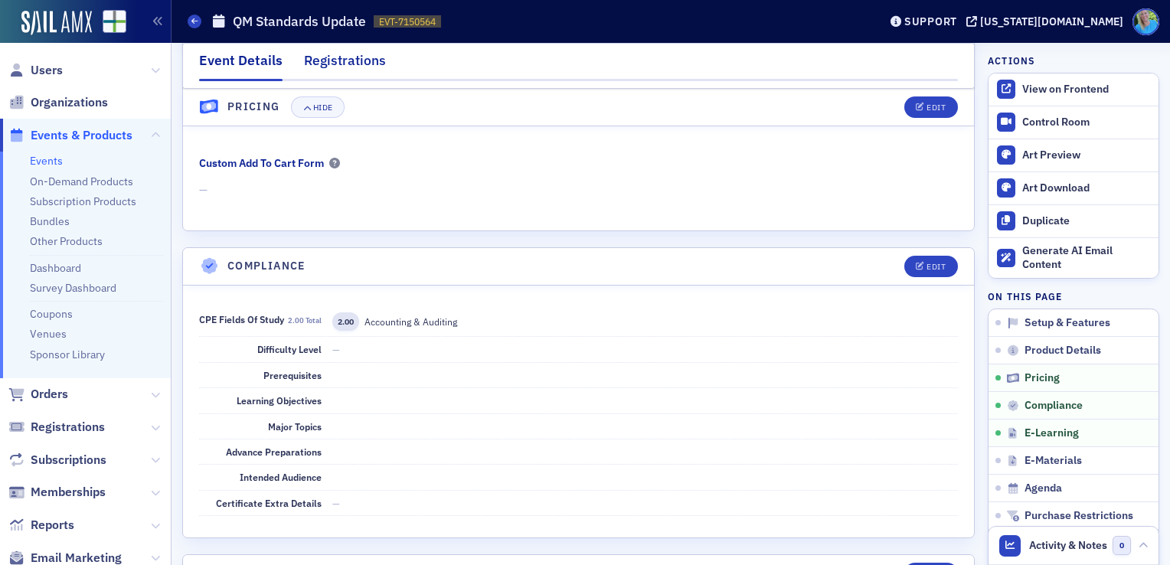
click at [344, 69] on div "Registrations" at bounding box center [345, 65] width 82 height 28
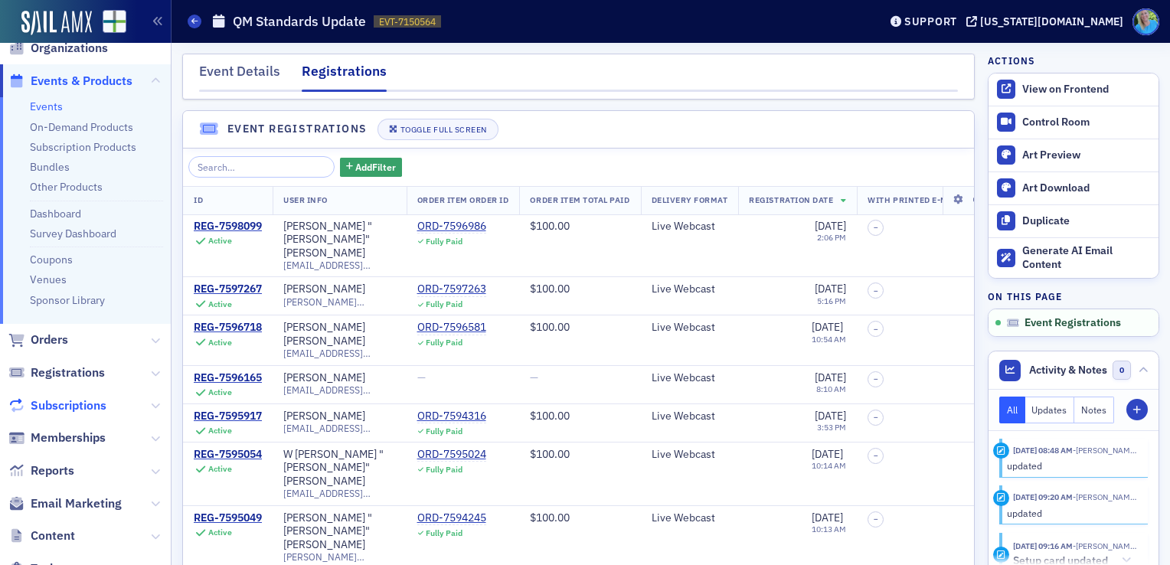
scroll to position [77, 0]
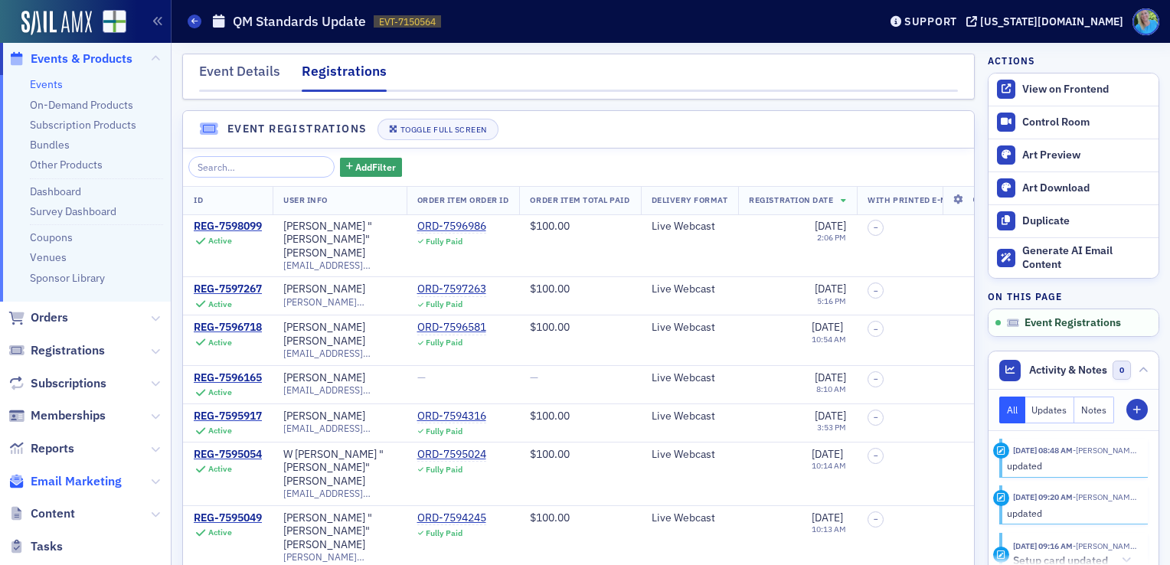
click at [76, 485] on span "Email Marketing" at bounding box center [76, 481] width 91 height 17
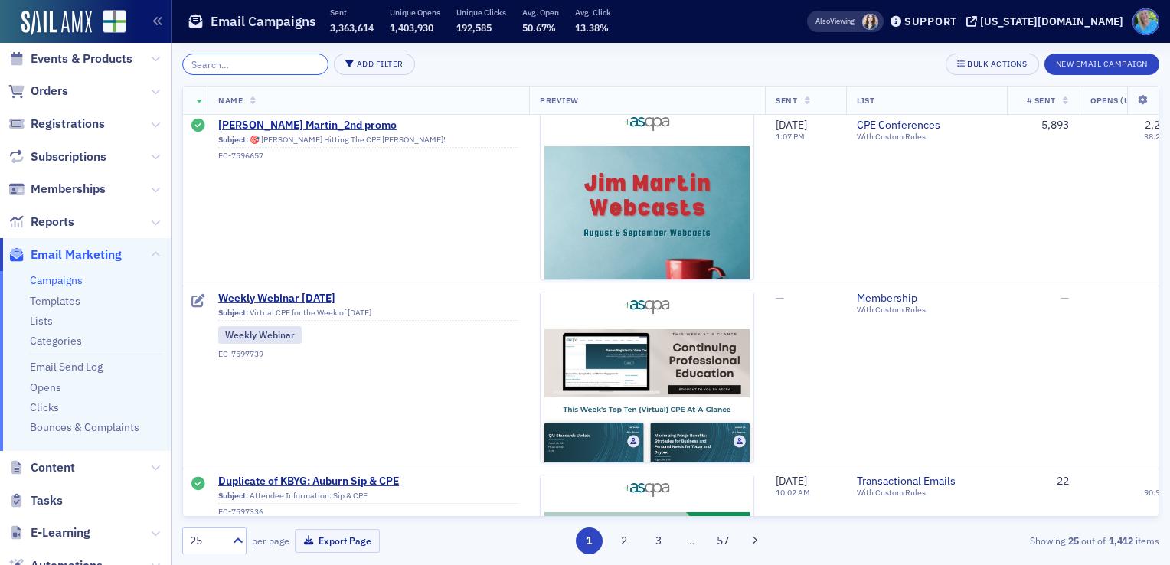
scroll to position [383, 0]
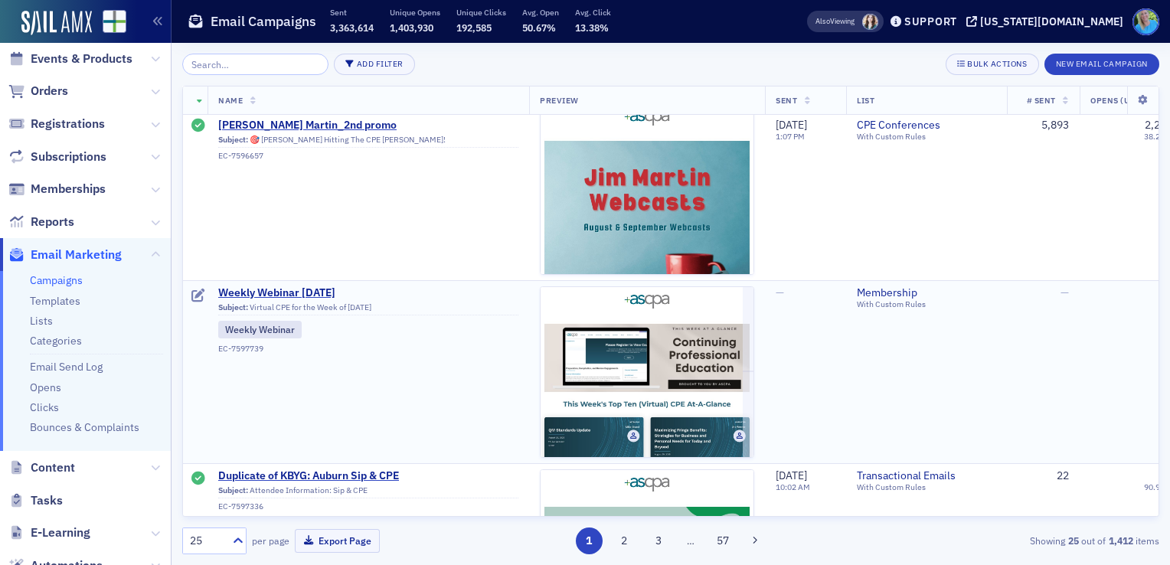
click at [308, 280] on td "Weekly Webinar 8.25.25 Subject: Virtual CPE for the Week of 8.25.25 Weekly Webi…" at bounding box center [367, 371] width 321 height 183
click at [307, 285] on td "Weekly Webinar 8.25.25 Subject: Virtual CPE for the Week of 8.25.25 Weekly Webi…" at bounding box center [367, 371] width 321 height 183
click at [307, 292] on span "Weekly Webinar [DATE]" at bounding box center [368, 293] width 300 height 14
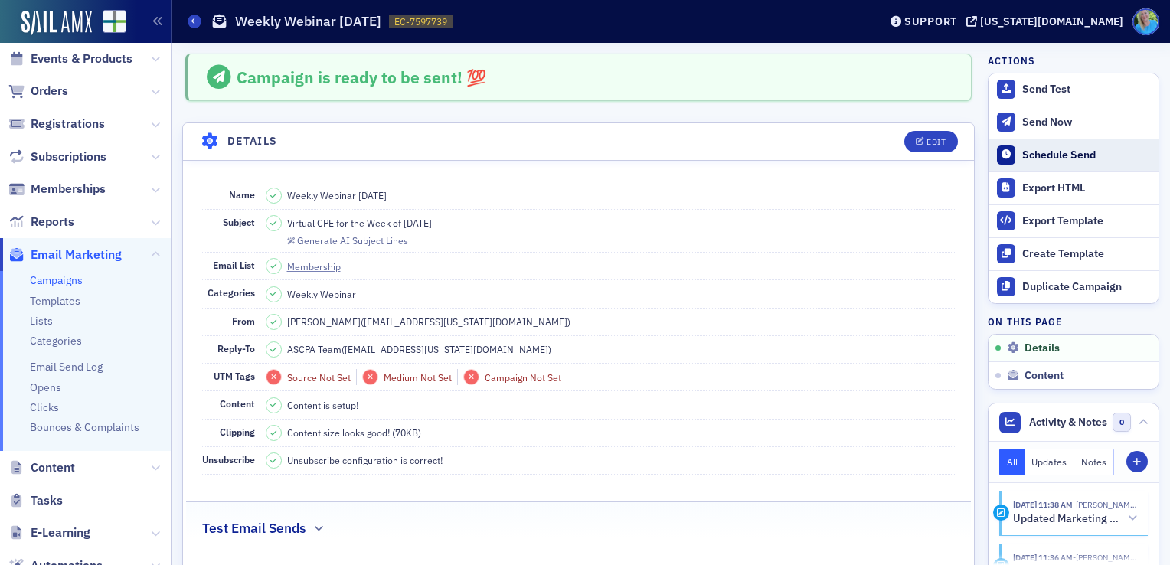
click at [1019, 161] on button "Schedule Send" at bounding box center [1073, 155] width 170 height 33
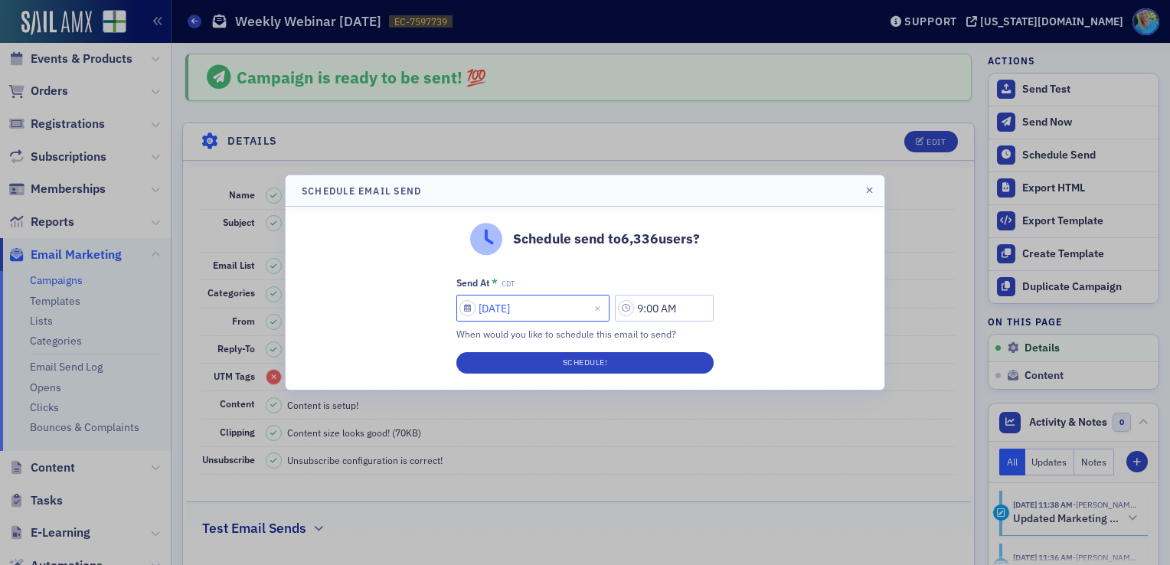
click at [545, 305] on input "08/22/2025" at bounding box center [532, 308] width 153 height 27
select select "7"
select select "2025"
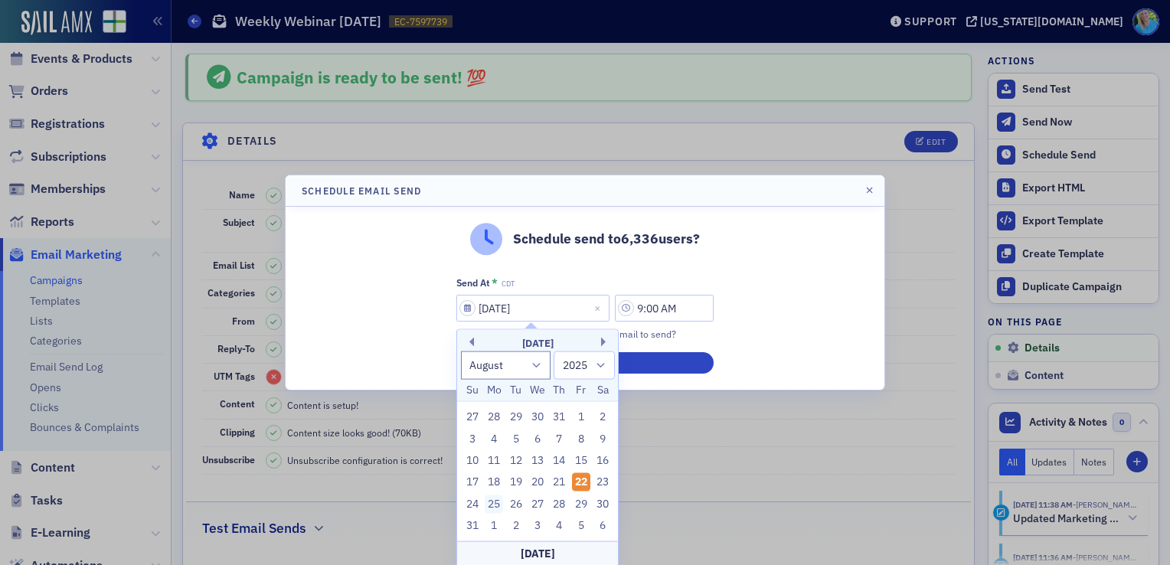
click at [488, 502] on div "25" at bounding box center [493, 503] width 18 height 18
type input "08/25/2025"
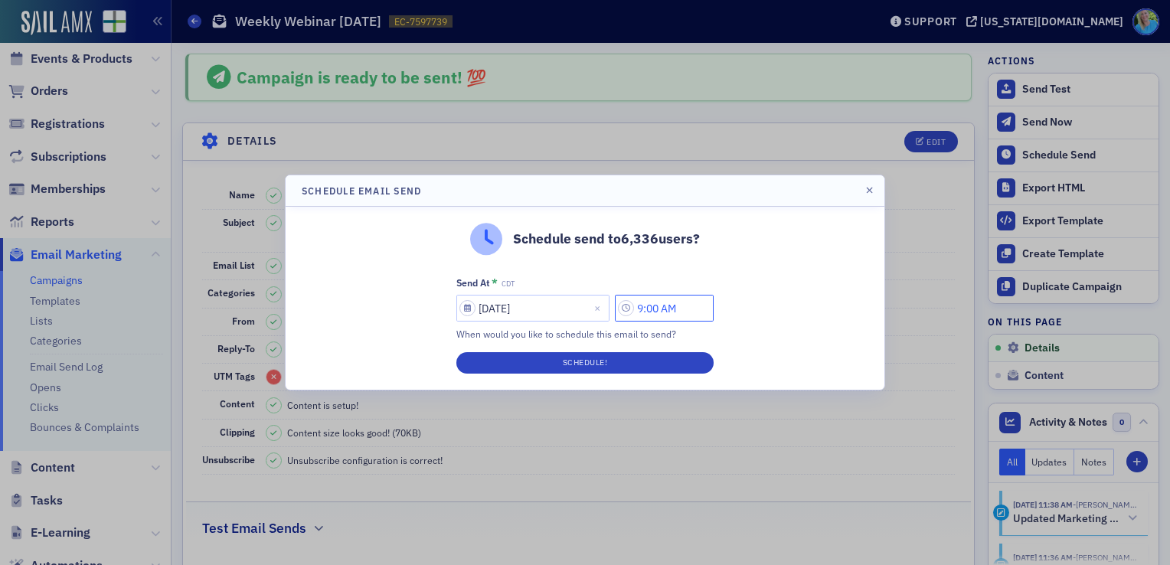
click at [646, 308] on input "9:00 AM" at bounding box center [664, 308] width 99 height 27
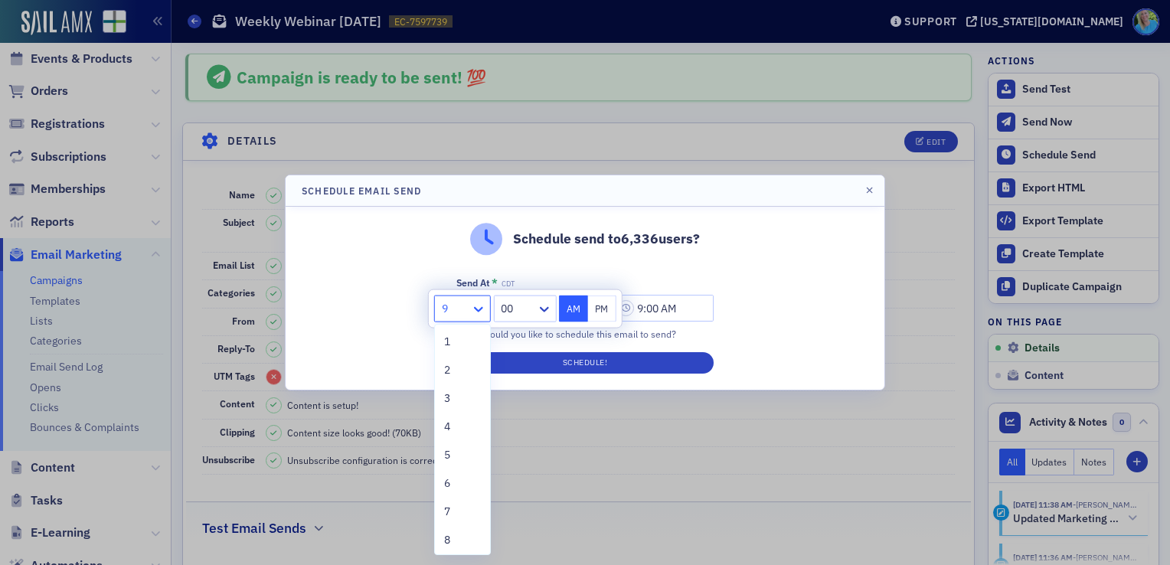
click at [483, 300] on div at bounding box center [480, 308] width 19 height 16
click at [458, 516] on div "7" at bounding box center [462, 512] width 37 height 16
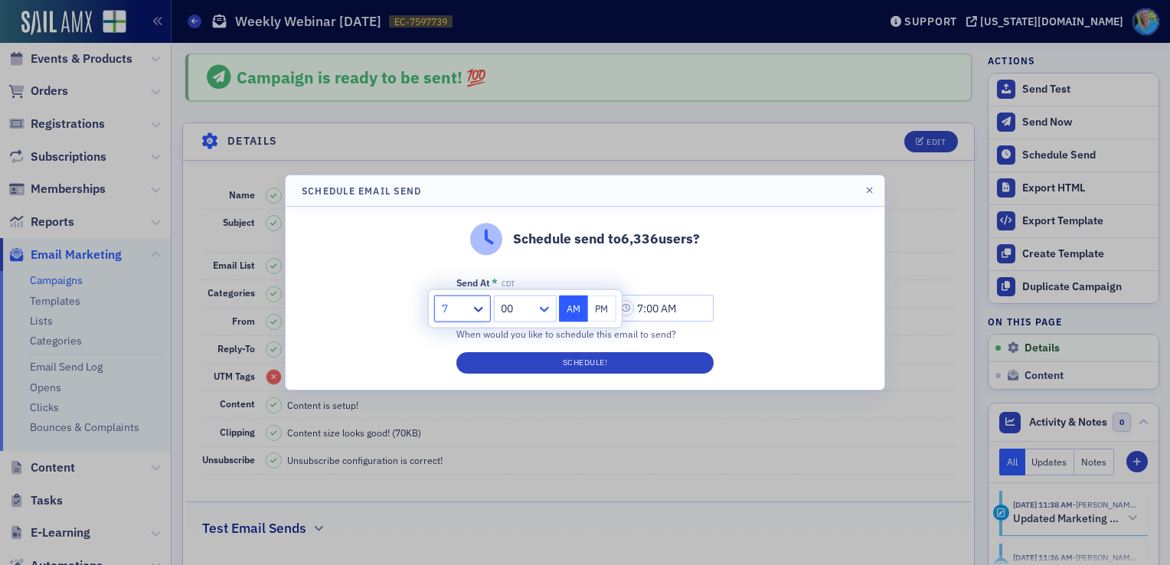
click at [542, 311] on icon at bounding box center [543, 309] width 15 height 15
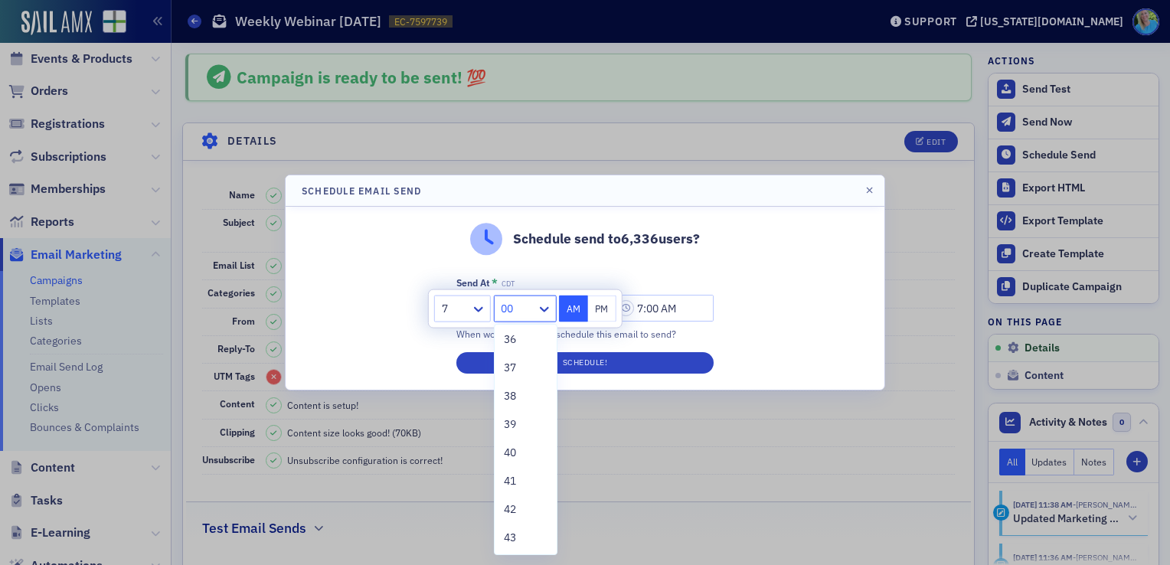
scroll to position [1072, 0]
click at [511, 542] on span "45" at bounding box center [510, 545] width 12 height 16
type input "7:45 AM"
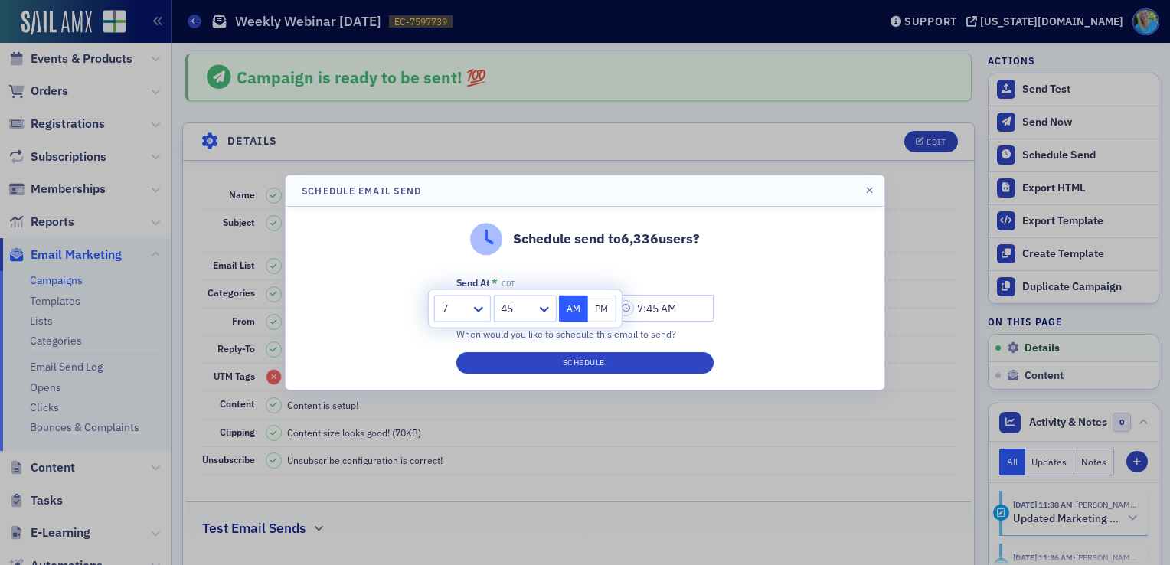
click at [741, 351] on div "Schedule send to 6,336 users? Send At * CDT 08/25/2025 7:45 AM When would you l…" at bounding box center [584, 298] width 599 height 183
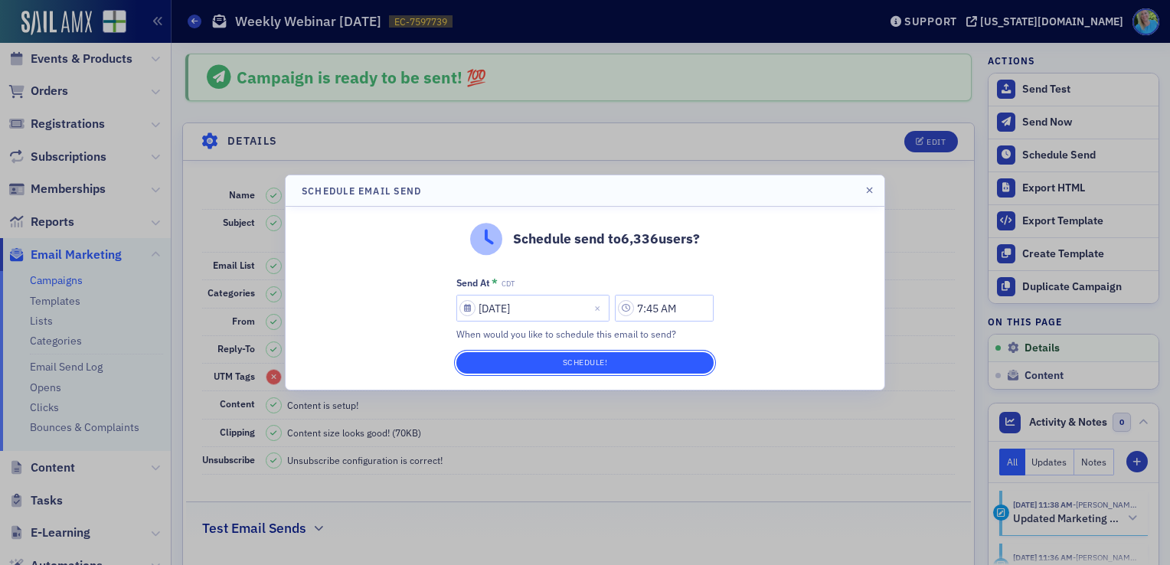
click at [670, 360] on button "Schedule!" at bounding box center [584, 362] width 257 height 21
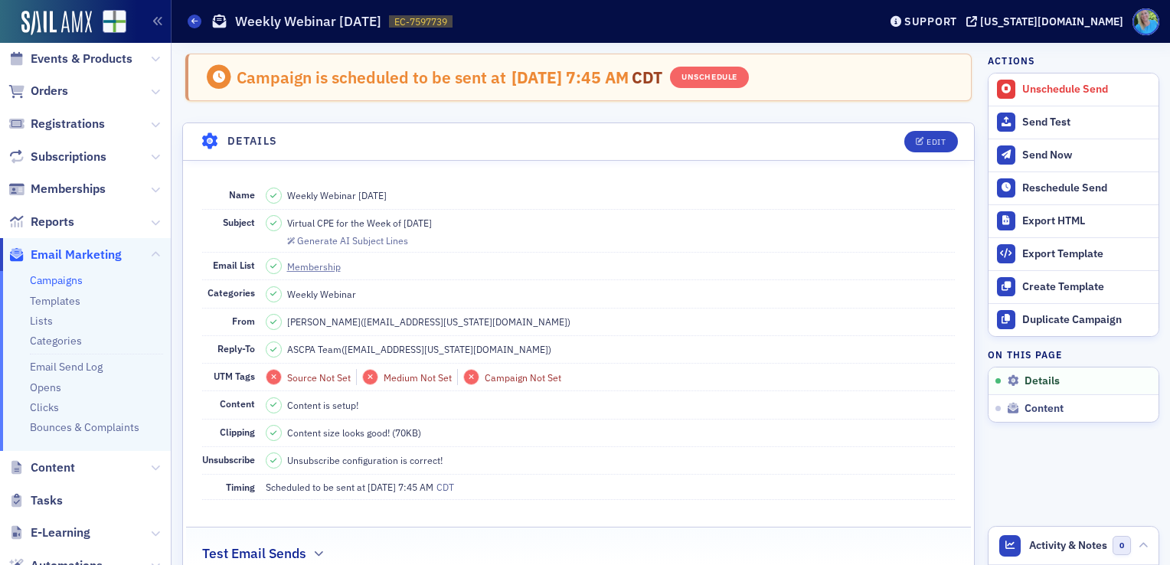
click at [64, 47] on span "Events & Products" at bounding box center [85, 58] width 171 height 33
click at [64, 56] on span "Events & Products" at bounding box center [82, 59] width 102 height 17
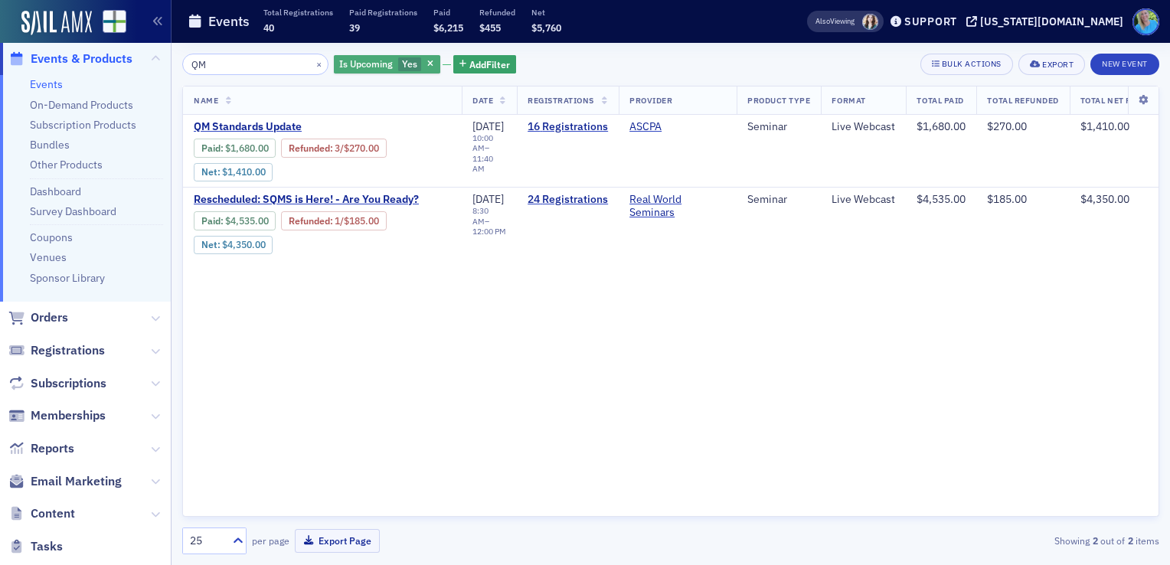
click at [404, 67] on div "Is Upcoming Yes" at bounding box center [387, 64] width 106 height 19
click at [424, 67] on span "button" at bounding box center [431, 64] width 14 height 14
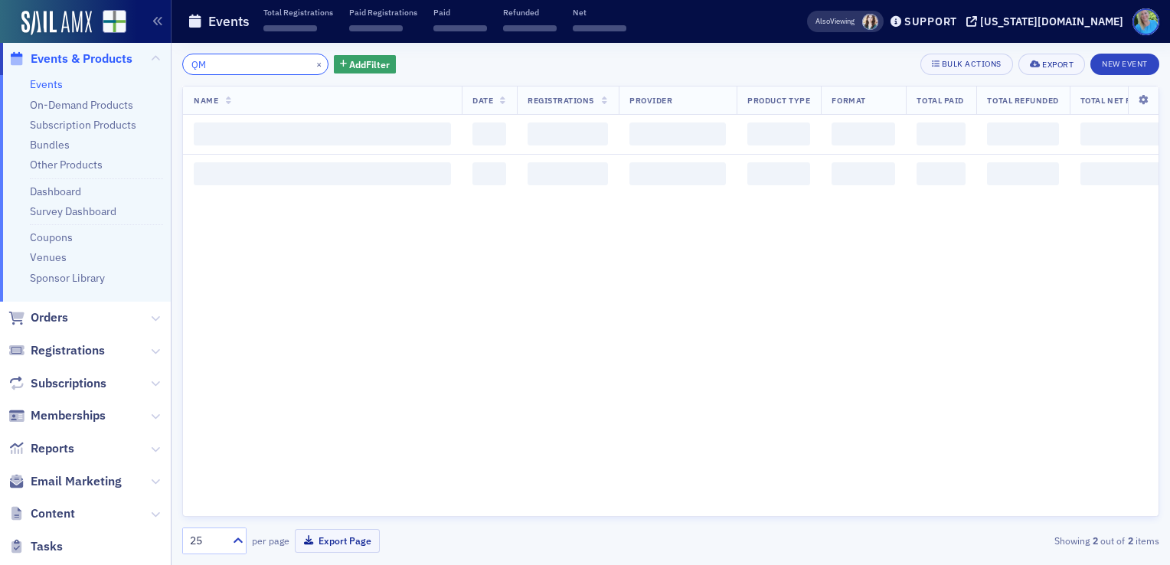
click at [208, 66] on input "QM" at bounding box center [255, 64] width 146 height 21
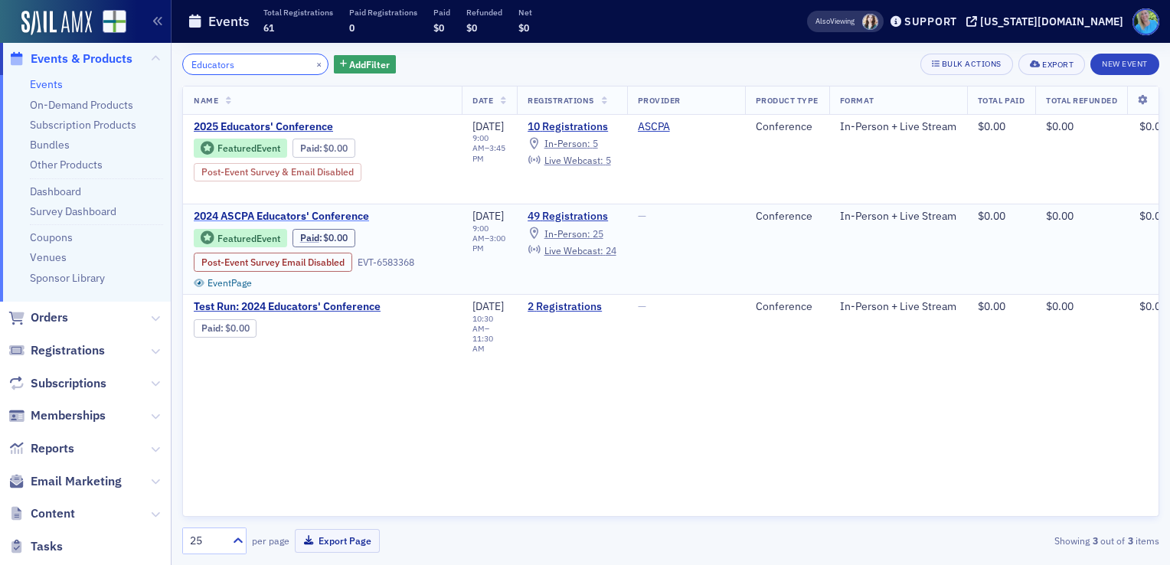
type input "Educators"
click at [250, 217] on span "2024 ASCPA Educators' Conference" at bounding box center [322, 217] width 257 height 14
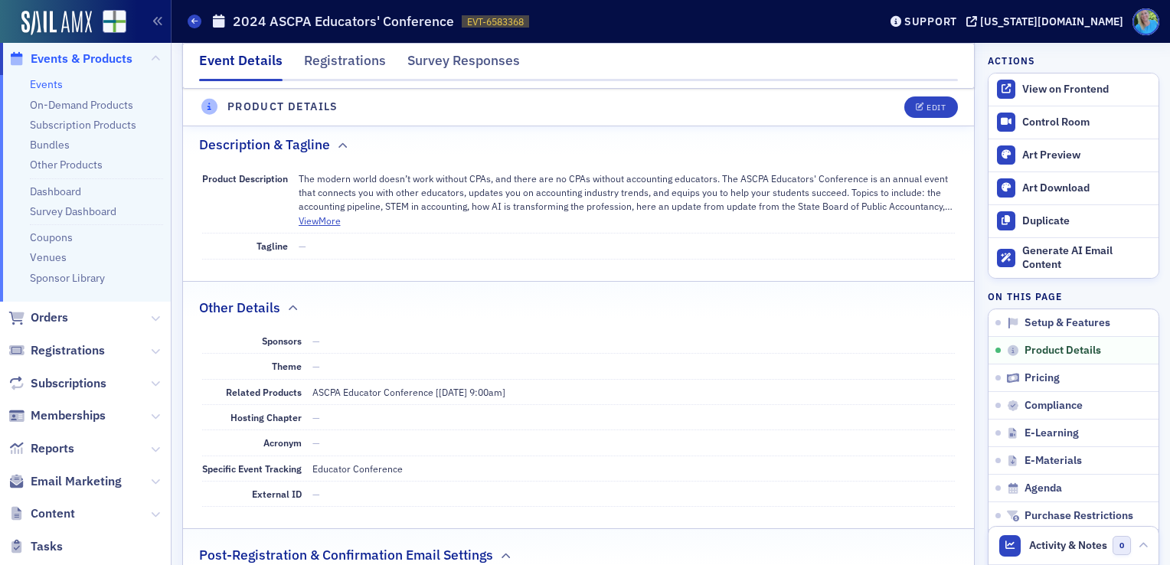
scroll to position [612, 0]
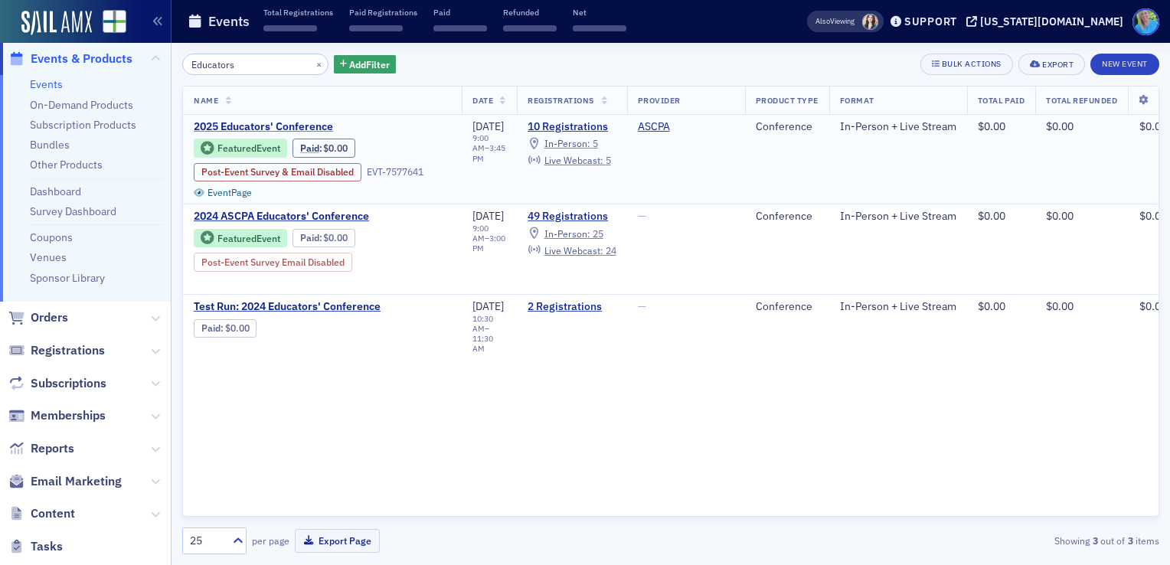
click at [223, 128] on span "2025 Educators' Conference" at bounding box center [322, 127] width 257 height 14
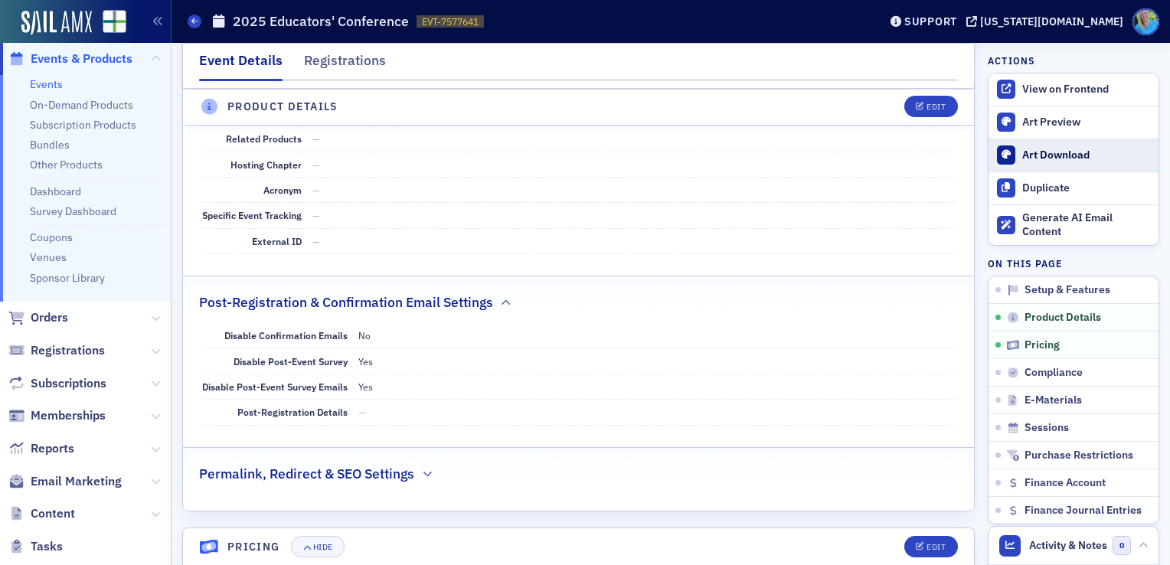
scroll to position [1148, 0]
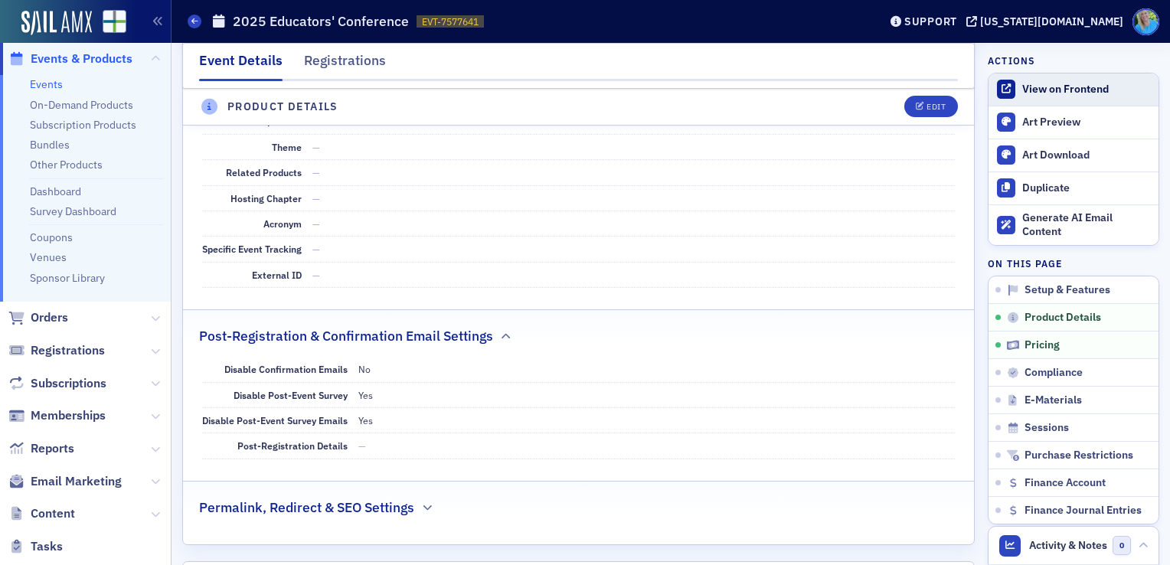
click at [1004, 76] on link "View on Frontend" at bounding box center [1073, 89] width 170 height 32
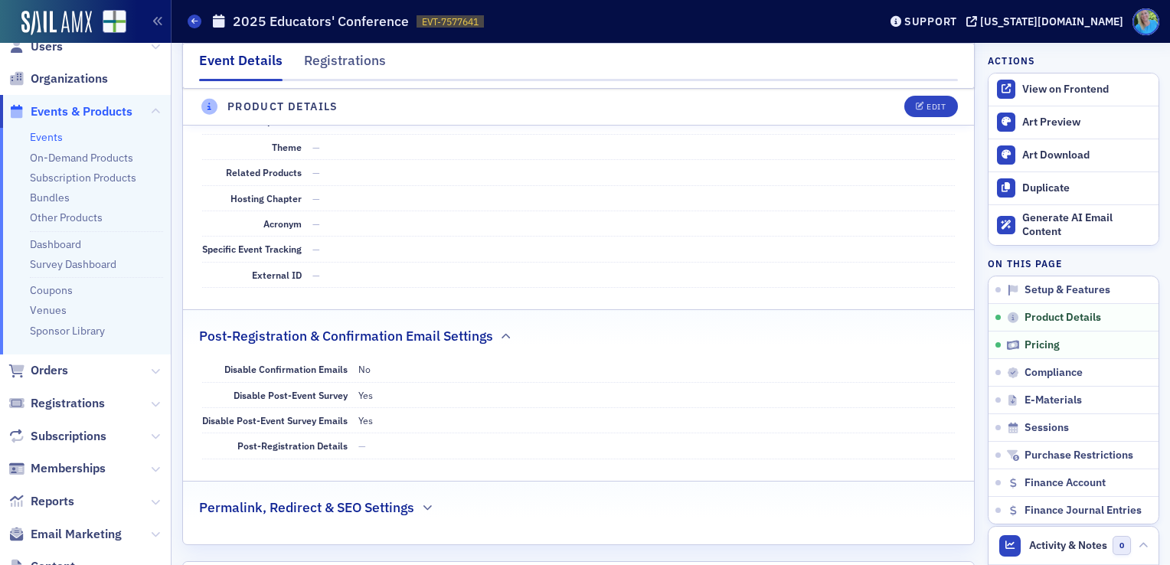
scroll to position [0, 0]
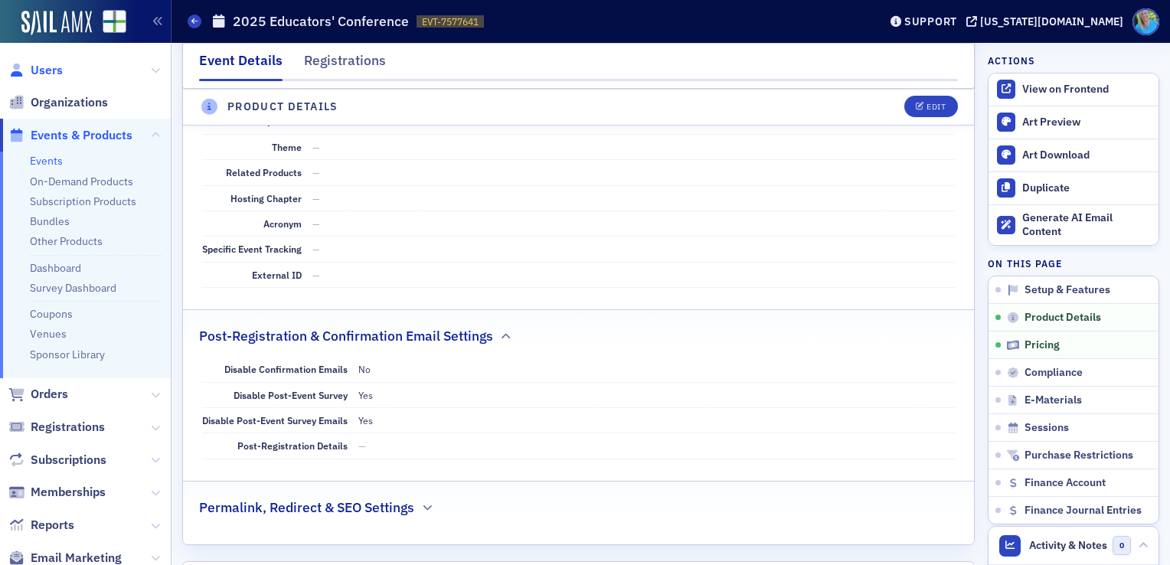
click at [56, 73] on span "Users" at bounding box center [47, 70] width 32 height 17
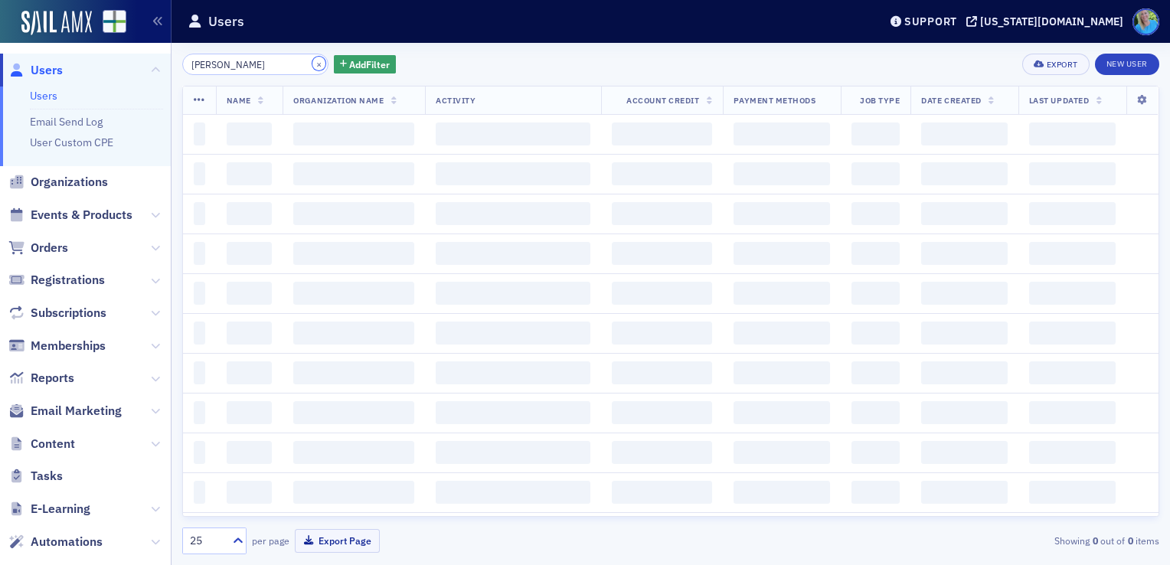
click at [312, 66] on button "×" at bounding box center [319, 64] width 14 height 14
click at [304, 66] on input "[PERSON_NAME]" at bounding box center [255, 64] width 146 height 21
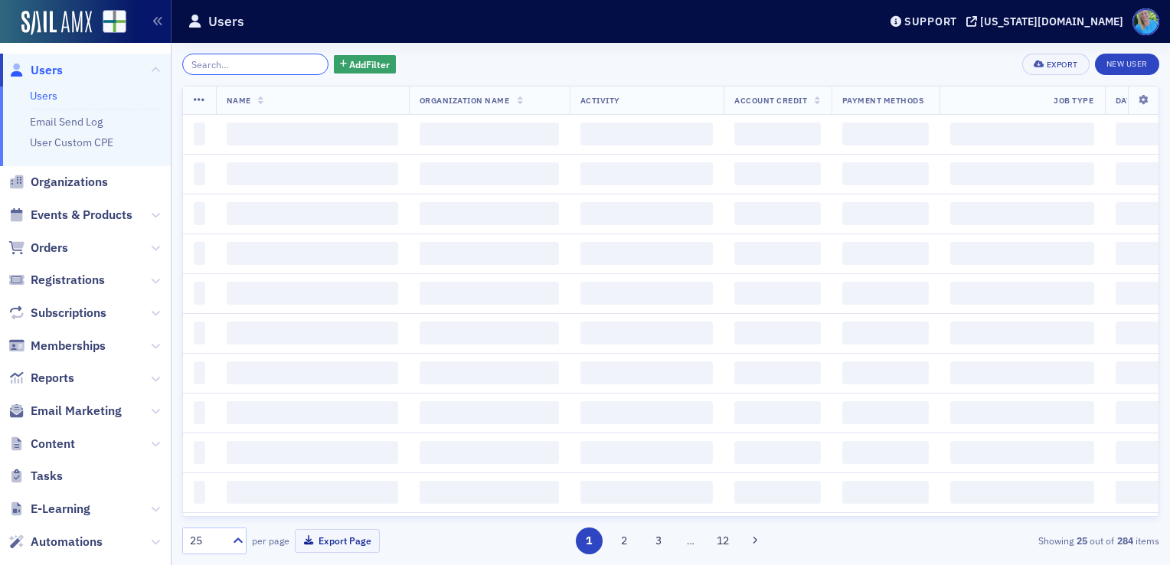
click at [302, 64] on input "search" at bounding box center [255, 64] width 146 height 21
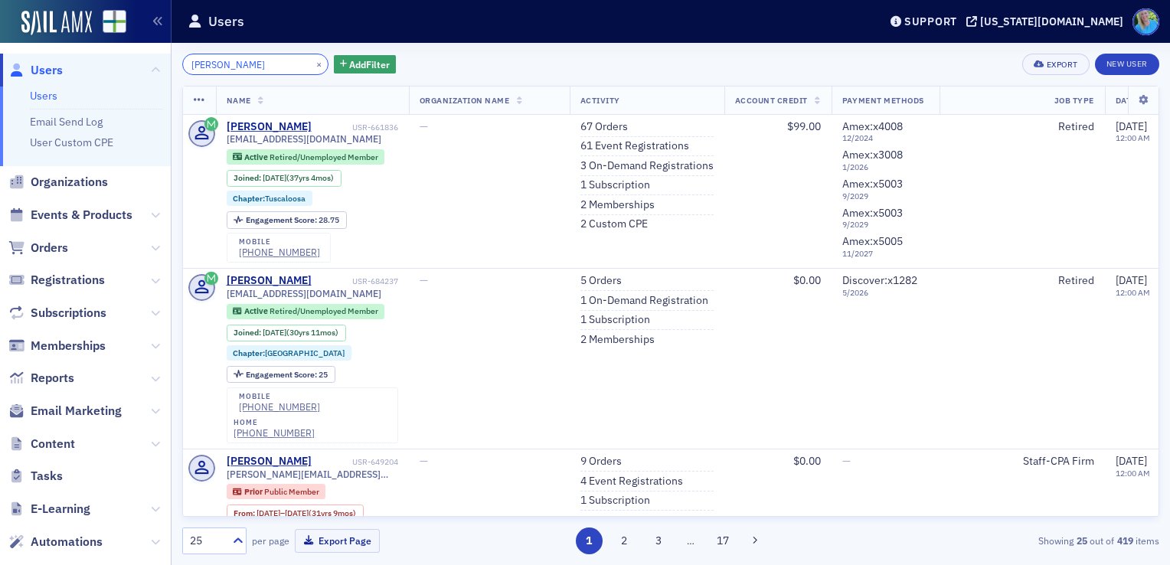
type input "karen van luvender"
click at [308, 131] on div "Karen Van Luvender" at bounding box center [269, 127] width 85 height 14
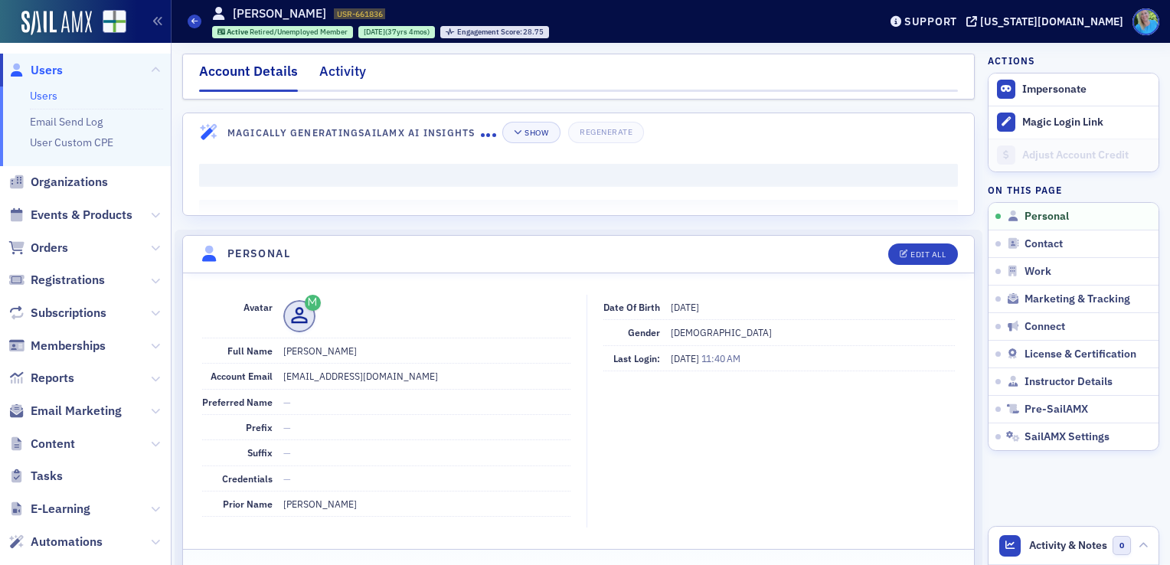
click at [346, 60] on div "Account Details Activity" at bounding box center [578, 77] width 792 height 46
click at [346, 61] on div "Activity" at bounding box center [342, 75] width 47 height 28
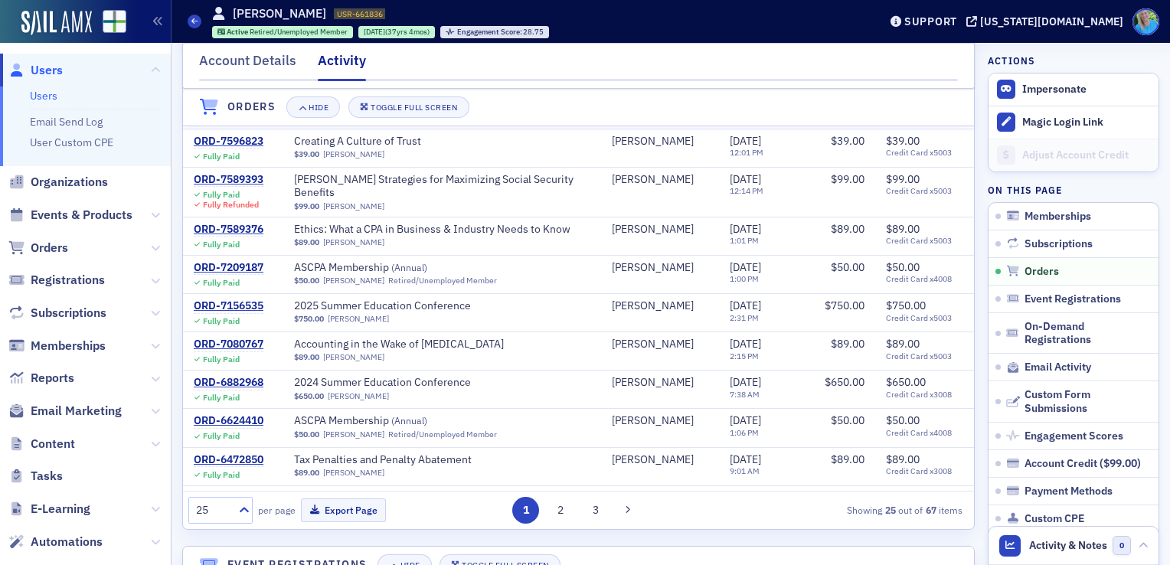
scroll to position [459, 0]
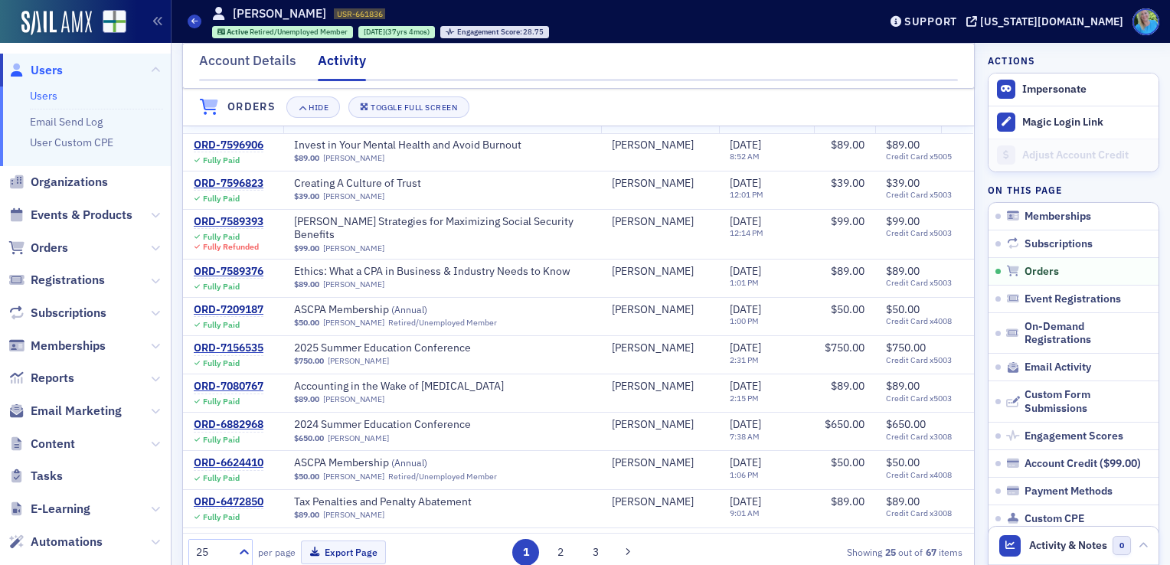
click at [46, 256] on span "Orders" at bounding box center [85, 247] width 171 height 33
click at [46, 254] on span "Orders" at bounding box center [50, 248] width 38 height 17
